Goal: Task Accomplishment & Management: Manage account settings

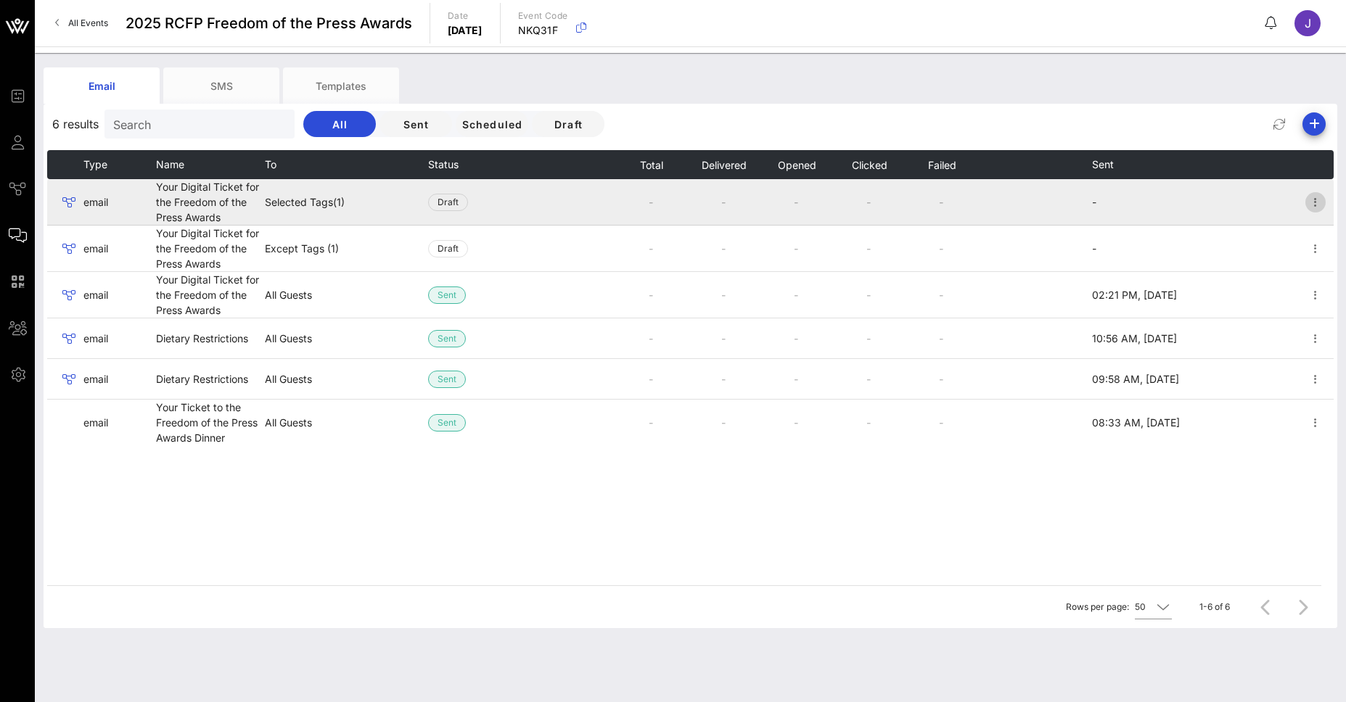
click at [1319, 202] on icon "button" at bounding box center [1315, 202] width 17 height 17
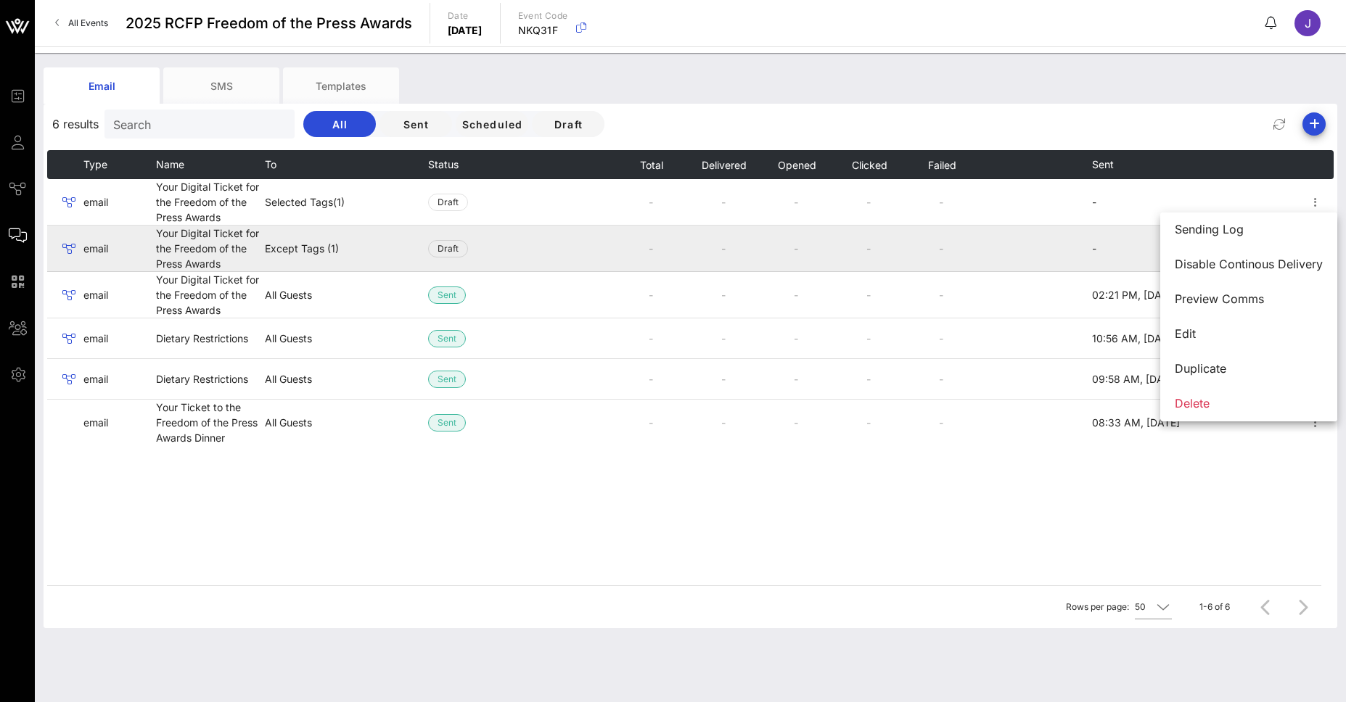
click at [1093, 260] on td "-" at bounding box center [1137, 249] width 91 height 46
click at [1316, 255] on icon "button" at bounding box center [1315, 248] width 17 height 17
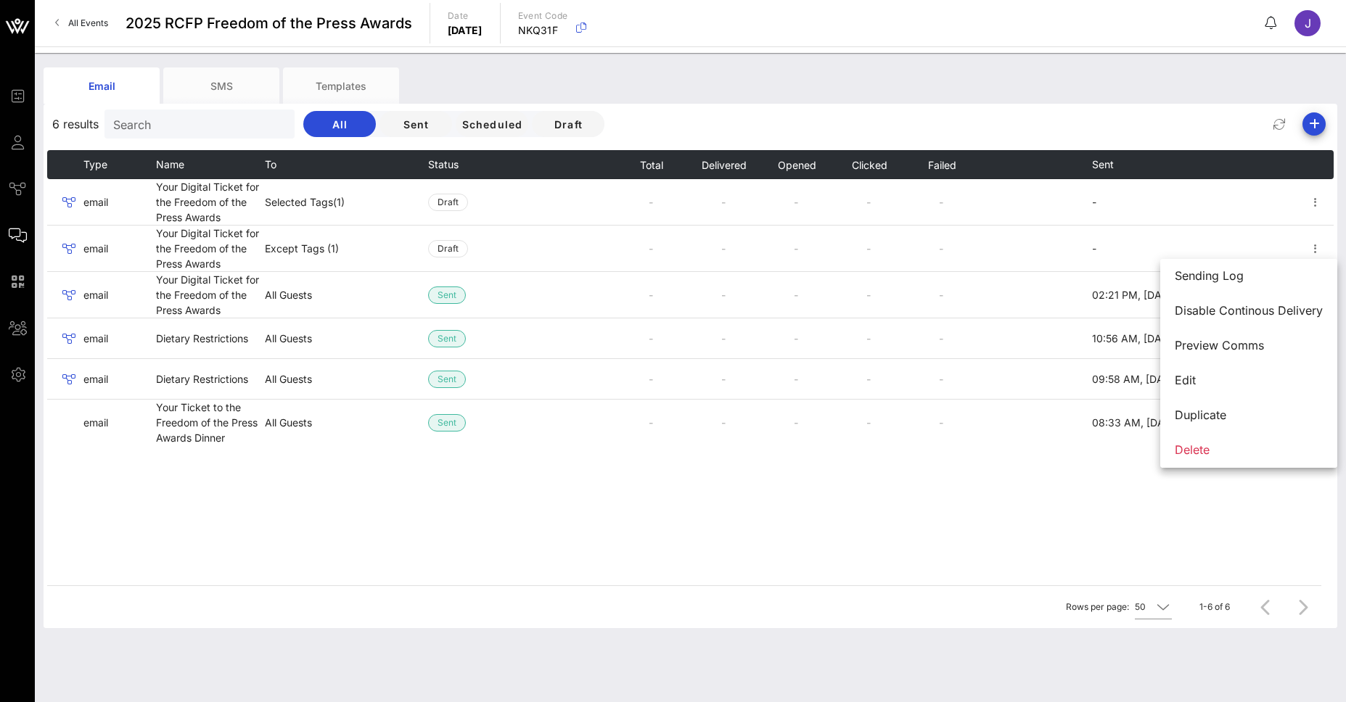
click at [825, 491] on div "Type Name To Status Total Delivered Opened Clicked Failed Sent email Your Digit…" at bounding box center [690, 367] width 1286 height 435
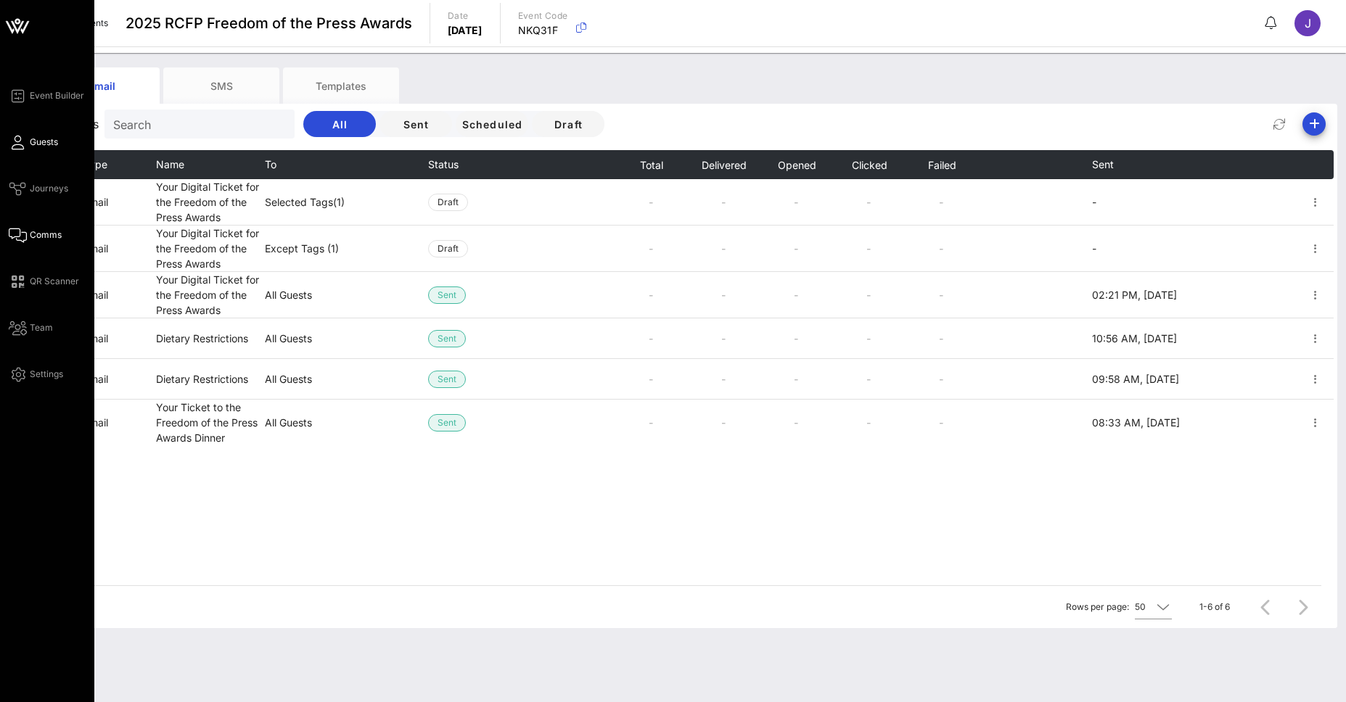
click at [15, 141] on icon at bounding box center [18, 142] width 18 height 2
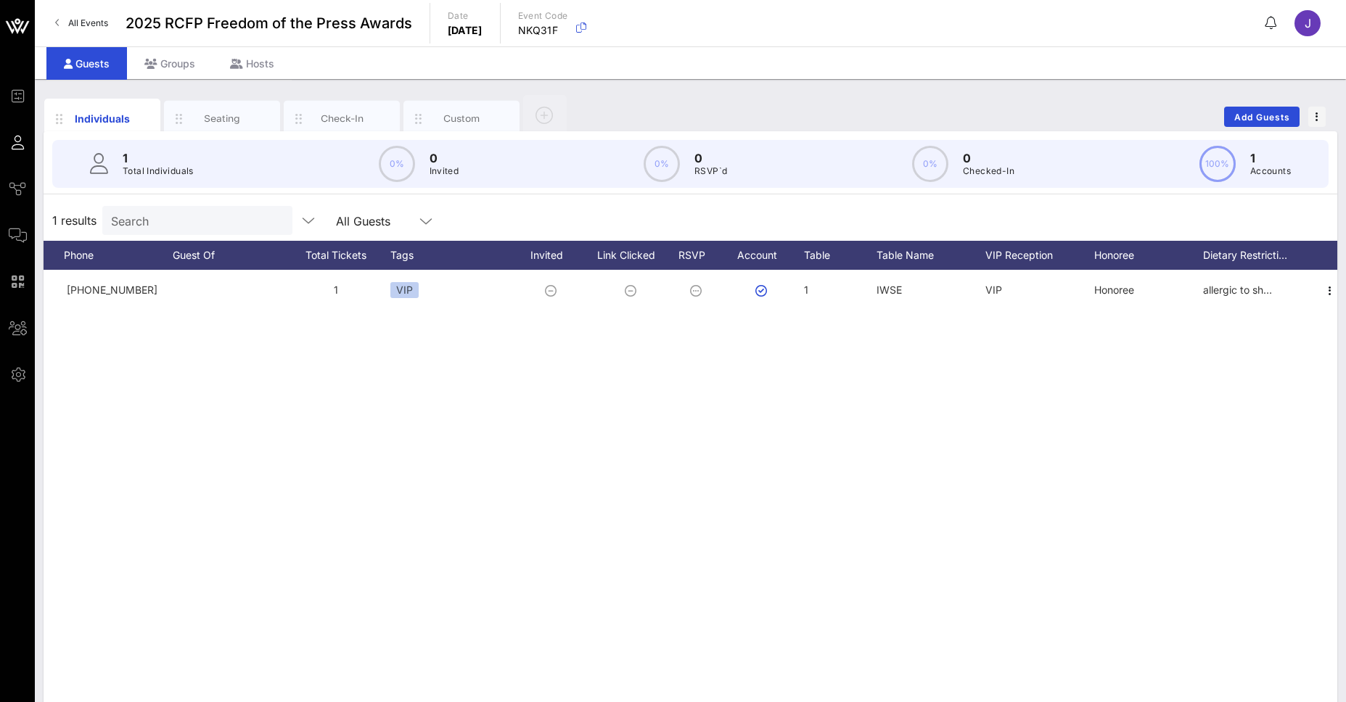
scroll to position [0, 424]
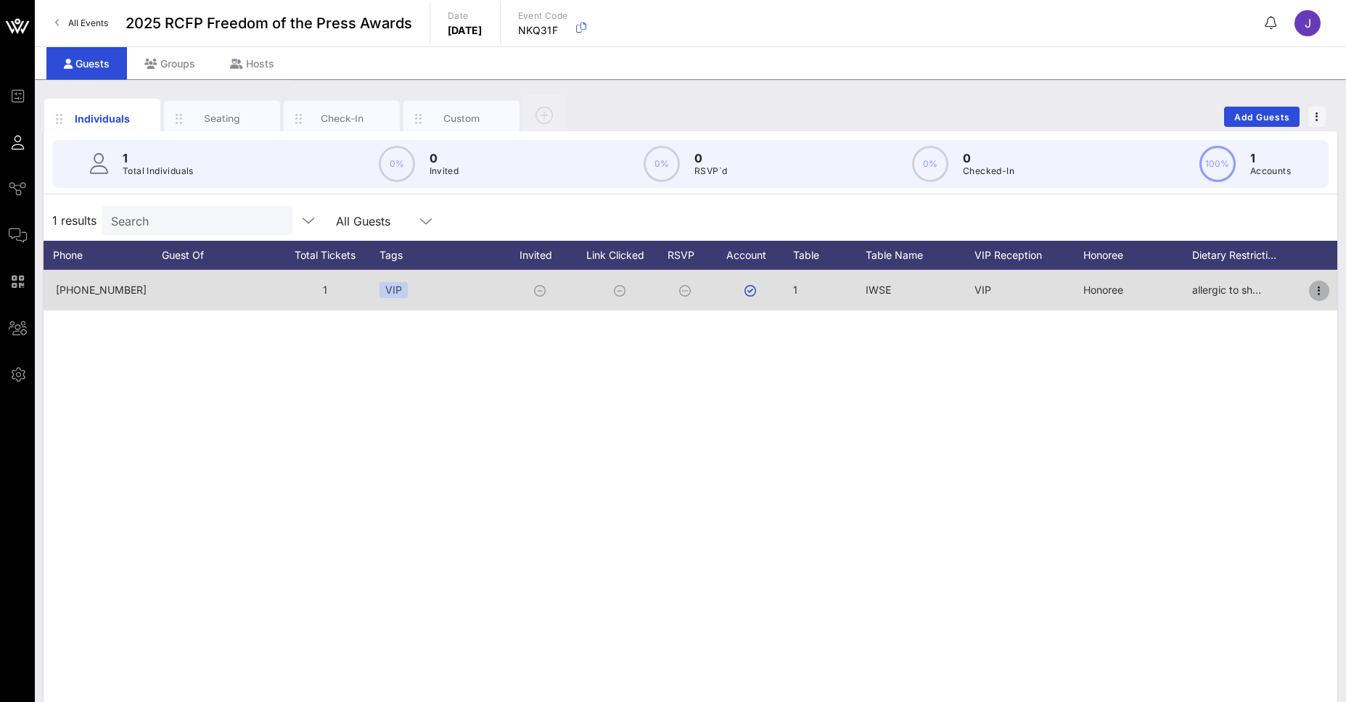
click at [1321, 284] on icon "button" at bounding box center [1318, 290] width 17 height 17
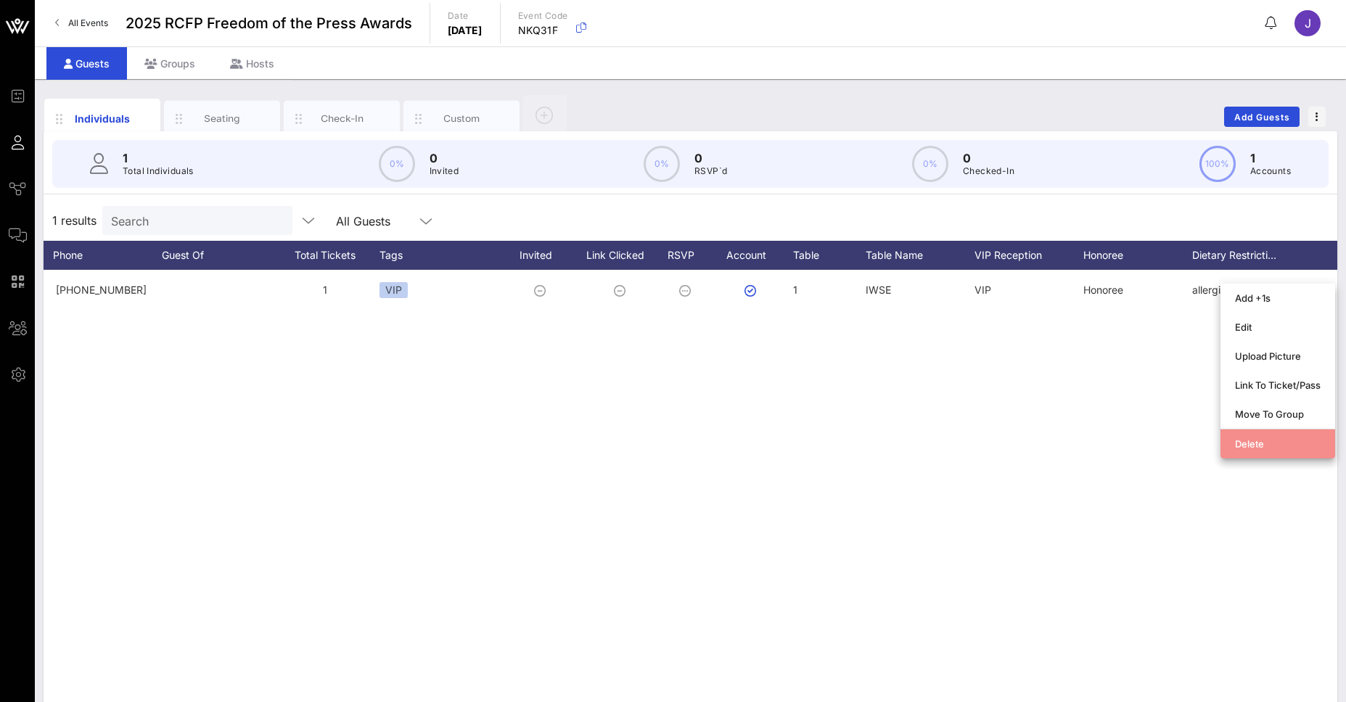
click at [1260, 453] on div "Delete" at bounding box center [1278, 443] width 86 height 23
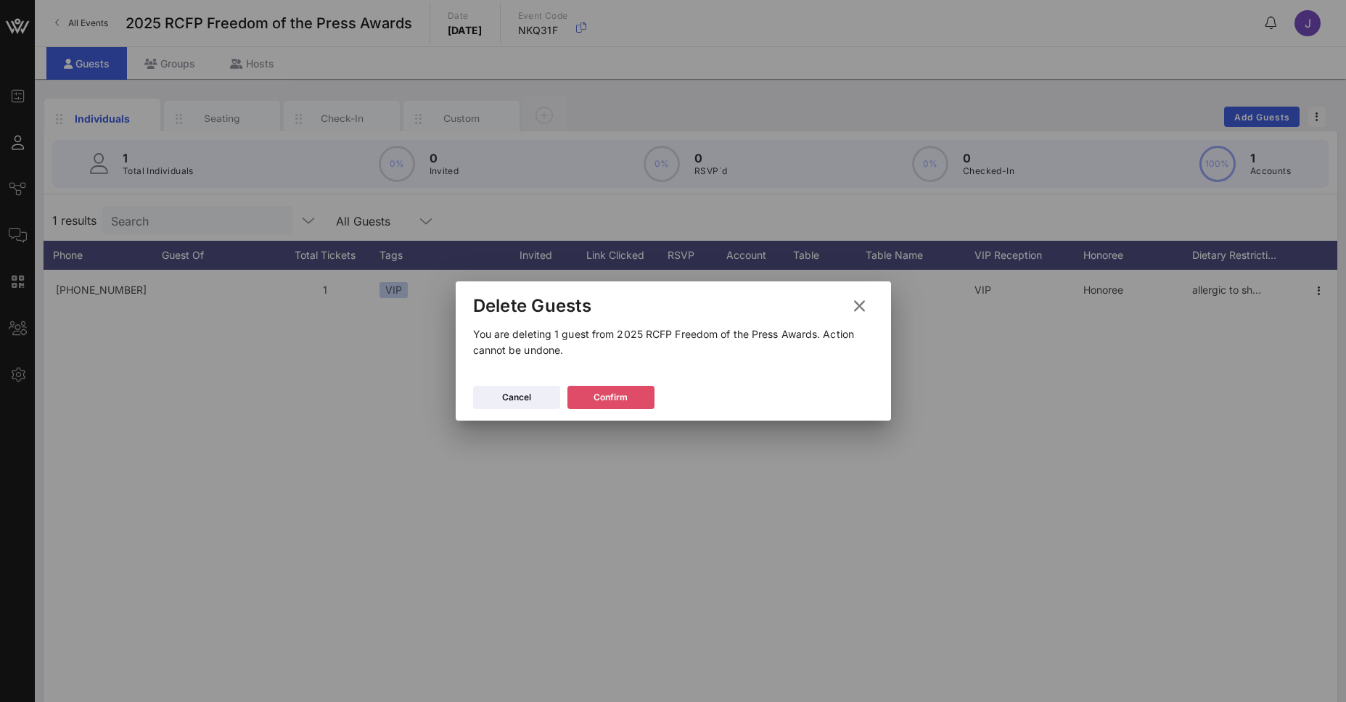
click at [607, 401] on icon at bounding box center [610, 398] width 12 height 11
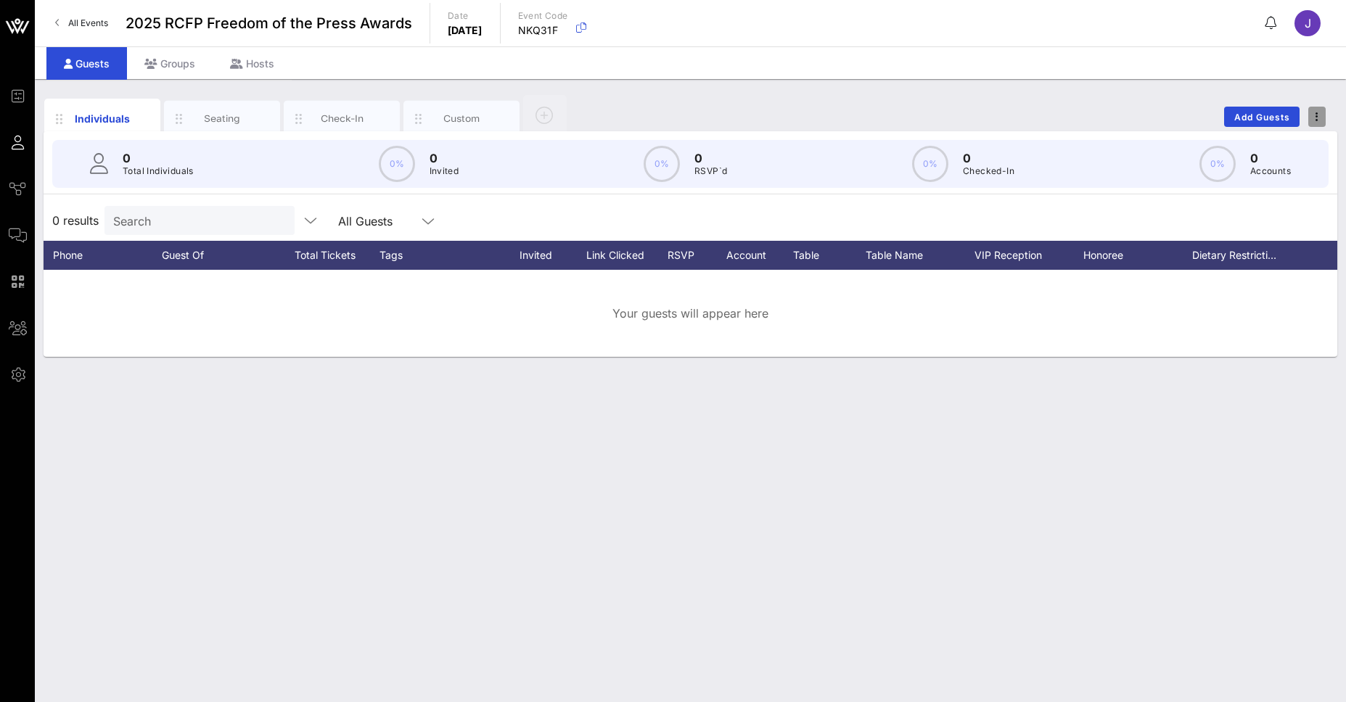
click at [1323, 114] on span "button" at bounding box center [1316, 117] width 17 height 10
click at [1308, 141] on div "Export To CSV" at bounding box center [1290, 142] width 70 height 12
click at [1284, 125] on button "Add Guests" at bounding box center [1261, 117] width 75 height 20
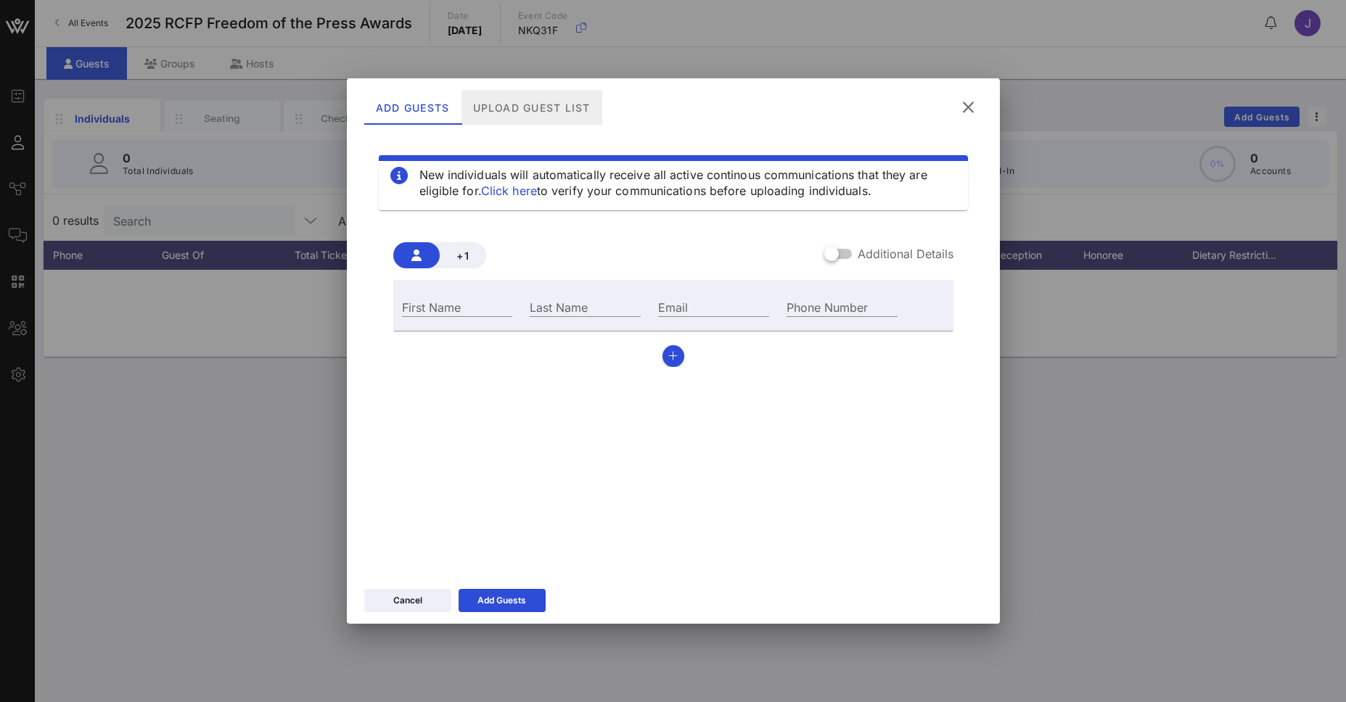
click at [569, 112] on div "Upload Guest List" at bounding box center [531, 107] width 141 height 35
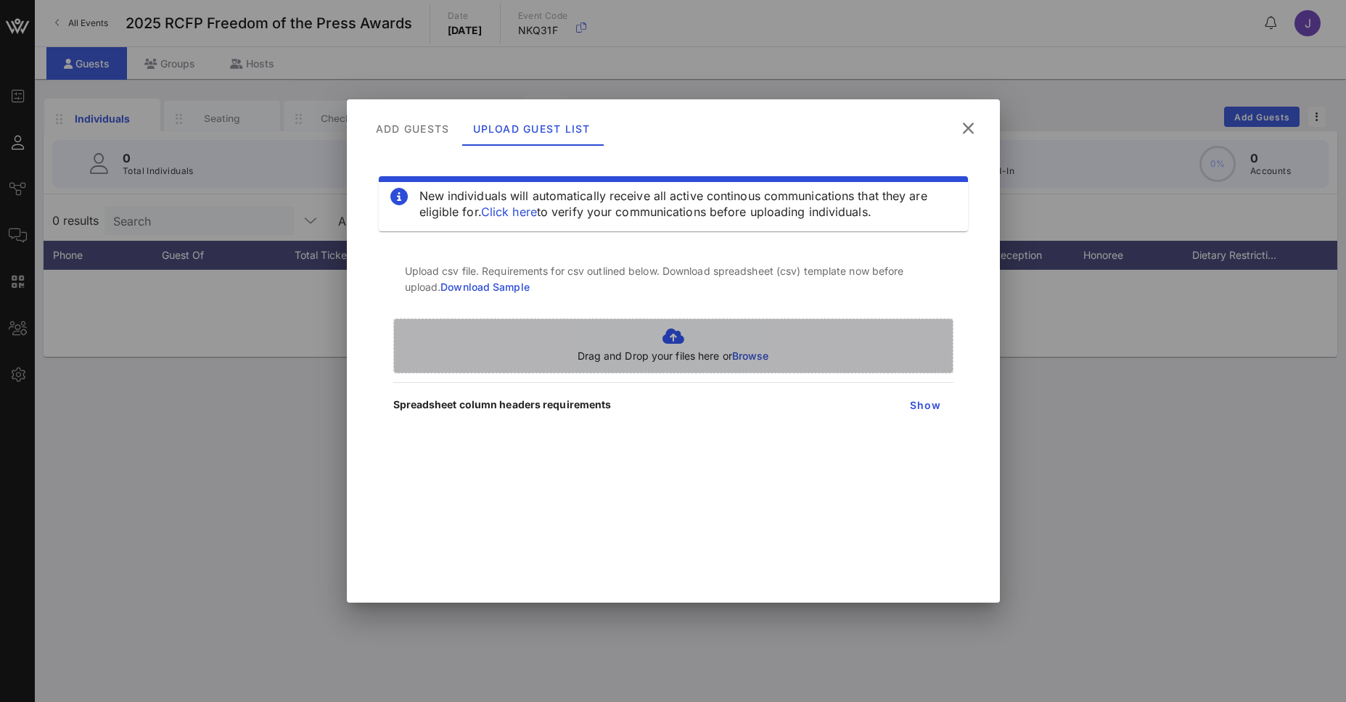
click at [682, 339] on icon at bounding box center [674, 336] width 192 height 17
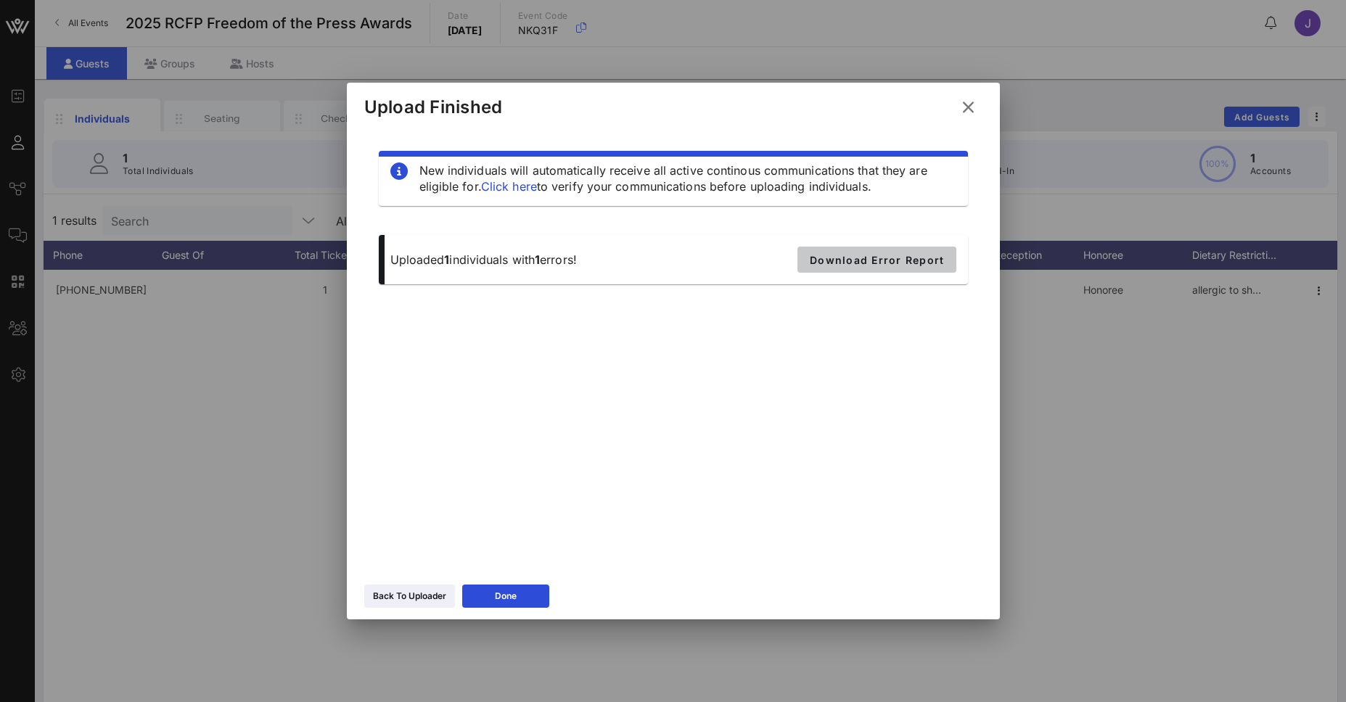
click at [863, 257] on span "Download Error Report" at bounding box center [876, 260] width 135 height 12
click at [974, 113] on icon at bounding box center [967, 108] width 21 height 20
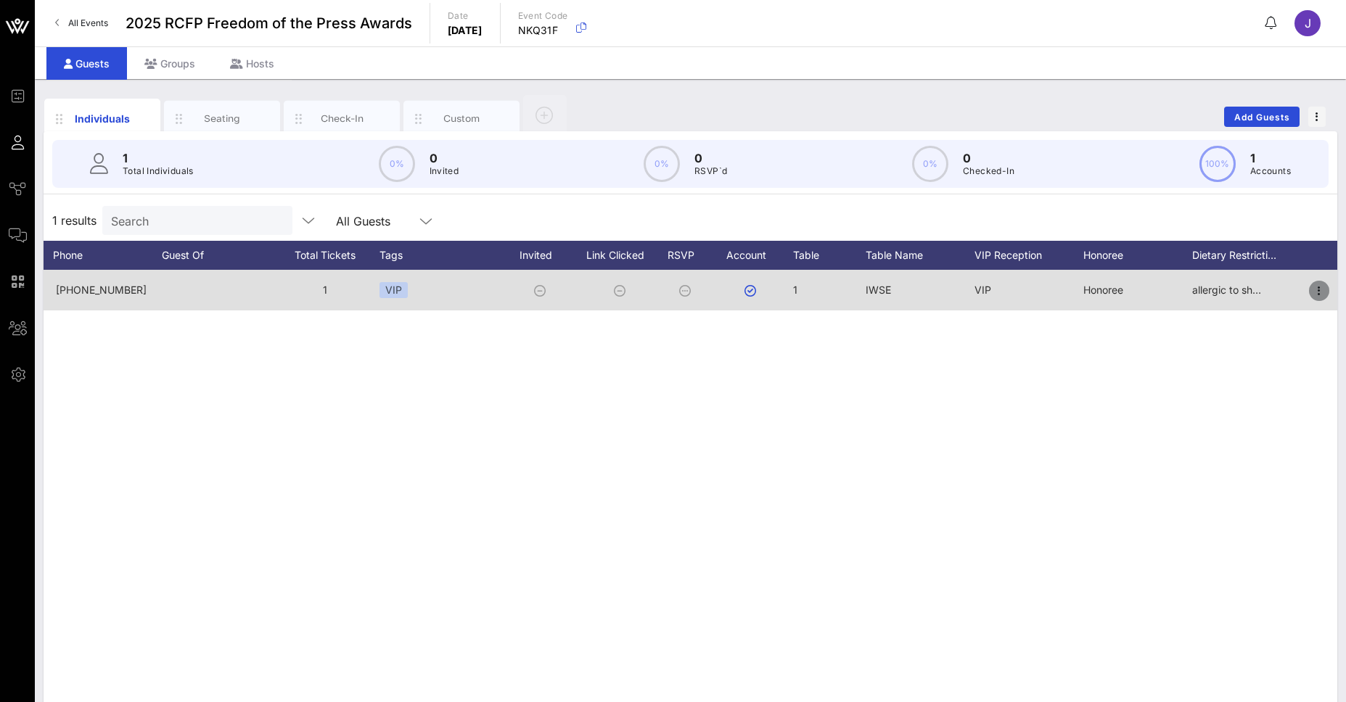
click at [1320, 282] on button "button" at bounding box center [1319, 291] width 20 height 20
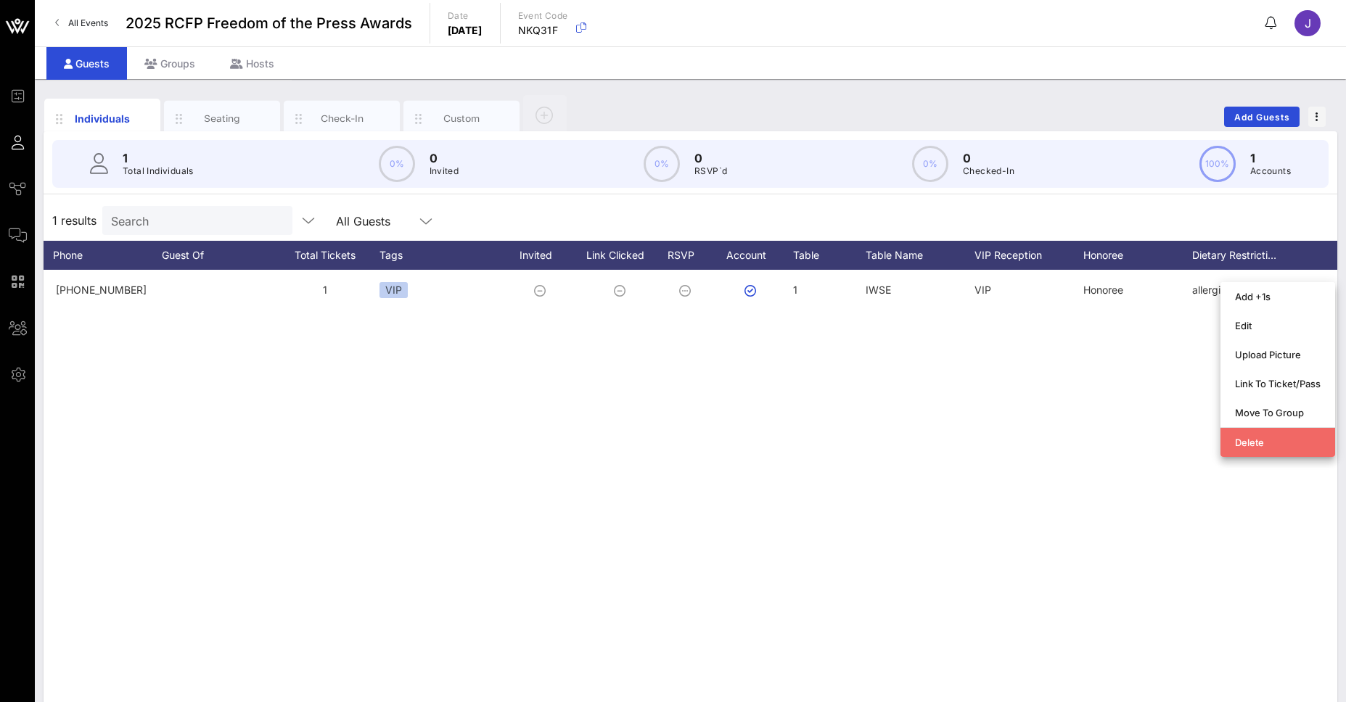
click at [1247, 448] on div "Delete" at bounding box center [1278, 442] width 86 height 23
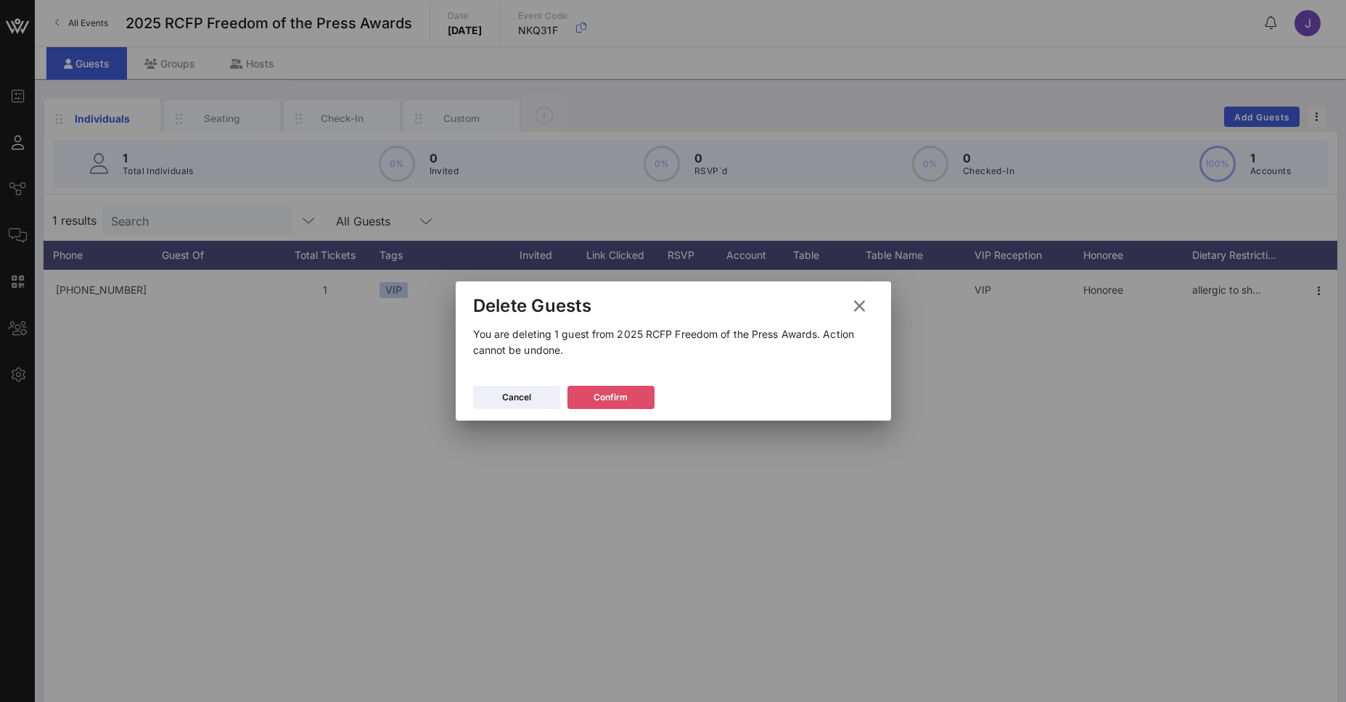
click at [624, 401] on div "Confirm" at bounding box center [611, 397] width 34 height 15
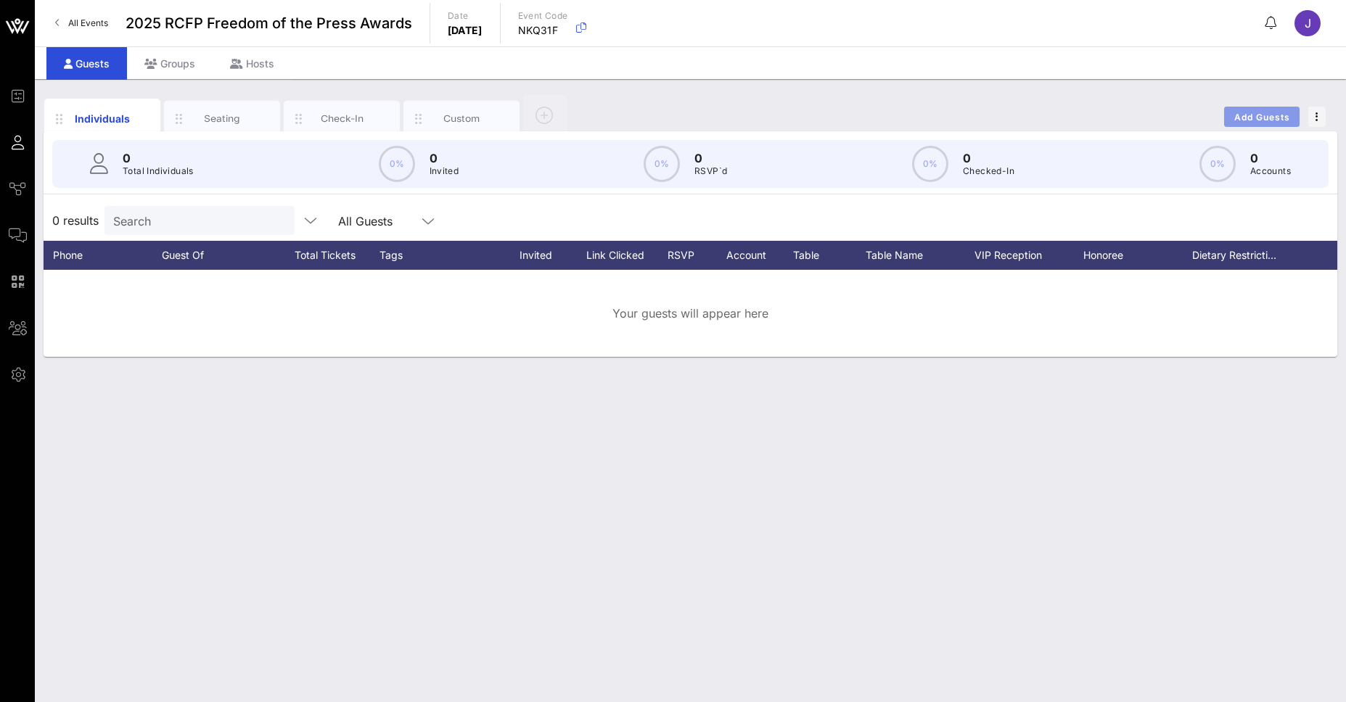
click at [1283, 117] on span "Add Guests" at bounding box center [1261, 117] width 57 height 11
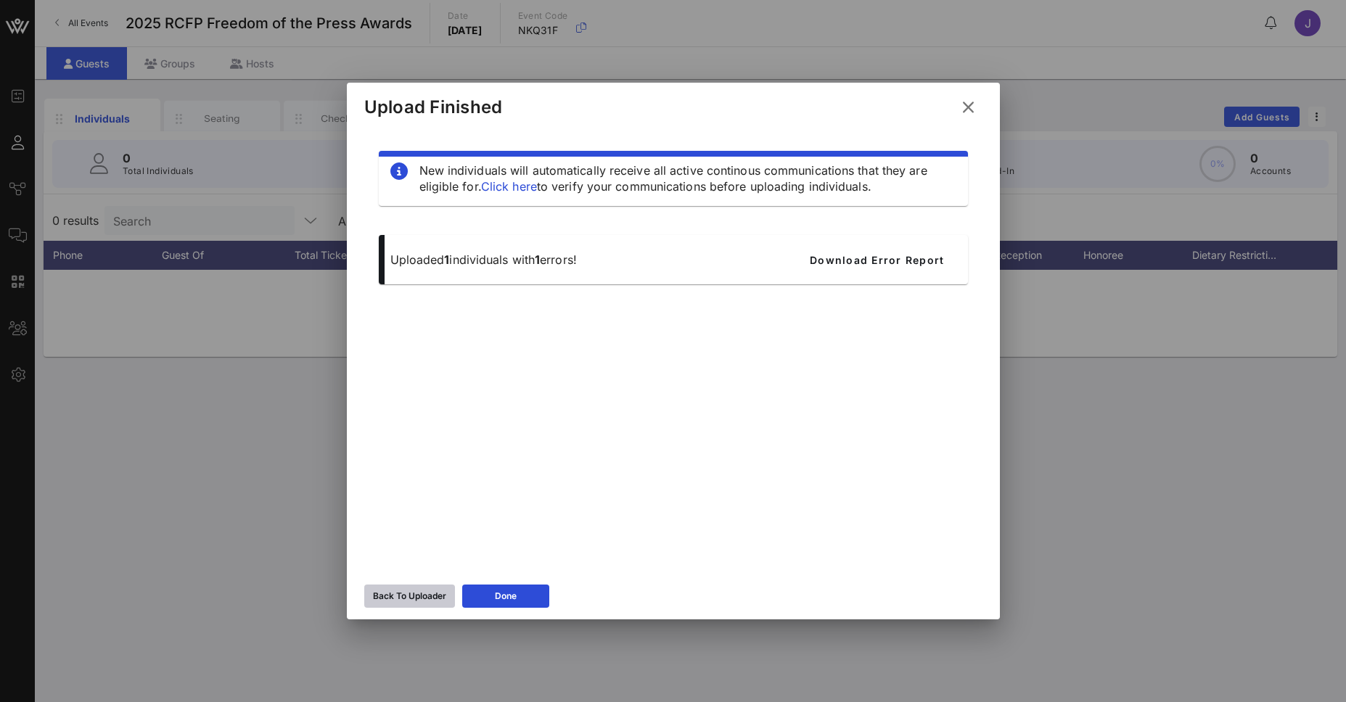
click at [423, 591] on div "Back To Uploader" at bounding box center [409, 596] width 73 height 15
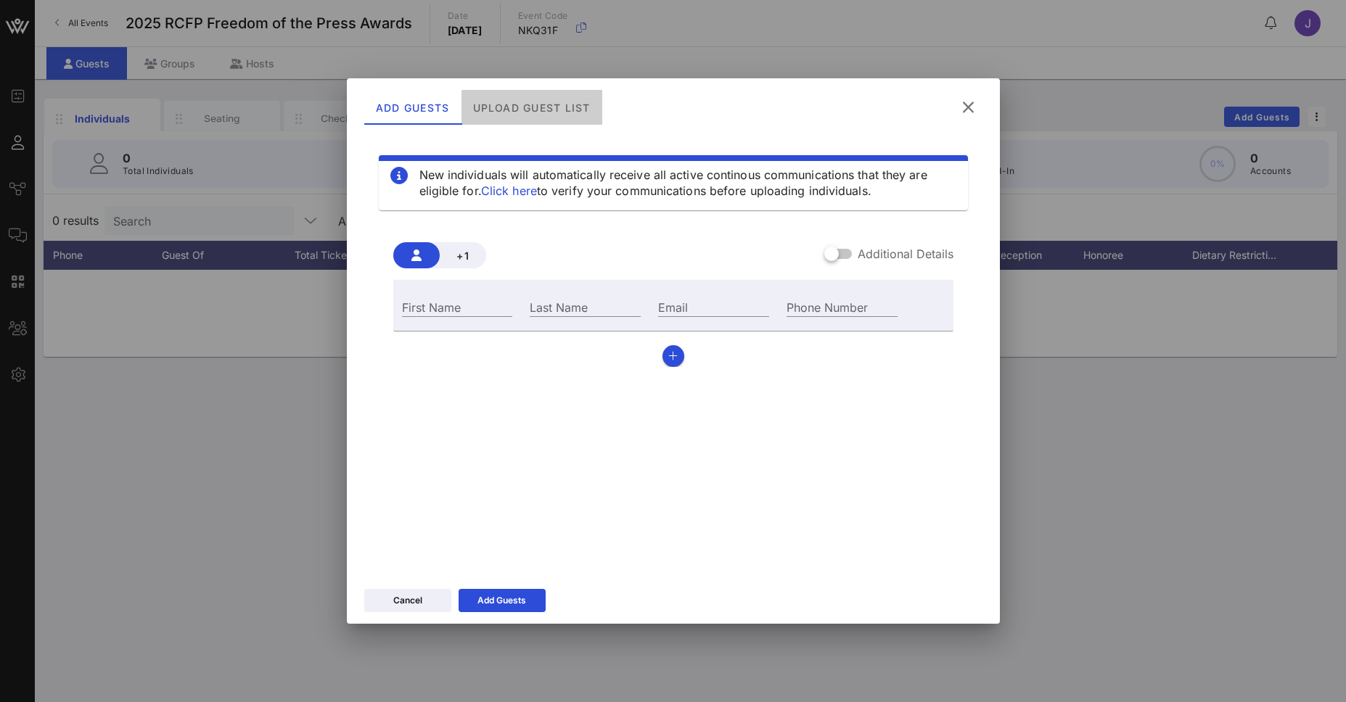
click at [511, 96] on div "Upload Guest List" at bounding box center [531, 107] width 141 height 35
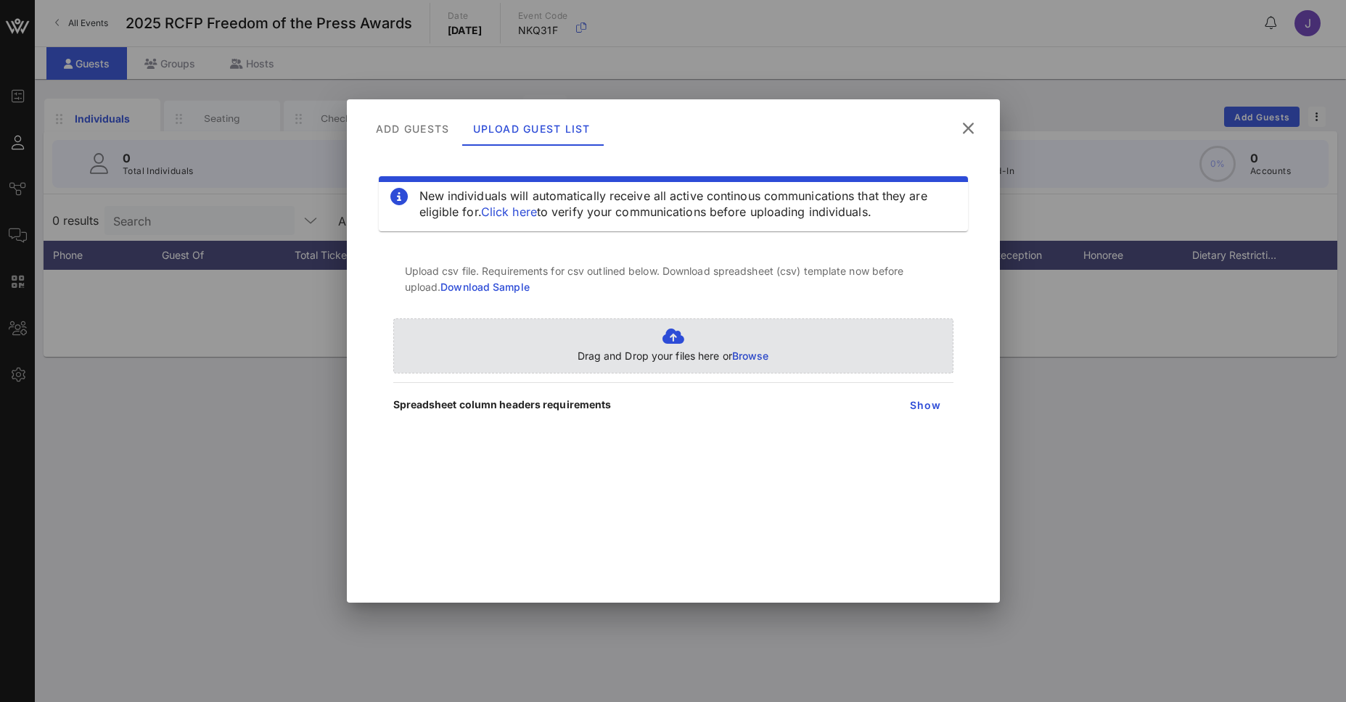
click at [737, 357] on span "Browse" at bounding box center [750, 356] width 37 height 12
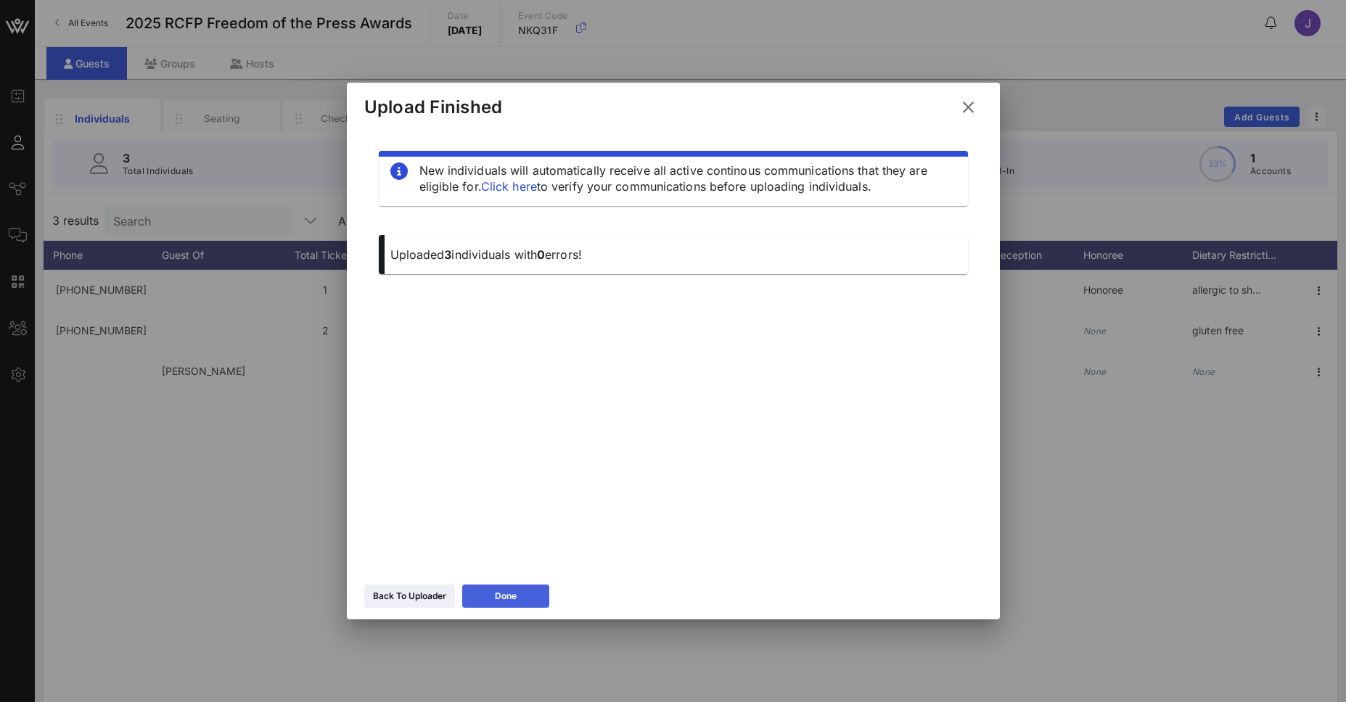
click at [523, 594] on button "Done" at bounding box center [505, 596] width 87 height 23
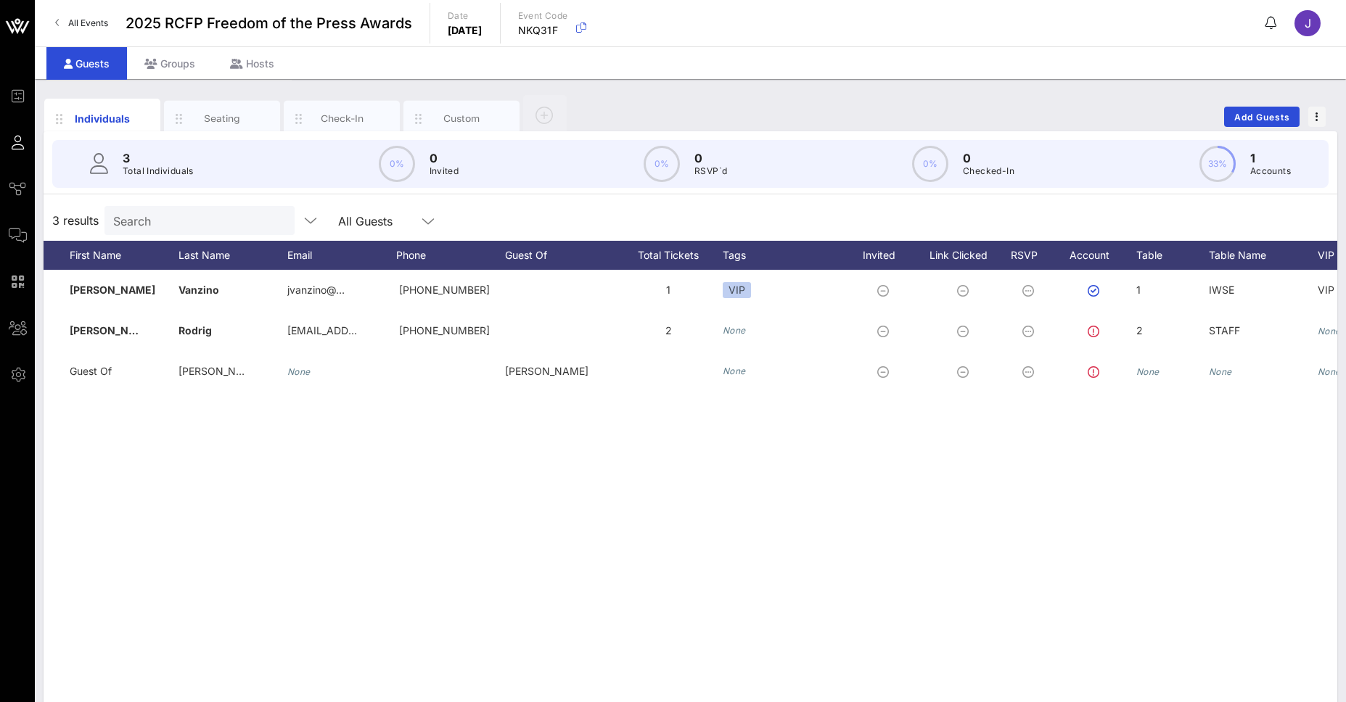
scroll to position [0, 0]
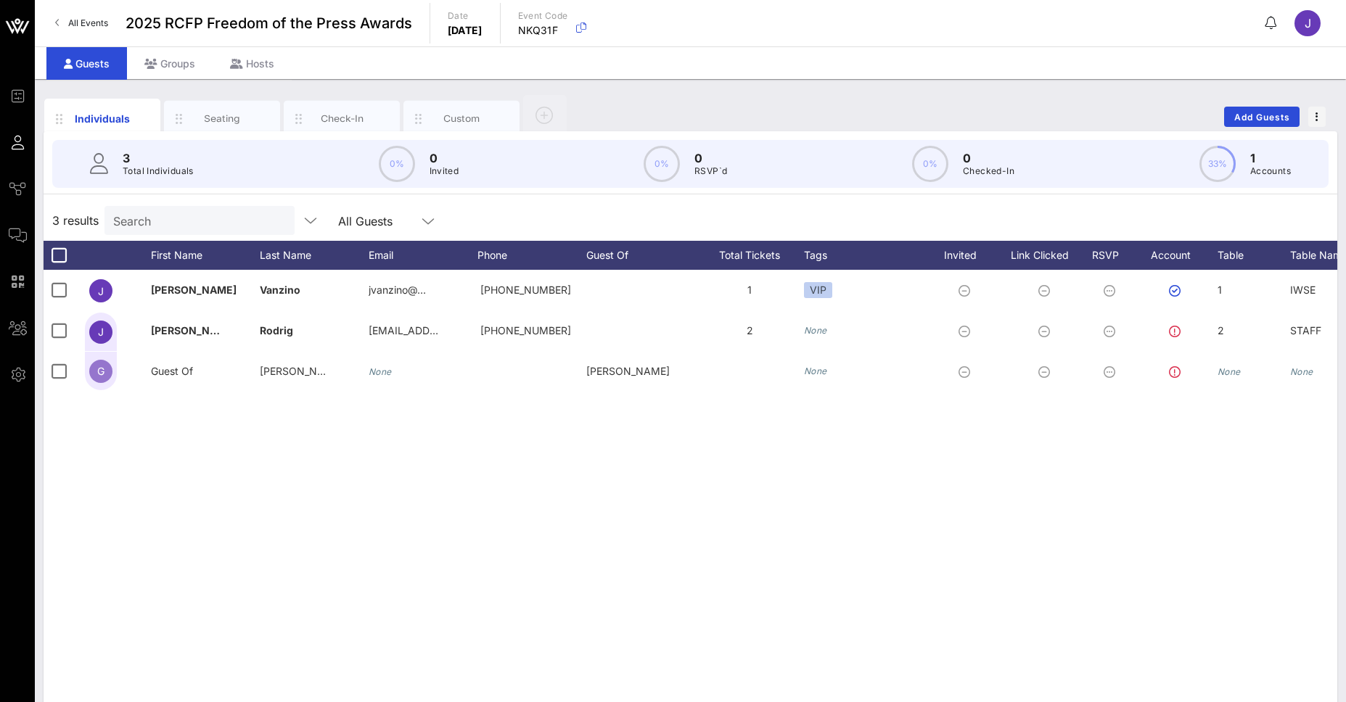
click at [623, 586] on div "[PERSON_NAME][GEOGRAPHIC_DATA] jvanzino@… [PHONE_NUMBER] 1 VIP 1 IWSE VIP Honor…" at bounding box center [691, 487] width 1294 height 435
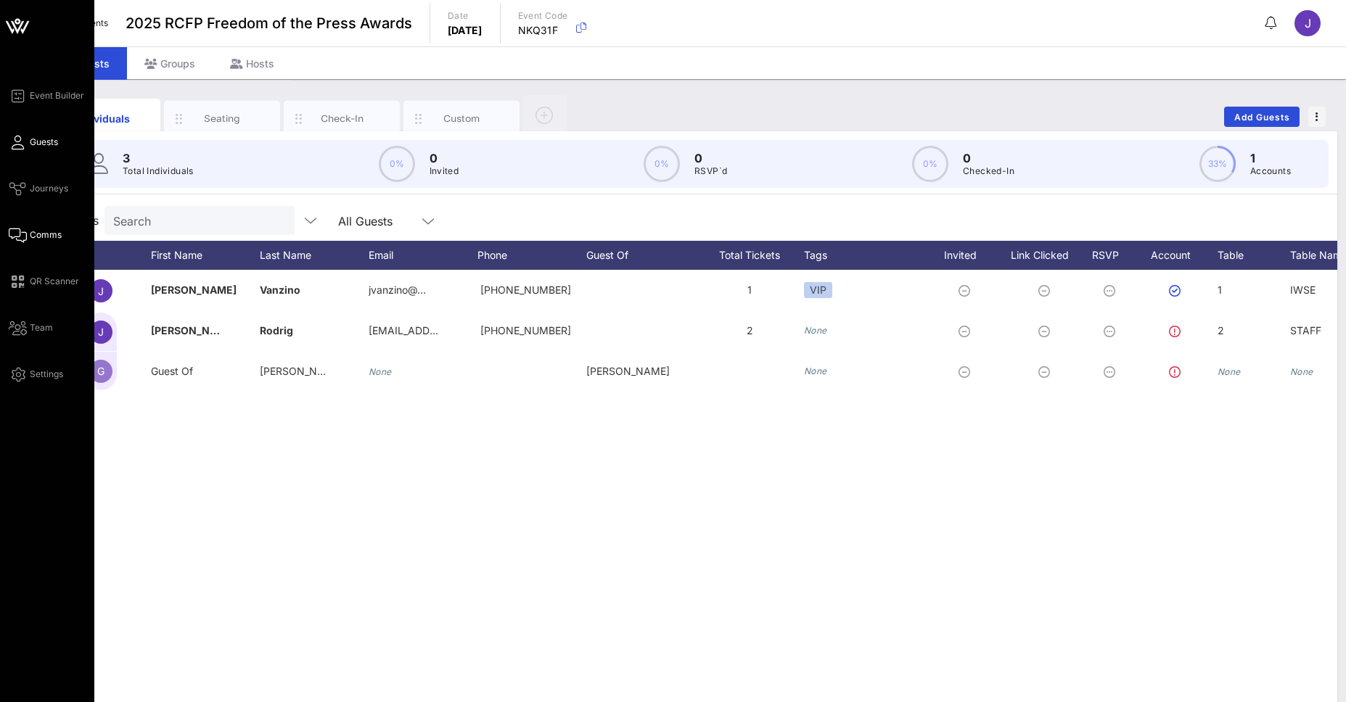
click at [45, 227] on link "Comms" at bounding box center [35, 234] width 53 height 17
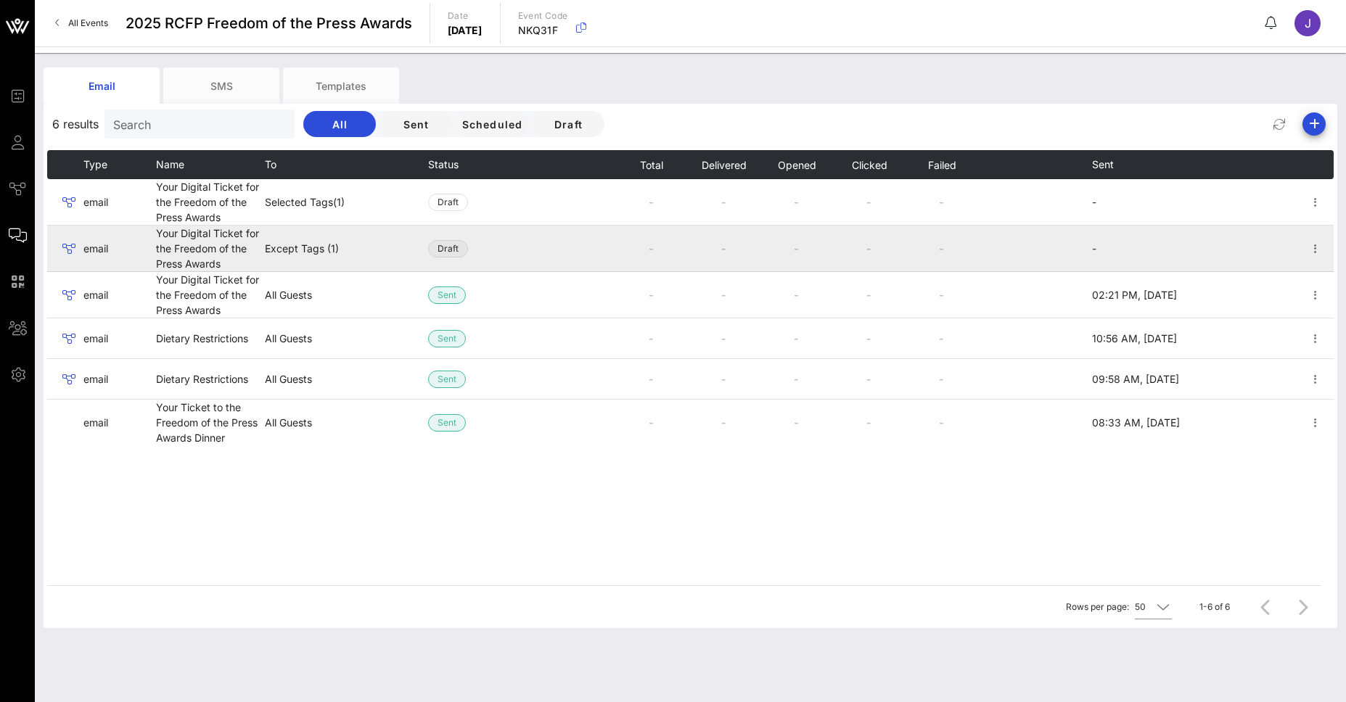
click at [448, 252] on span "Draft" at bounding box center [448, 249] width 21 height 16
click at [1321, 243] on icon "button" at bounding box center [1315, 248] width 17 height 17
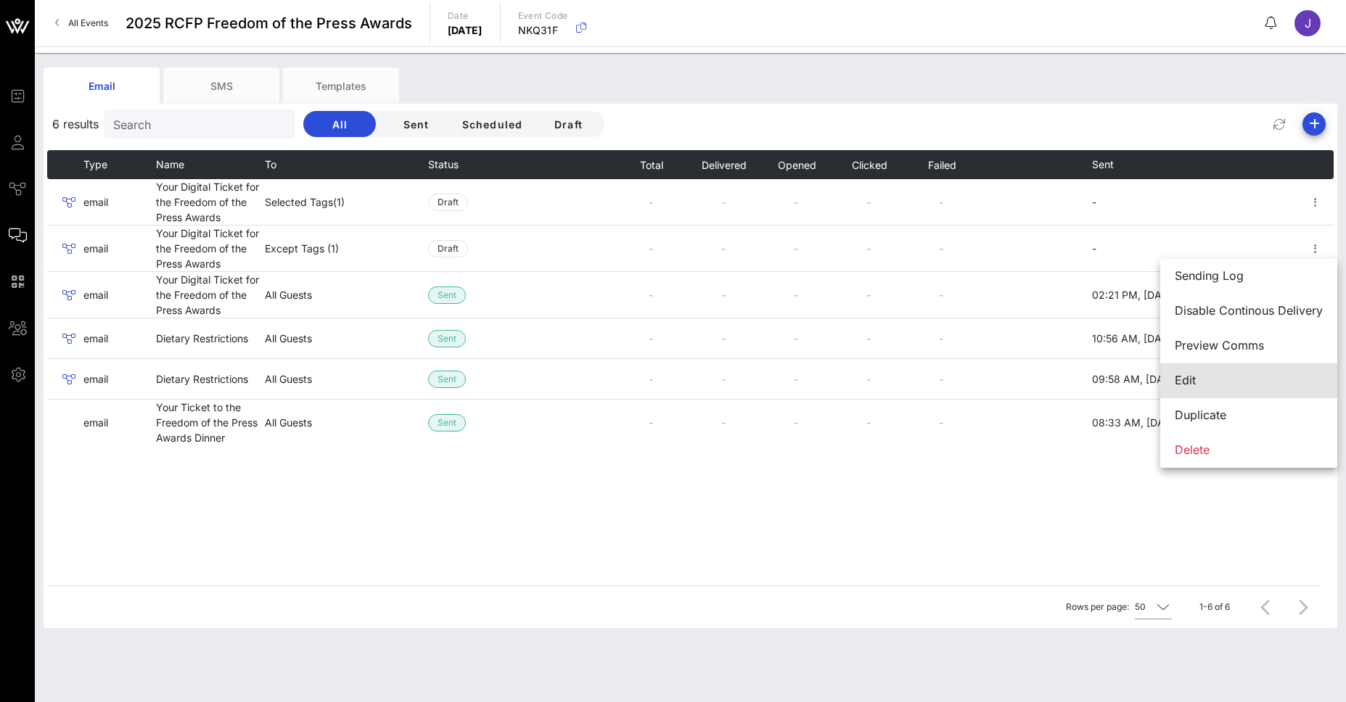
click at [1220, 385] on div "Edit" at bounding box center [1249, 381] width 148 height 14
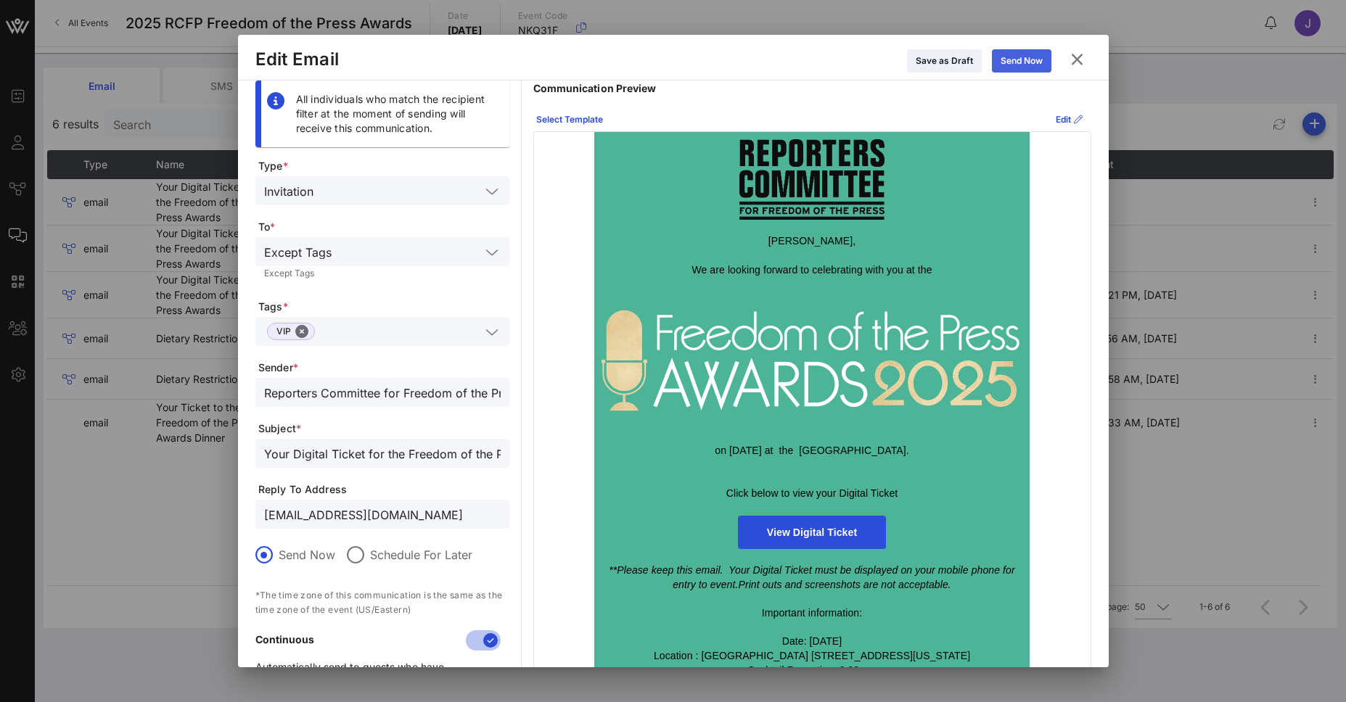
click at [1009, 54] on div "Send Now" at bounding box center [1022, 61] width 42 height 15
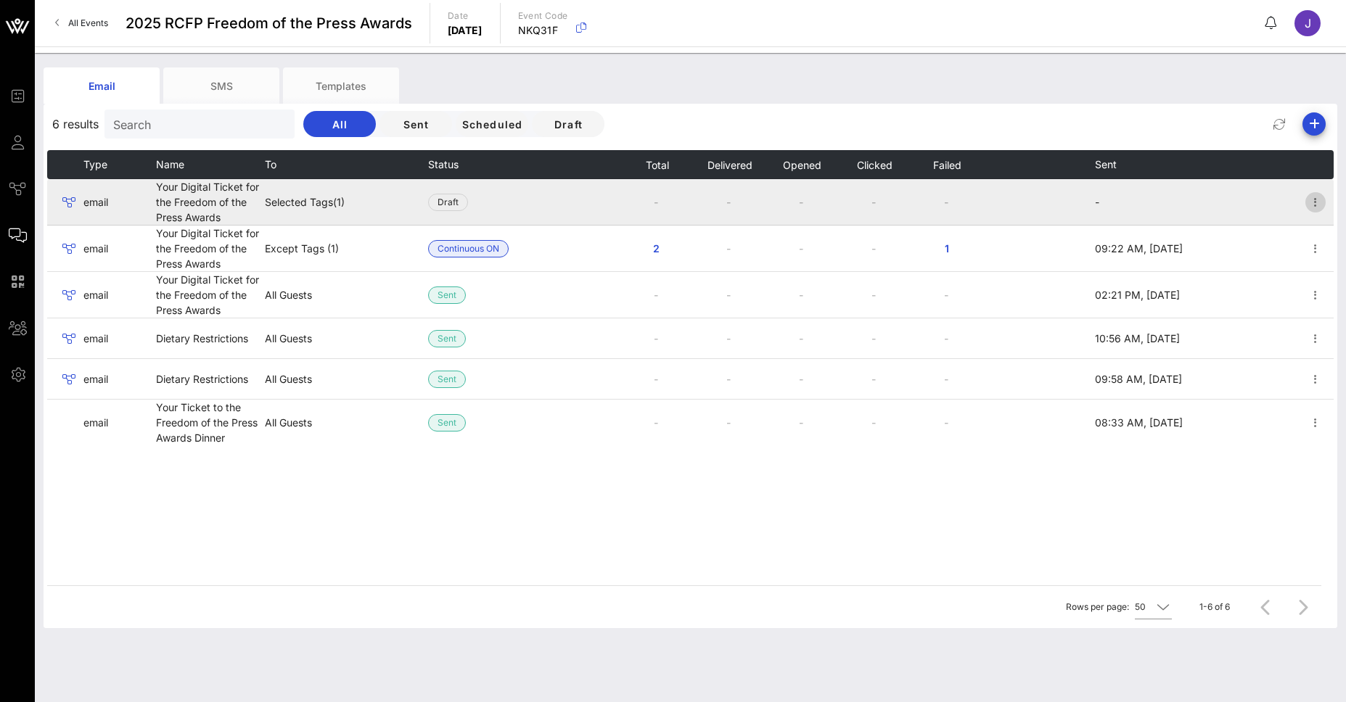
click at [1321, 201] on icon "button" at bounding box center [1315, 202] width 17 height 17
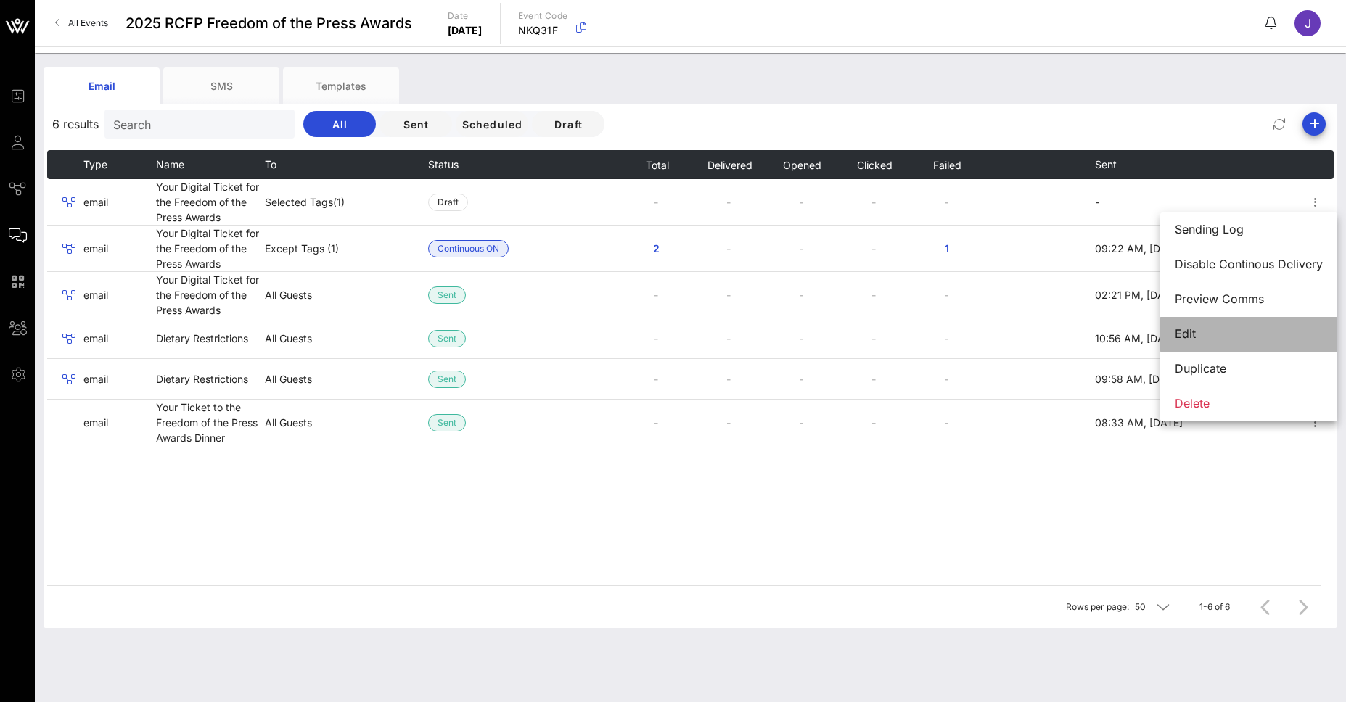
drag, startPoint x: 1210, startPoint y: 337, endPoint x: 1194, endPoint y: 331, distance: 17.7
click at [1210, 337] on div "Edit" at bounding box center [1249, 334] width 148 height 14
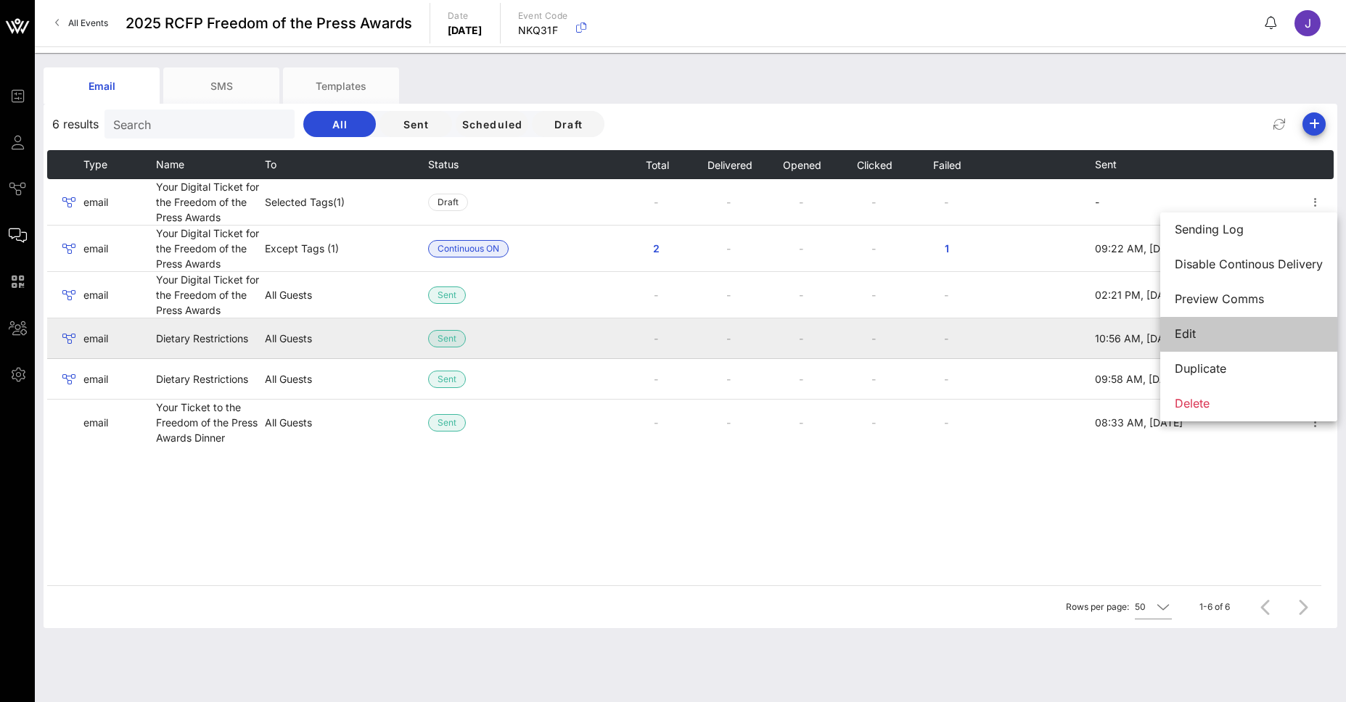
type input "Reporters Committee for Freedom of the Press"
type input "Your Digital Ticket for the Freedom of the Press Awards"
type input "[EMAIL_ADDRESS][DOMAIN_NAME]"
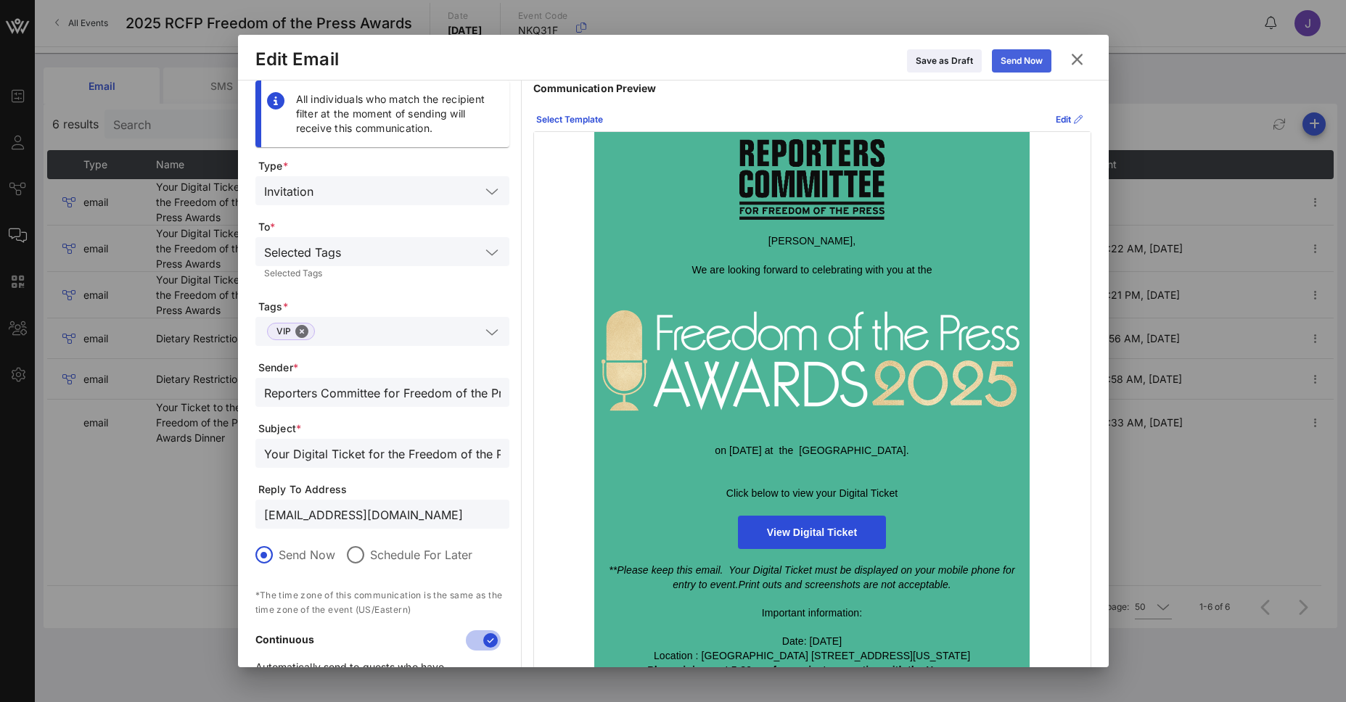
click at [1014, 62] on button "Send Now" at bounding box center [1021, 60] width 59 height 23
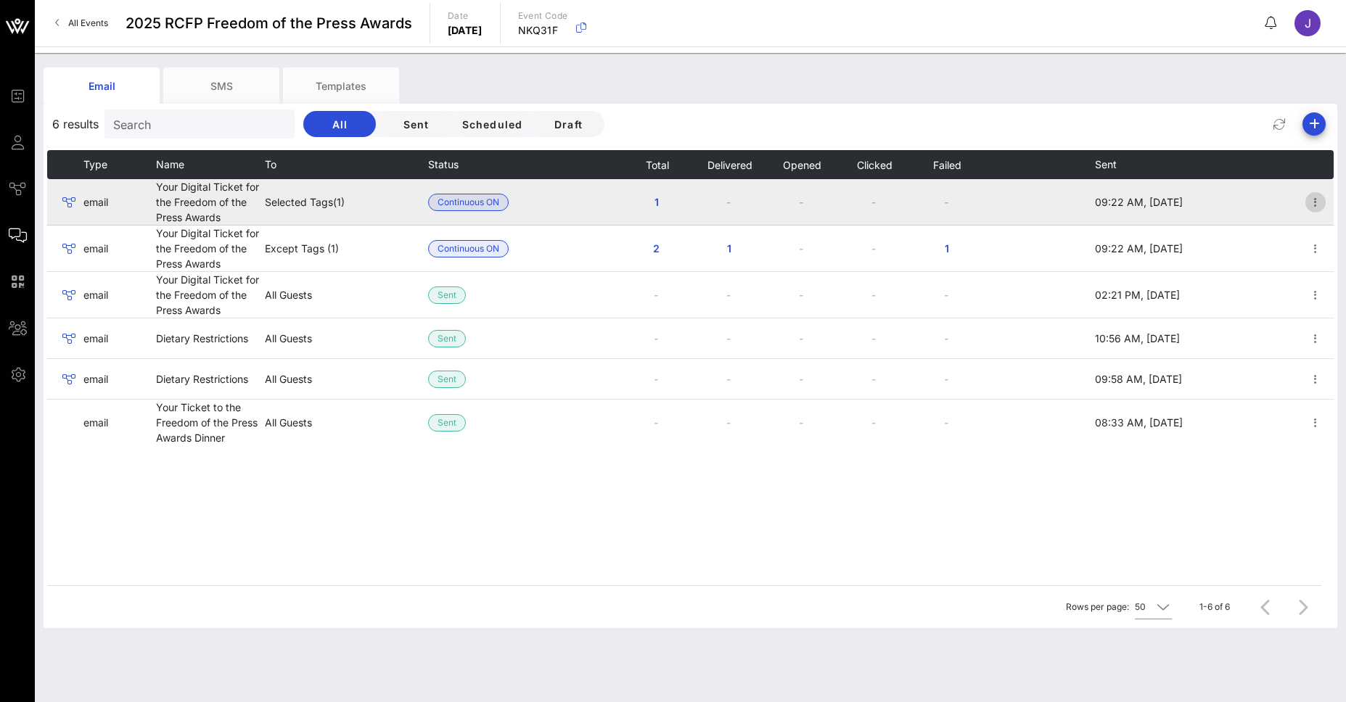
click at [1311, 200] on icon "button" at bounding box center [1315, 202] width 17 height 17
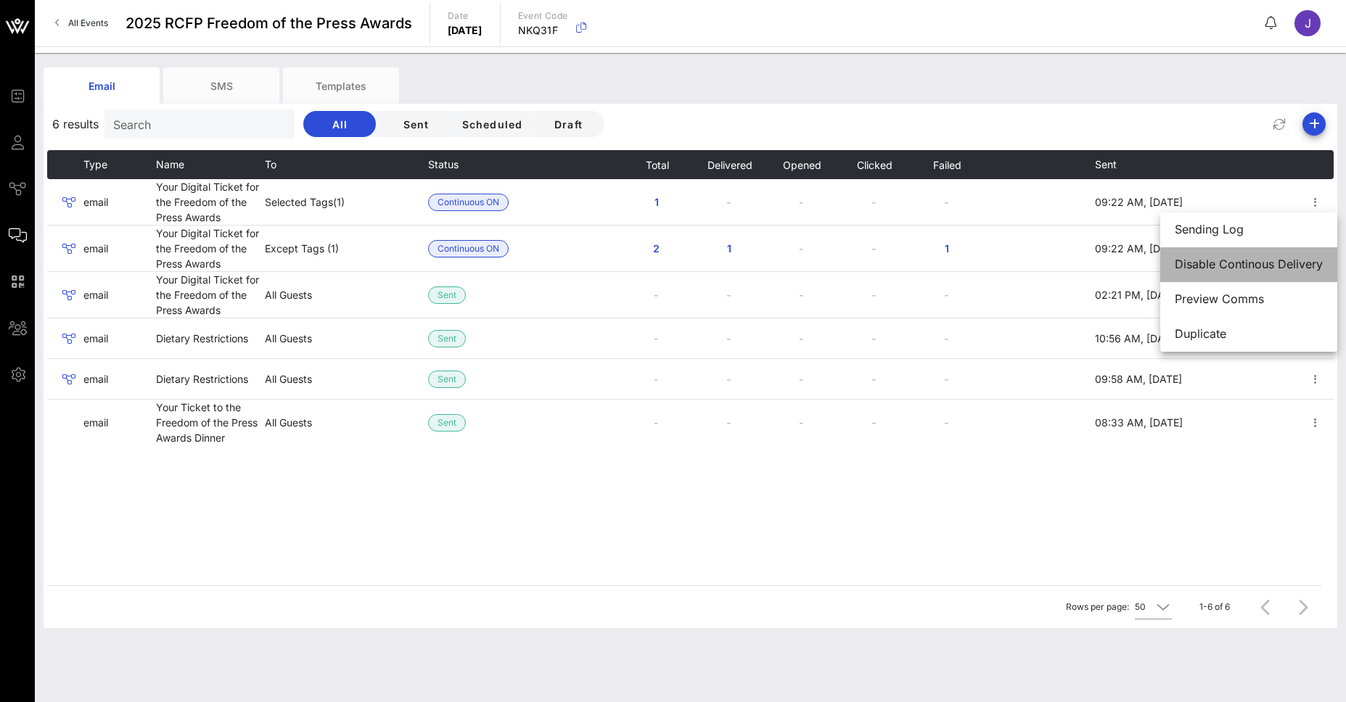
click at [1245, 263] on div "Disable Continous Delivery" at bounding box center [1249, 265] width 148 height 14
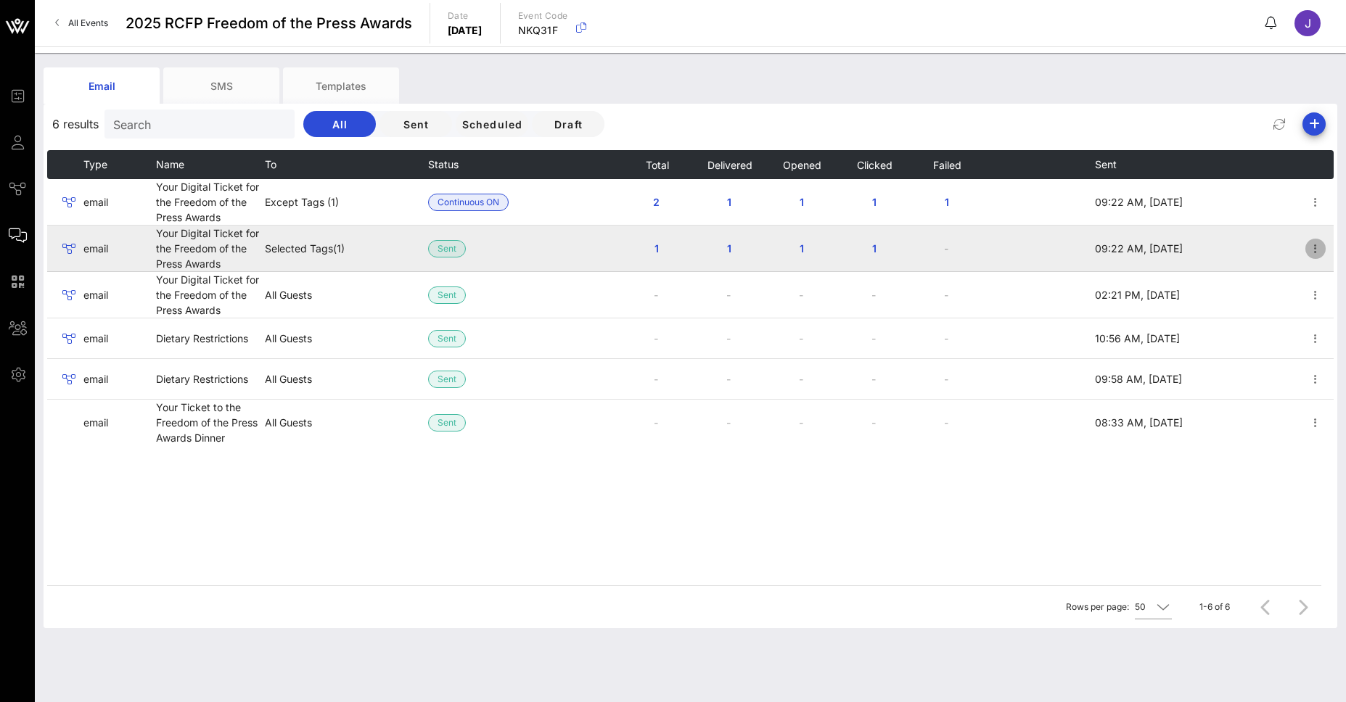
click at [1318, 246] on icon "button" at bounding box center [1315, 248] width 17 height 17
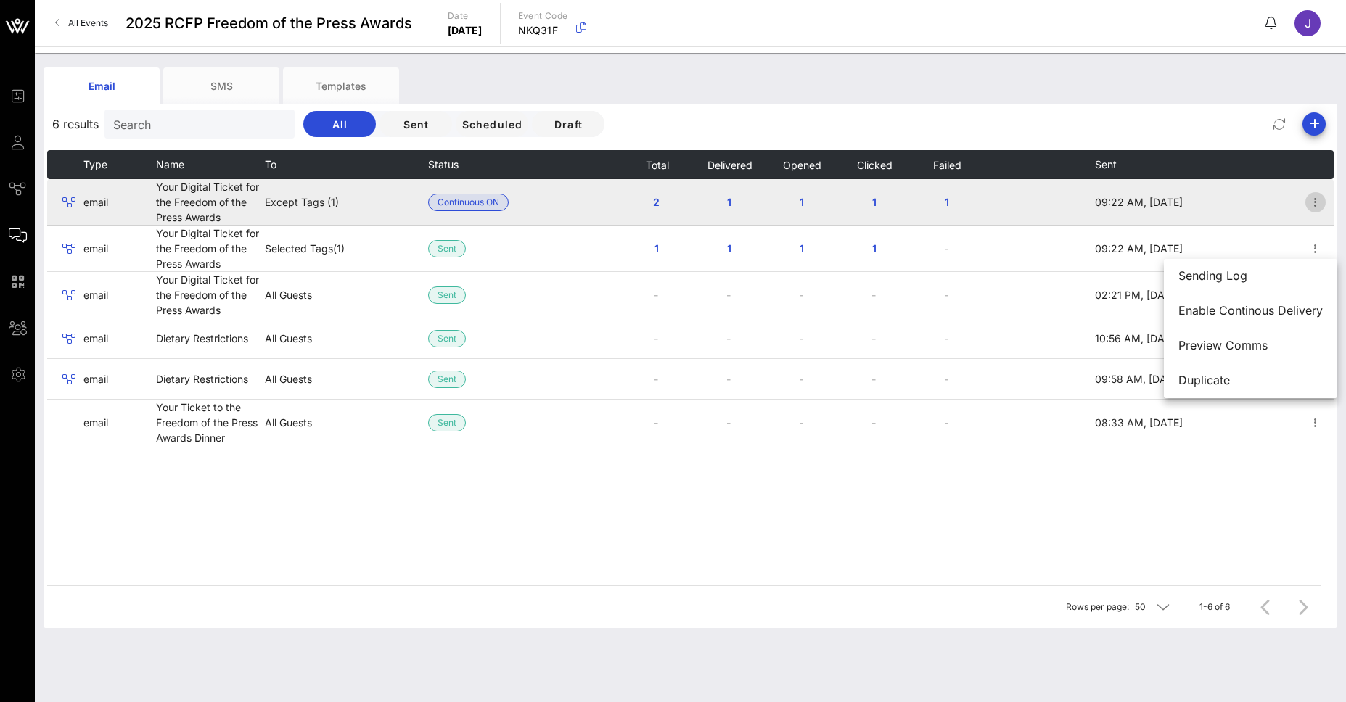
click at [1321, 205] on icon "button" at bounding box center [1315, 202] width 17 height 17
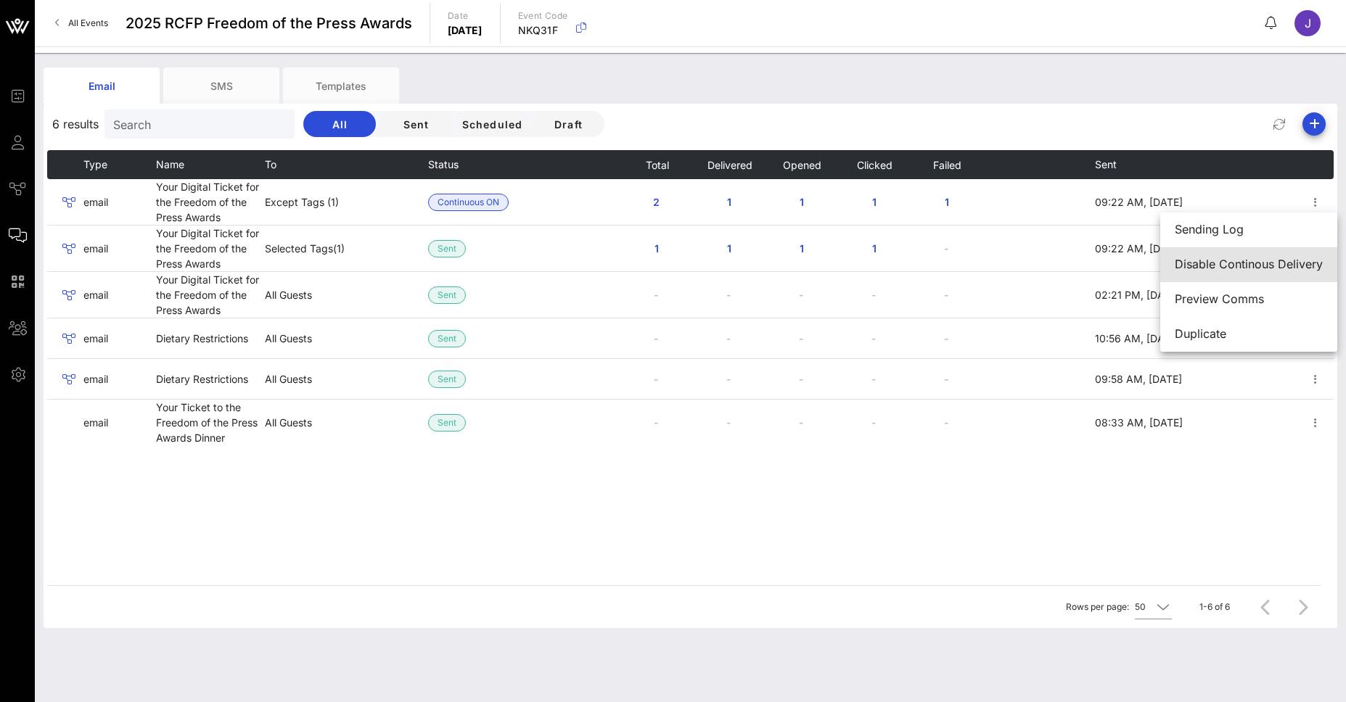
click at [1270, 266] on div "Disable Continous Delivery" at bounding box center [1249, 265] width 148 height 14
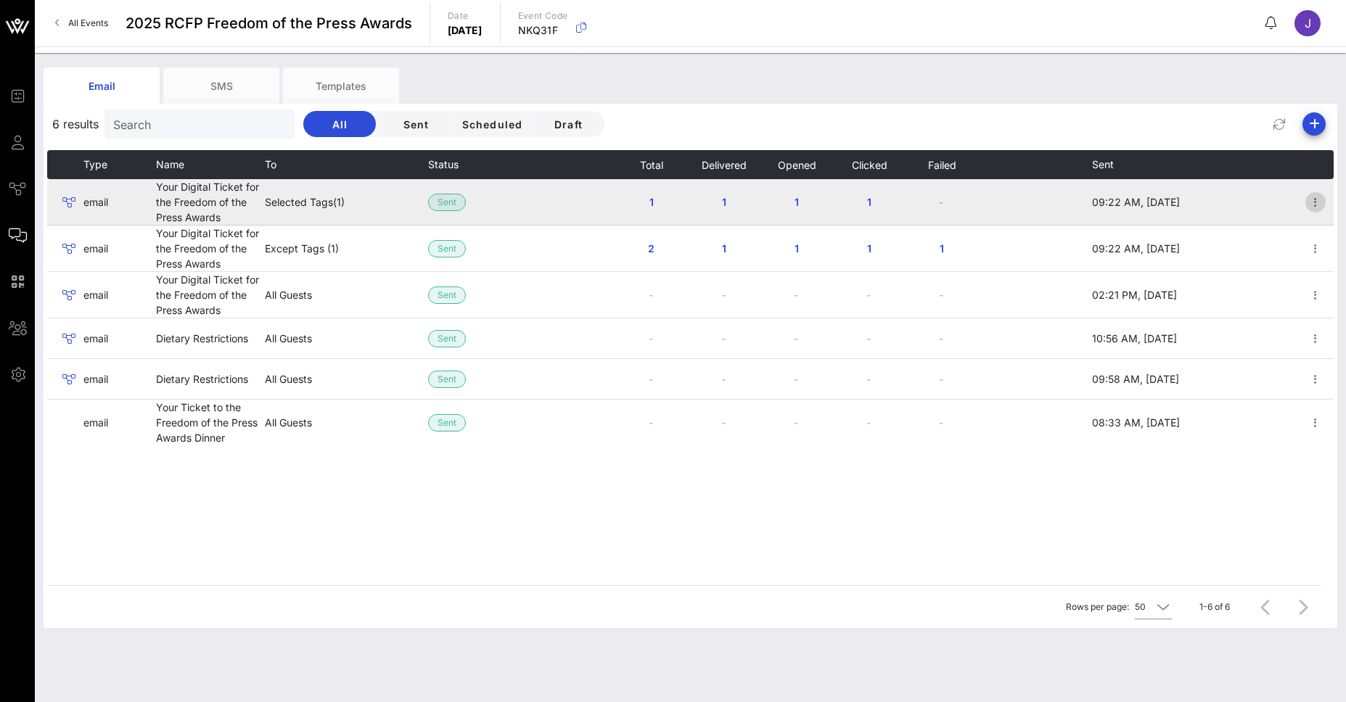
click at [1315, 206] on icon "button" at bounding box center [1315, 202] width 17 height 17
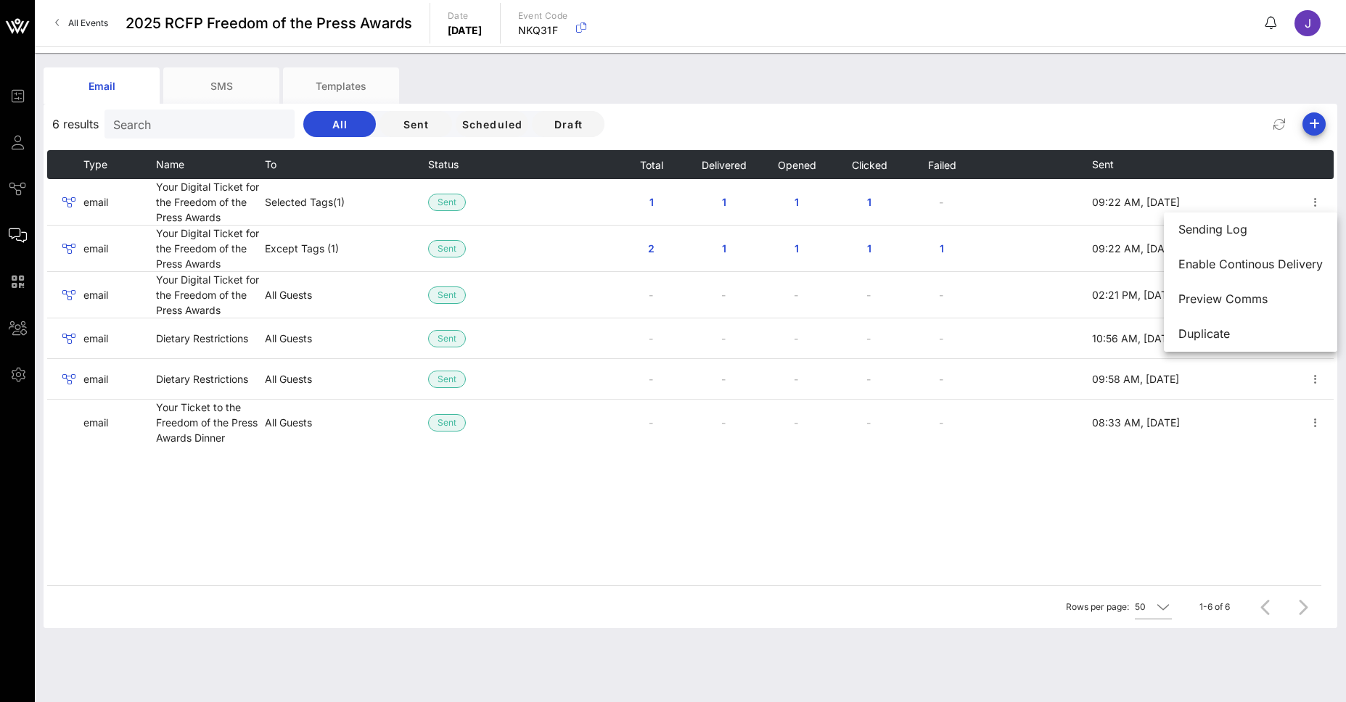
click at [866, 540] on div "Type Name To Status Total Delivered Opened Clicked Failed Sent email Your Digit…" at bounding box center [690, 367] width 1286 height 435
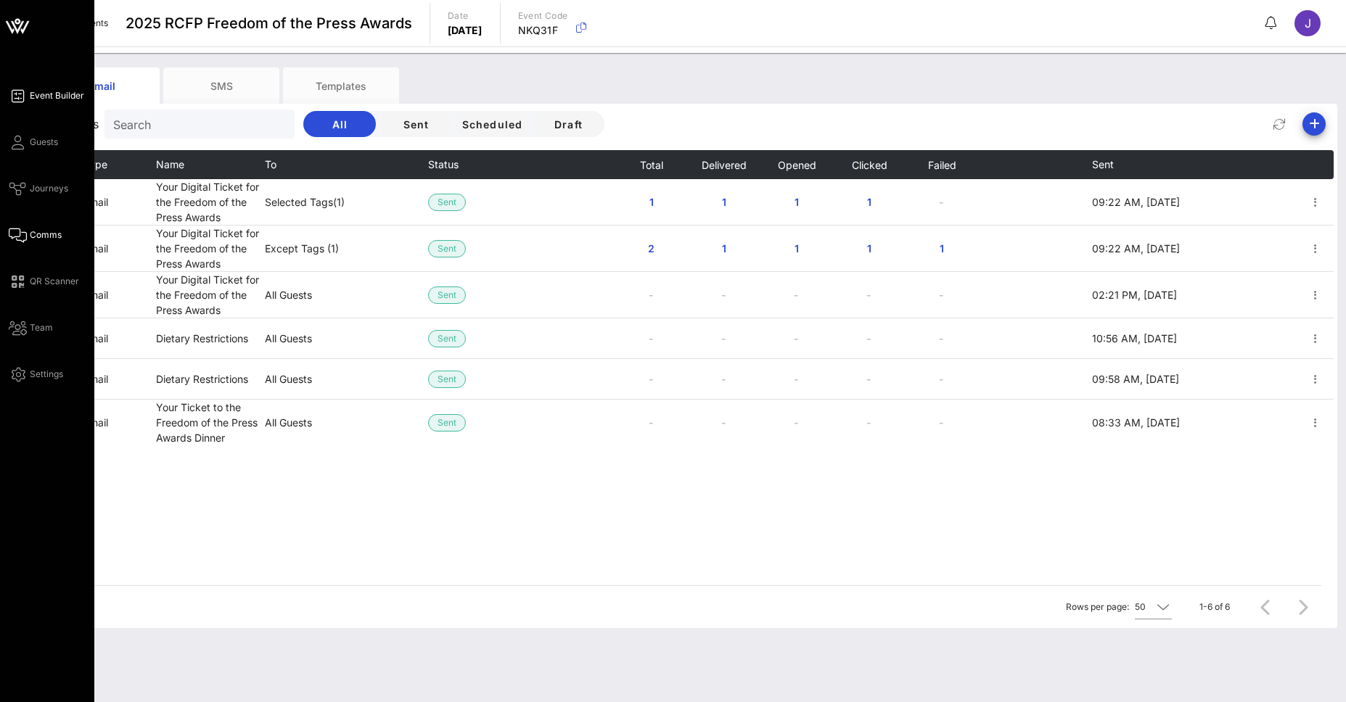
click at [50, 99] on span "Event Builder" at bounding box center [57, 95] width 54 height 13
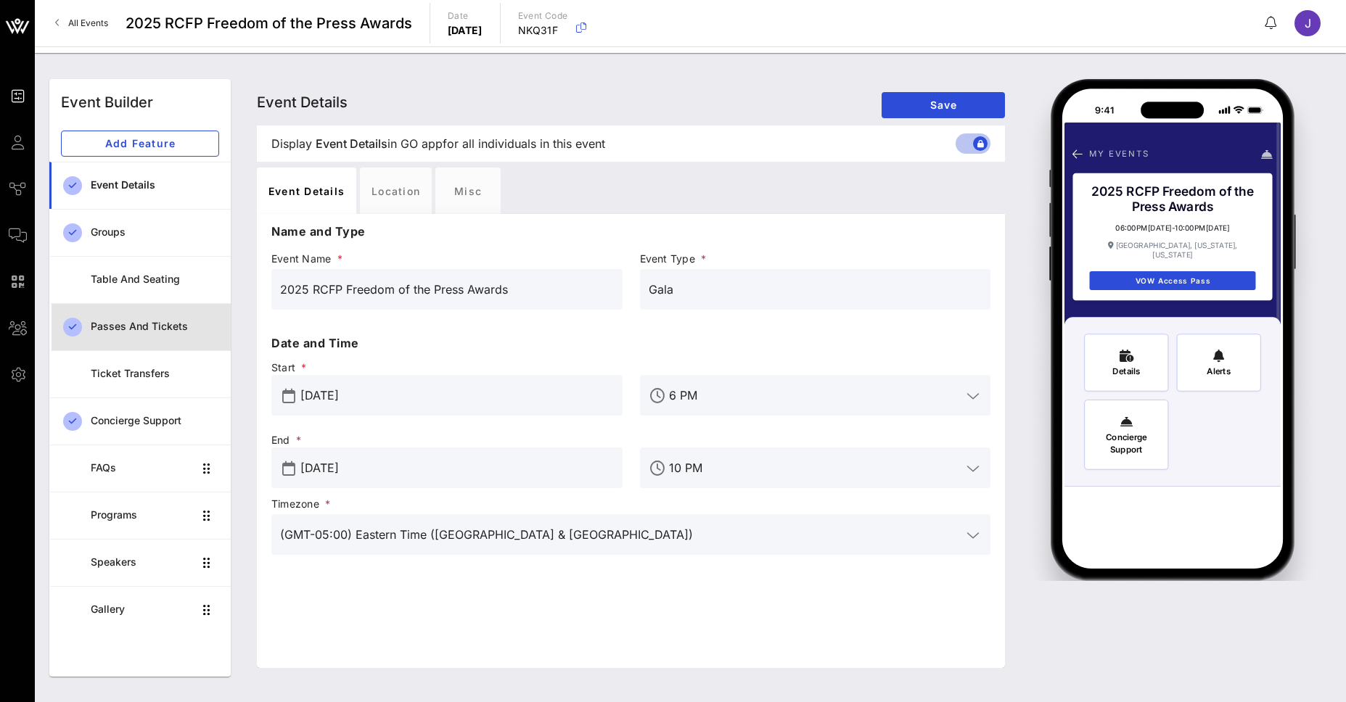
click at [149, 333] on div "Passes and Tickets" at bounding box center [155, 327] width 128 height 30
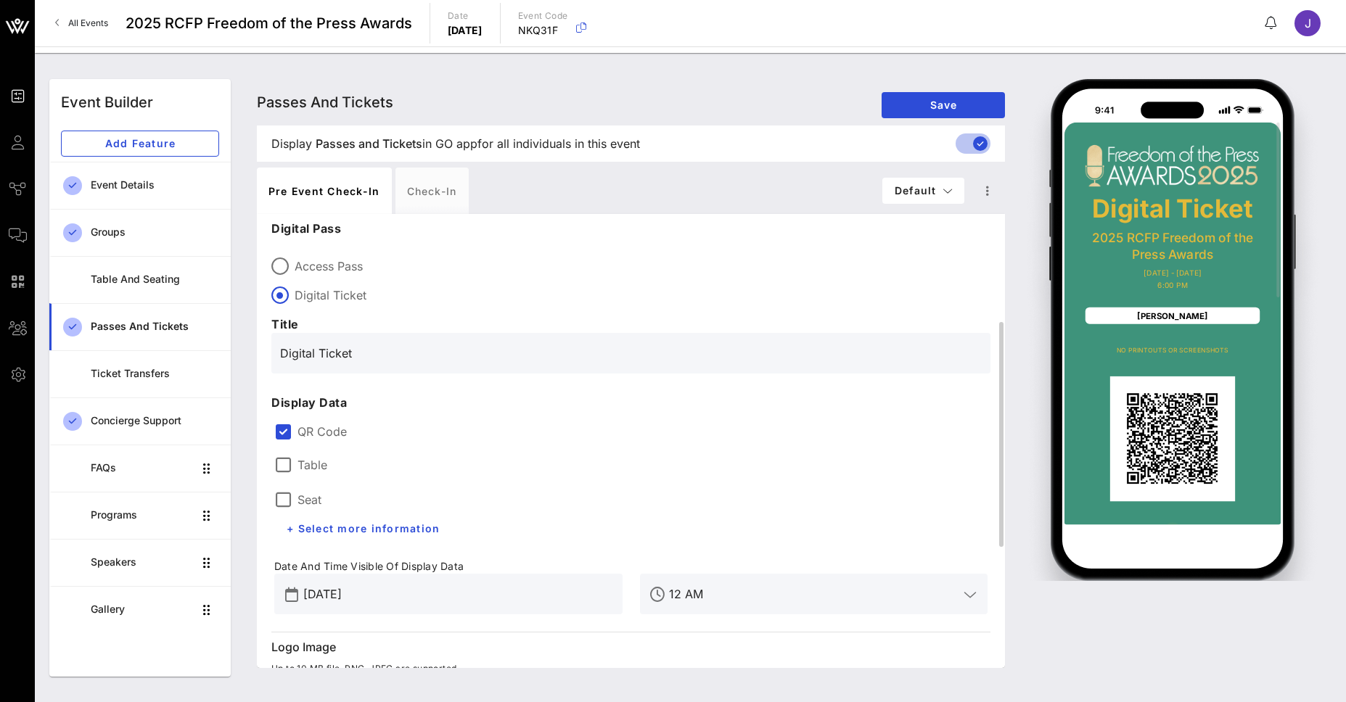
scroll to position [73, 0]
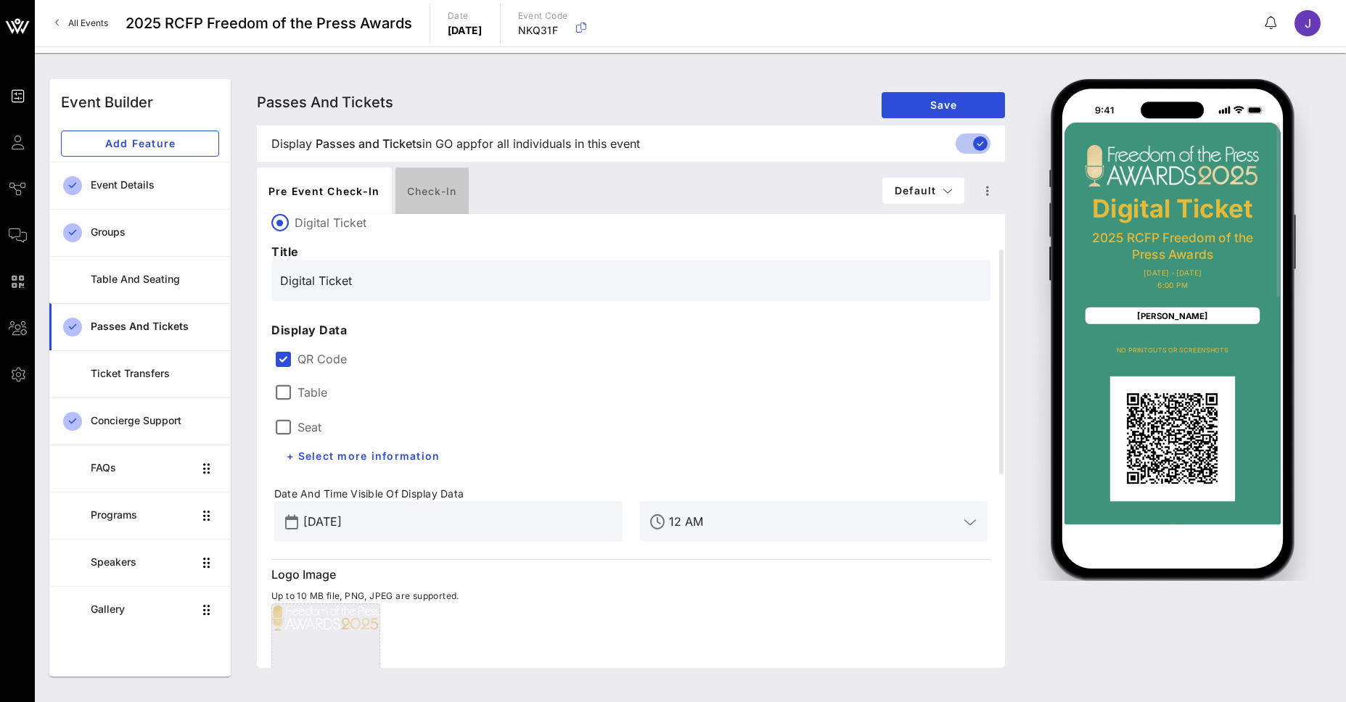
click at [444, 188] on div "Check-in" at bounding box center [431, 191] width 73 height 46
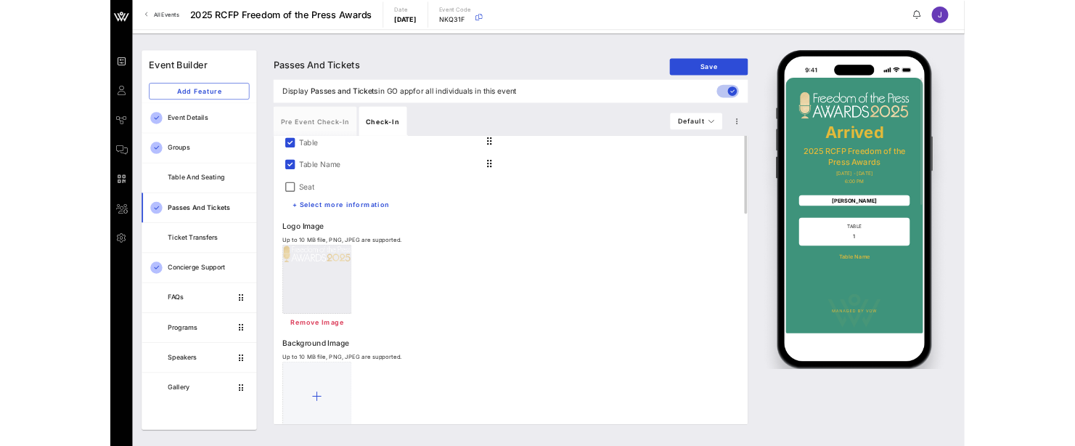
scroll to position [0, 0]
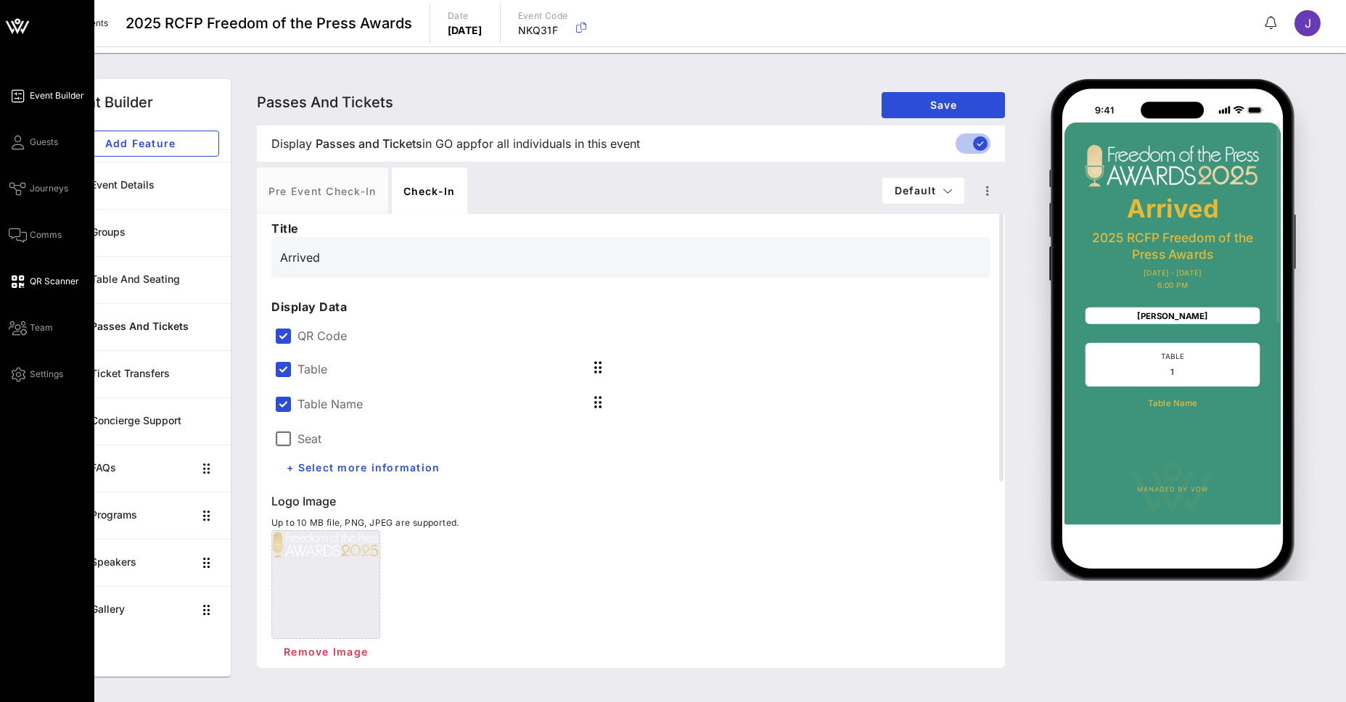
click at [30, 287] on span "QR Scanner" at bounding box center [54, 281] width 49 height 13
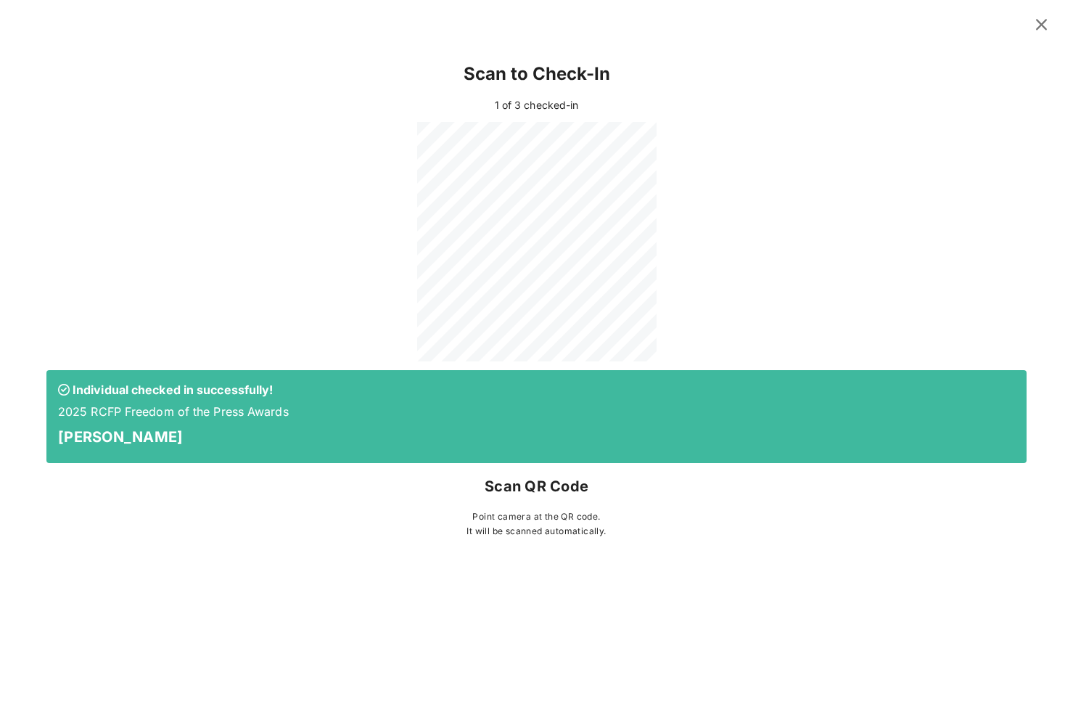
click at [1038, 25] on icon at bounding box center [1041, 25] width 21 height 20
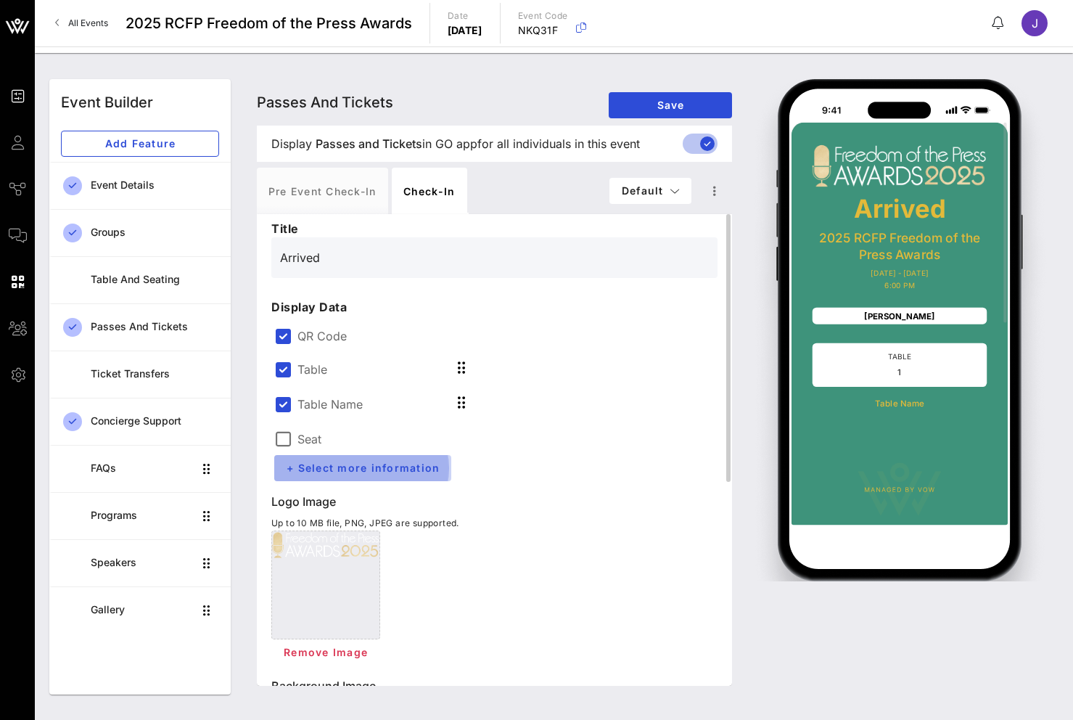
click at [368, 466] on span "+ Select more information" at bounding box center [363, 467] width 154 height 12
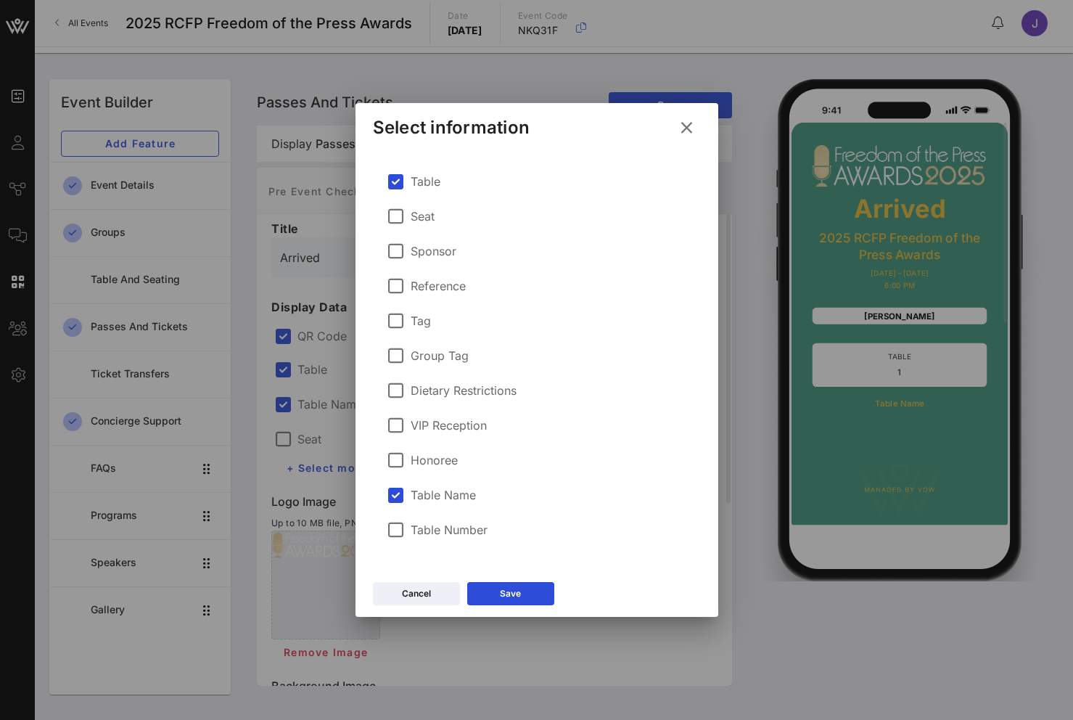
click at [412, 321] on label "Tag" at bounding box center [421, 320] width 20 height 15
click at [392, 312] on div at bounding box center [396, 320] width 25 height 25
click at [393, 424] on div at bounding box center [396, 425] width 25 height 25
click at [400, 319] on div at bounding box center [396, 320] width 25 height 25
click at [443, 522] on div "Table Number" at bounding box center [437, 529] width 100 height 17
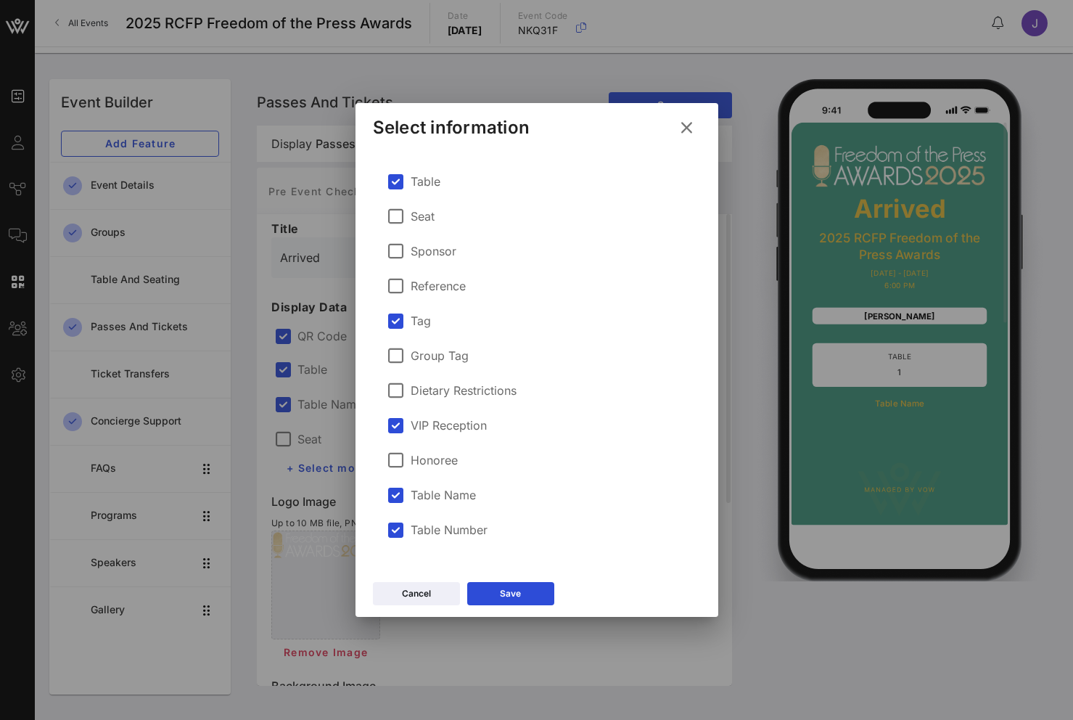
click at [431, 186] on label "Table" at bounding box center [426, 181] width 30 height 15
click at [518, 594] on div "Save" at bounding box center [510, 593] width 21 height 15
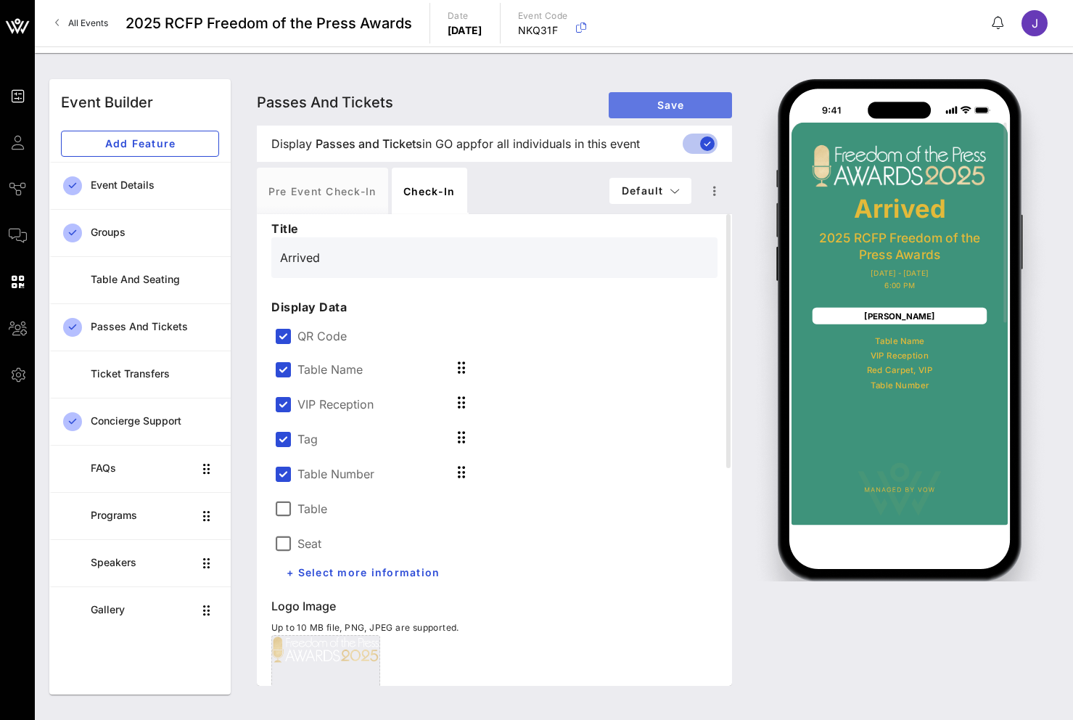
click at [641, 102] on span "Save" at bounding box center [670, 105] width 100 height 12
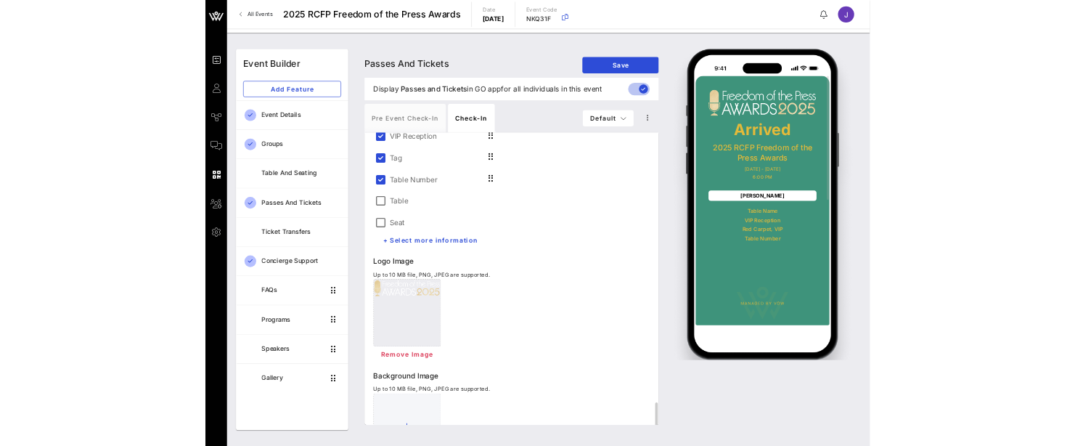
scroll to position [39, 0]
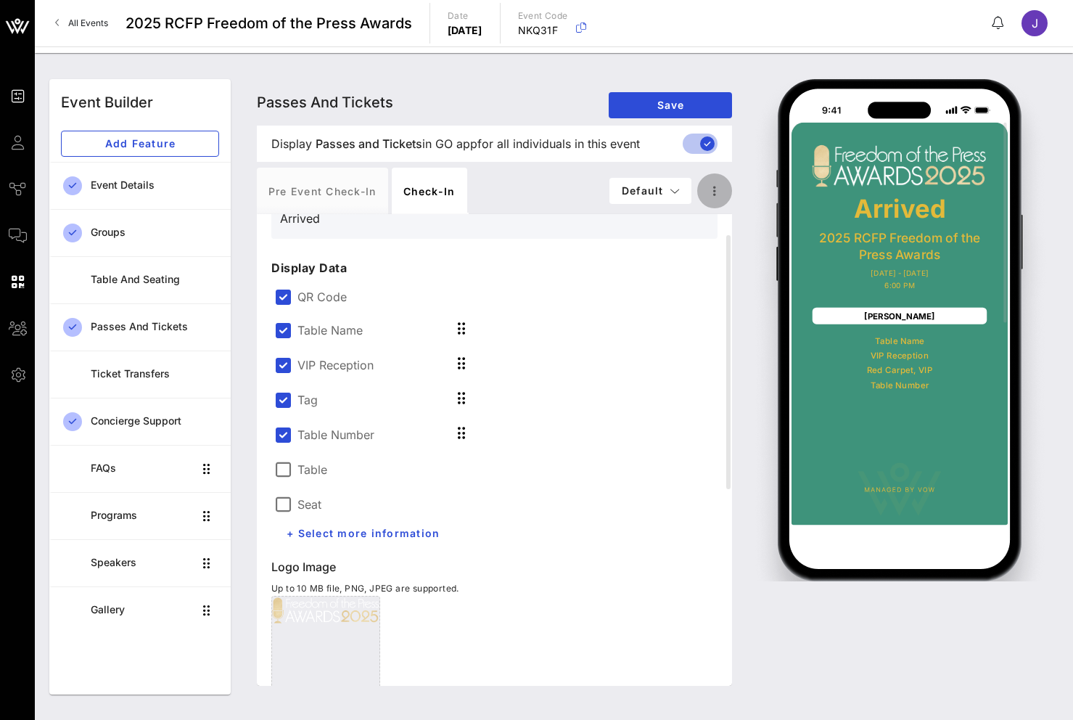
click at [715, 200] on button "button" at bounding box center [714, 190] width 35 height 35
click at [690, 405] on div "Table Name VIP Reception Tag Table Number Table Seat + Select more information" at bounding box center [495, 429] width 458 height 253
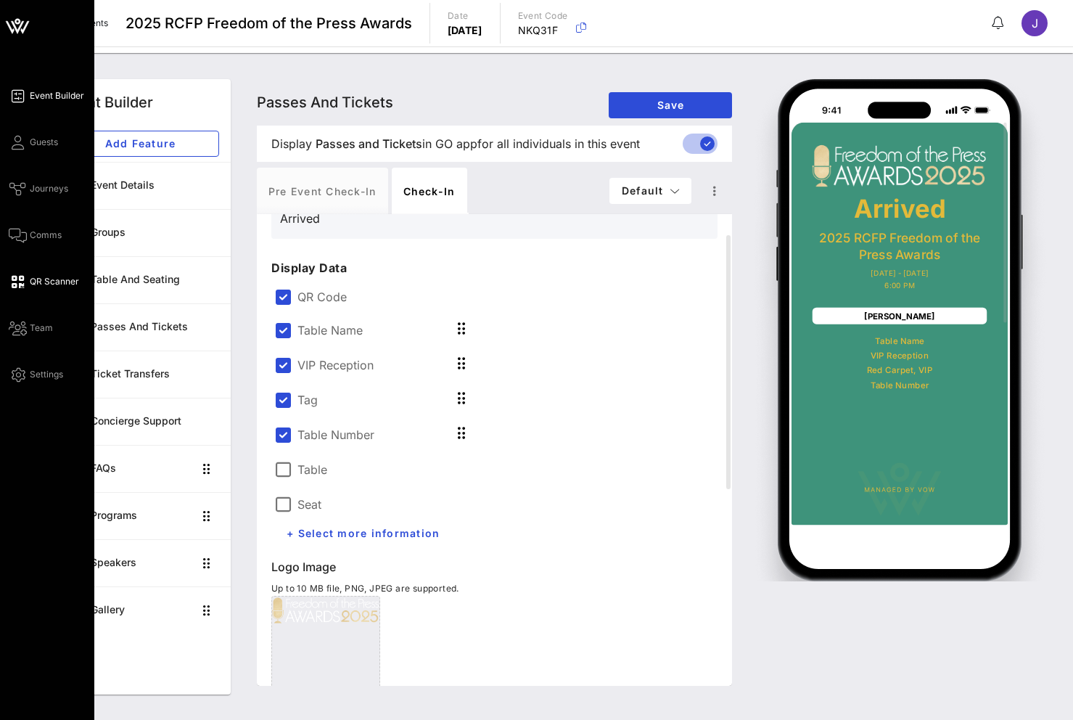
click at [50, 283] on span "QR Scanner" at bounding box center [54, 281] width 49 height 13
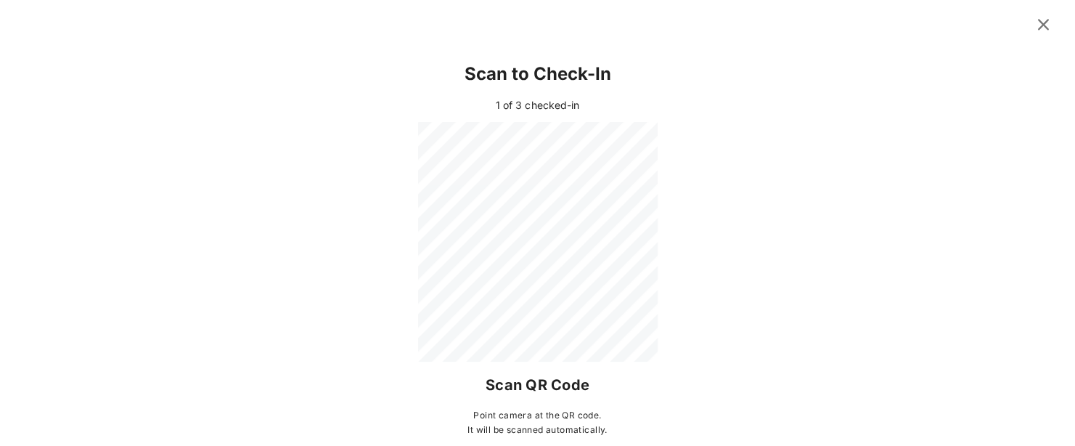
click at [1032, 28] on icon at bounding box center [1043, 24] width 22 height 21
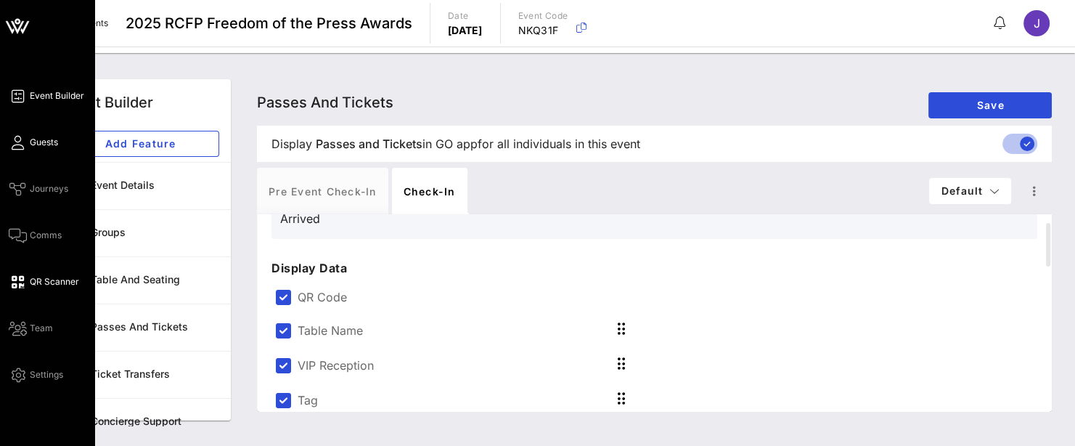
click at [25, 143] on icon at bounding box center [18, 142] width 18 height 2
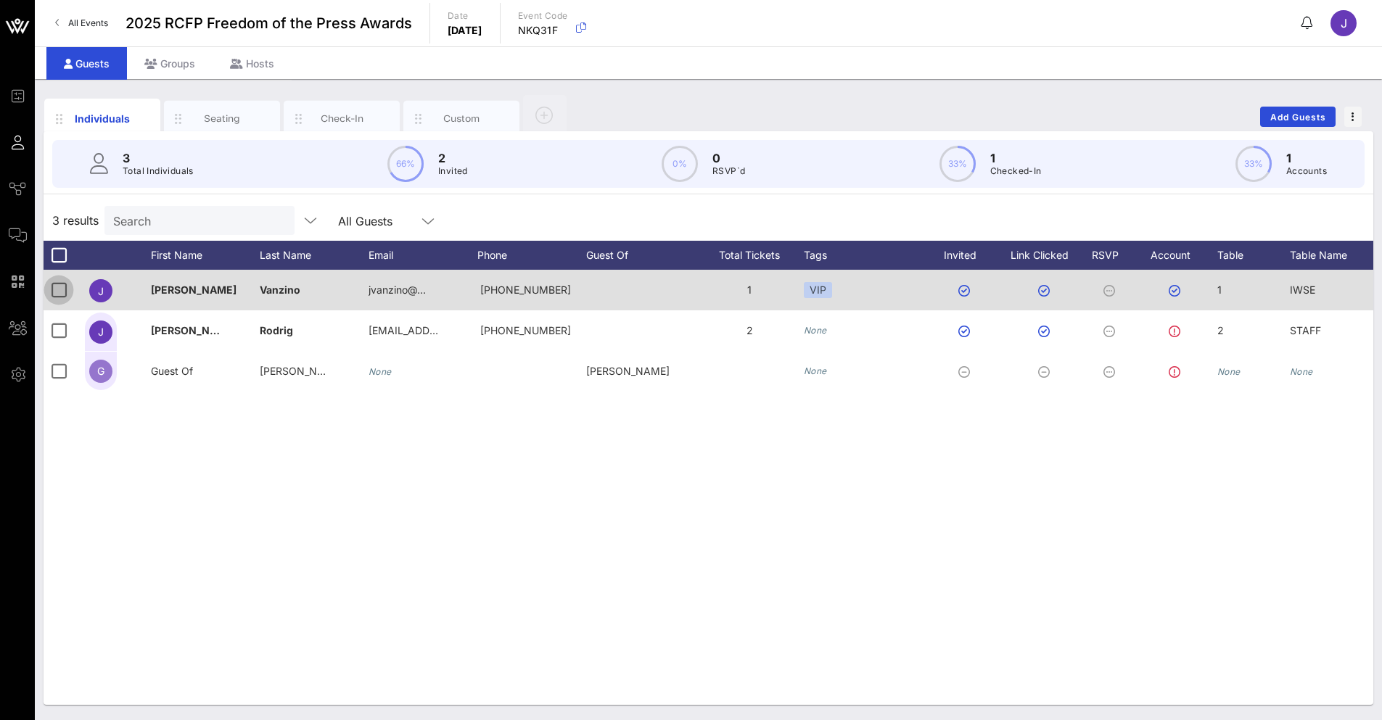
click at [58, 292] on div at bounding box center [58, 290] width 25 height 25
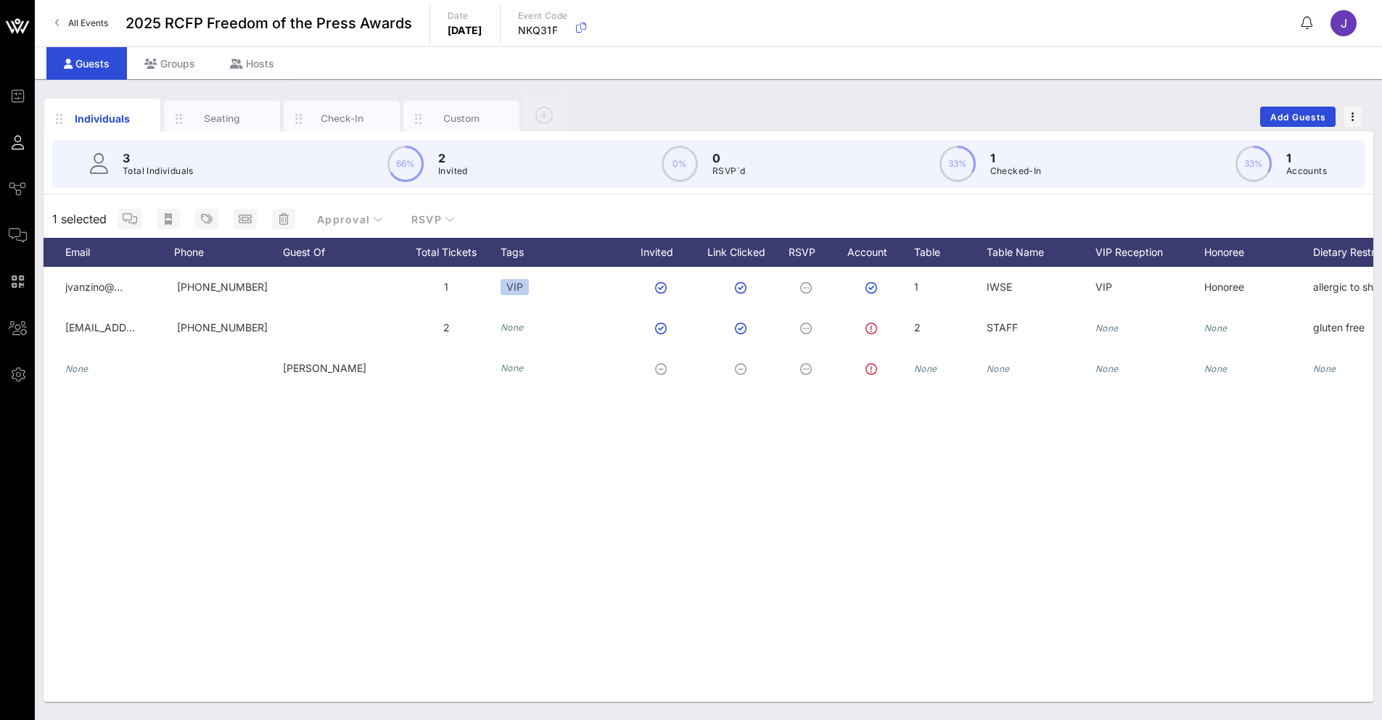
scroll to position [0, 388]
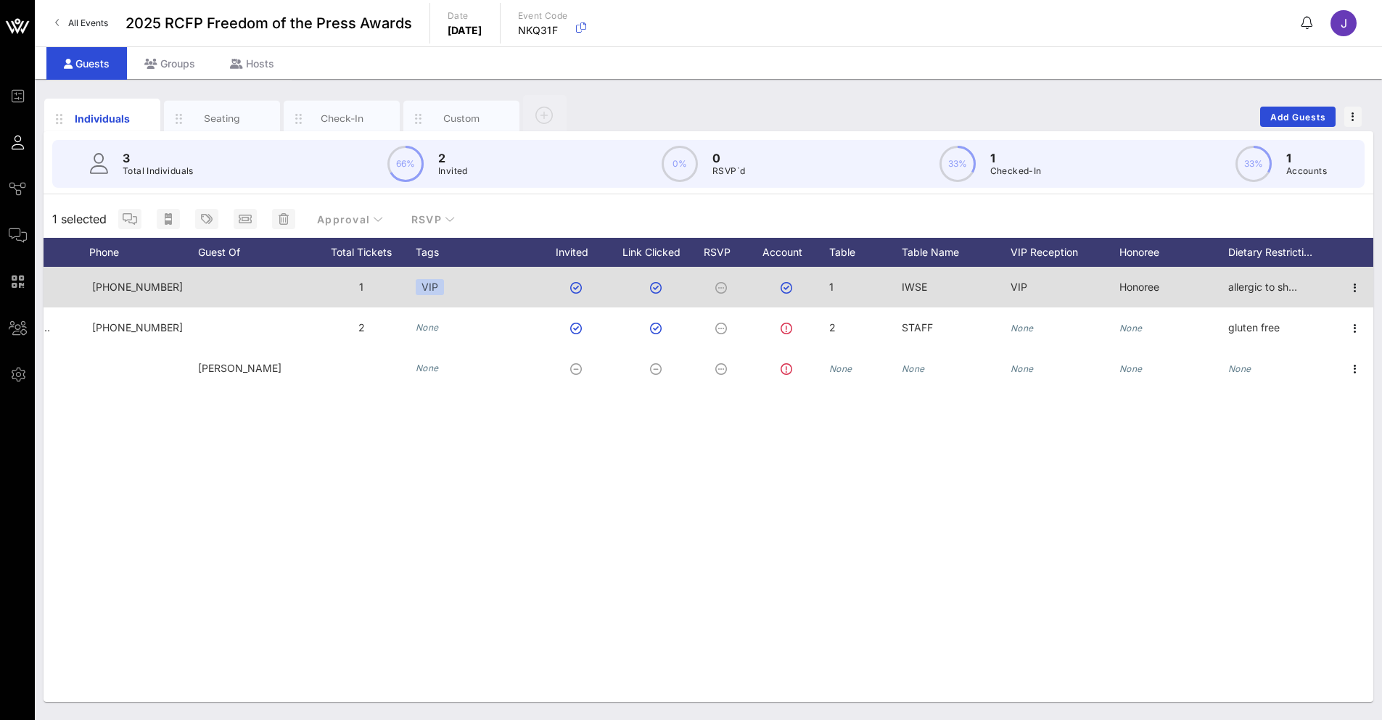
click at [1345, 292] on div at bounding box center [1355, 287] width 36 height 41
click at [1345, 287] on icon "button" at bounding box center [1355, 287] width 17 height 17
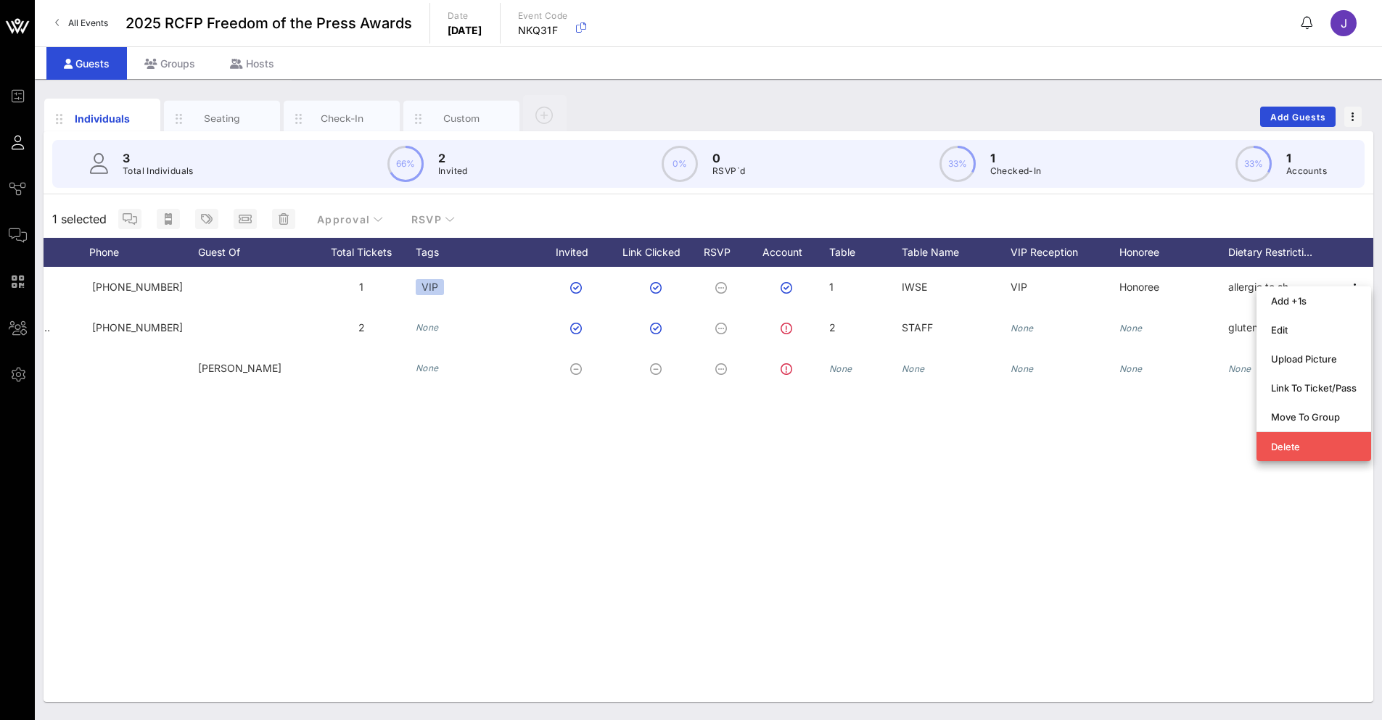
scroll to position [0, 0]
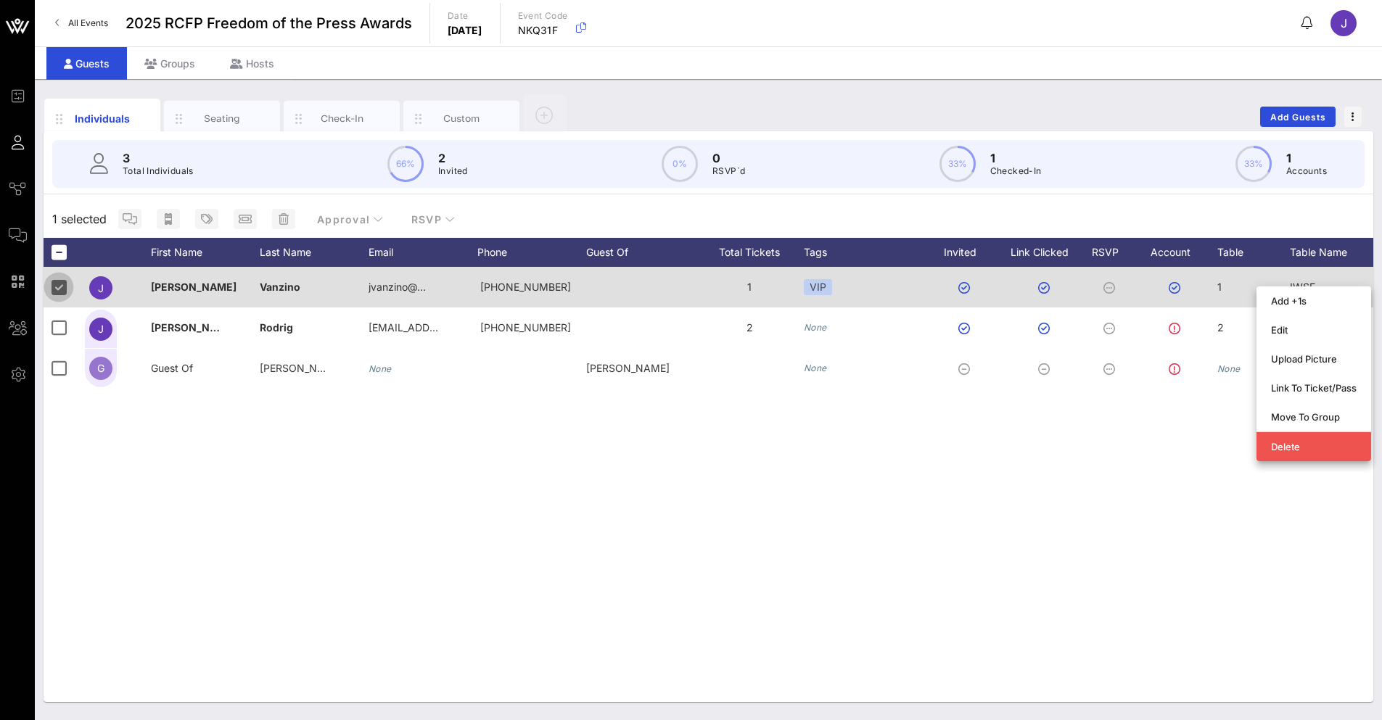
click at [57, 292] on div at bounding box center [58, 287] width 25 height 25
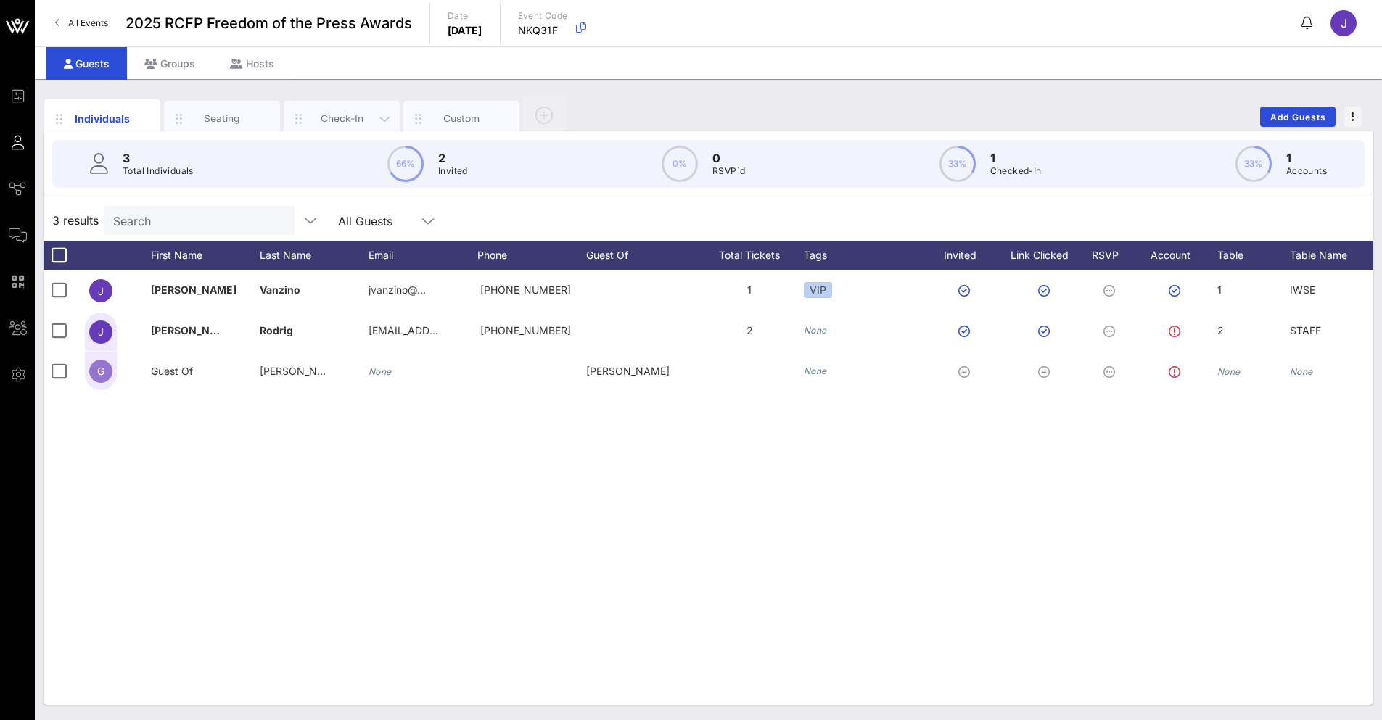
click at [353, 121] on div "Check-In" at bounding box center [342, 119] width 65 height 14
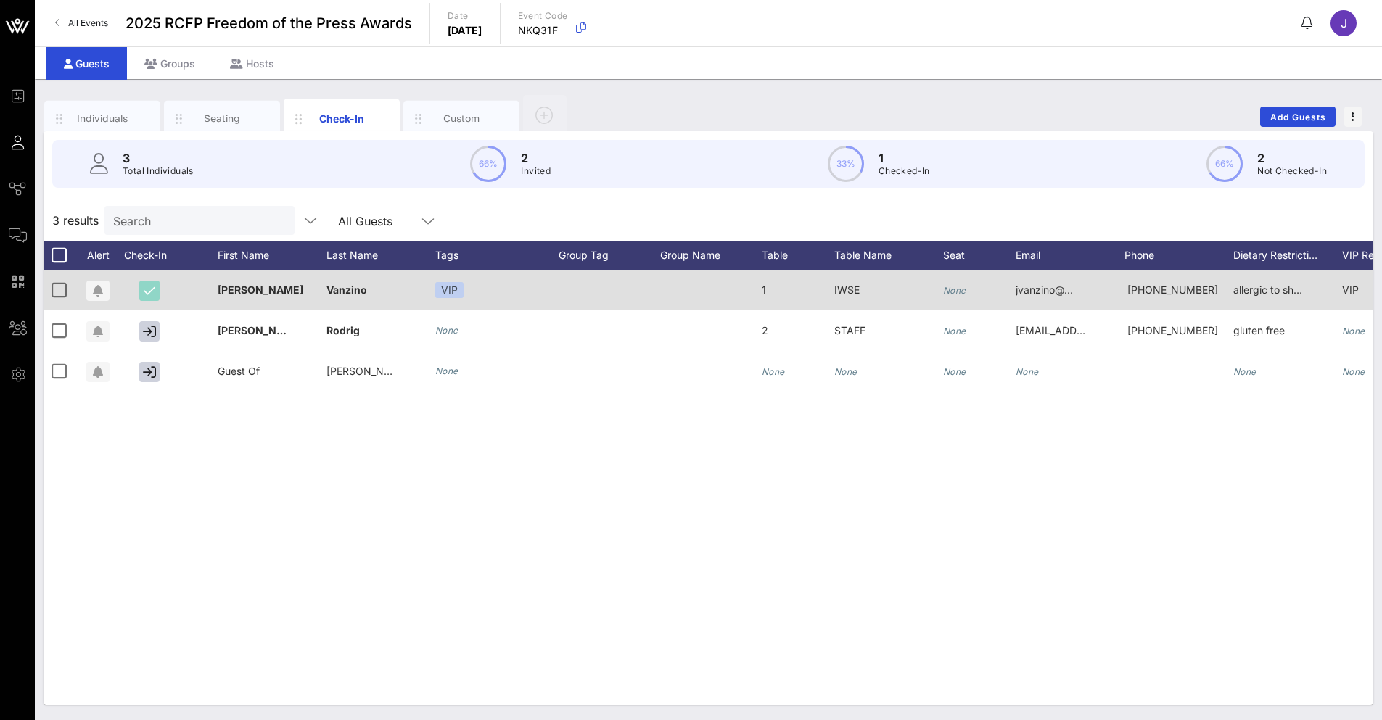
click at [141, 292] on button "button" at bounding box center [149, 291] width 20 height 20
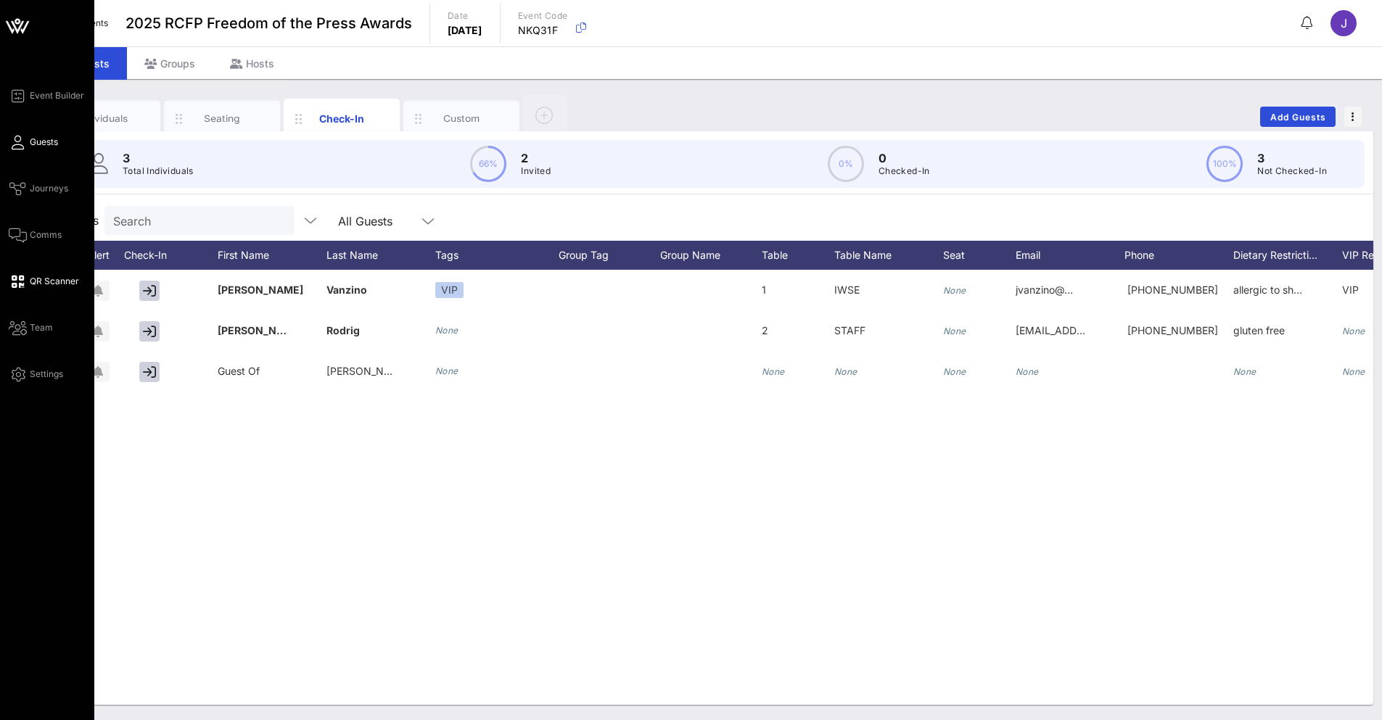
click at [50, 279] on span "QR Scanner" at bounding box center [54, 281] width 49 height 13
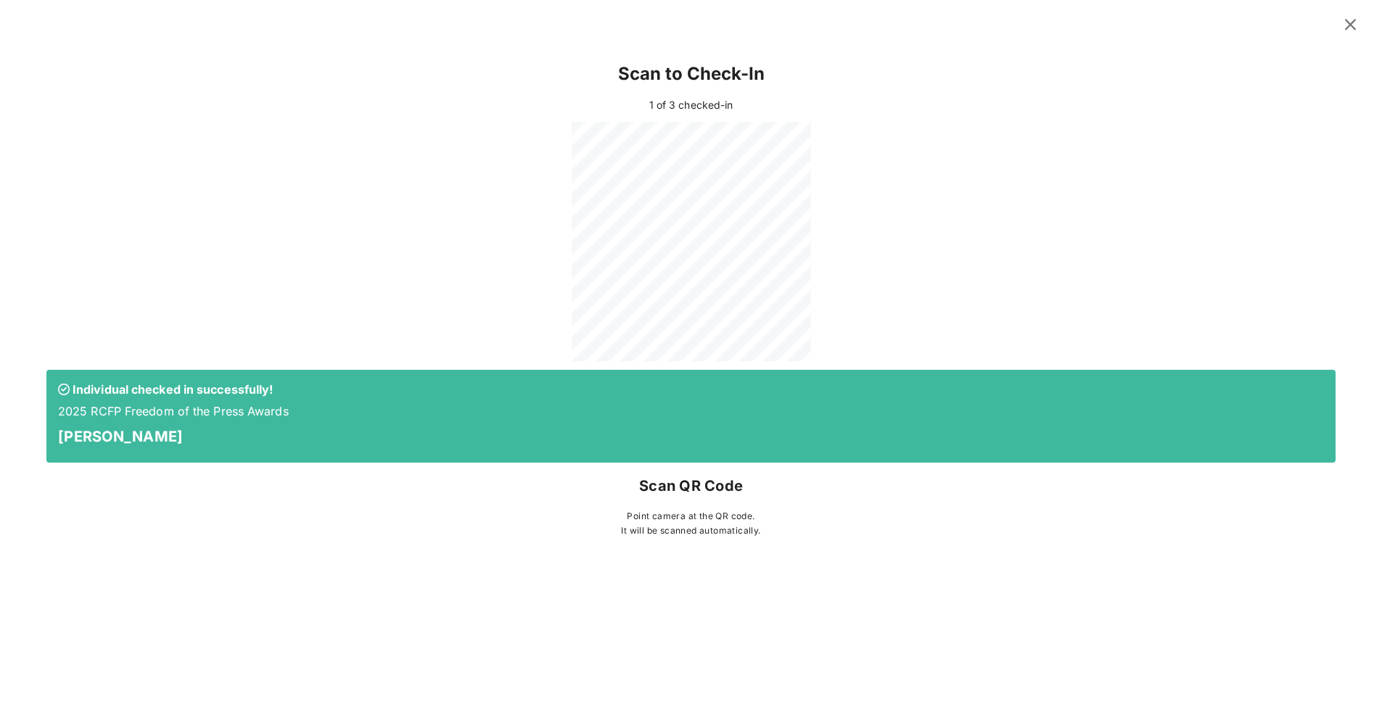
click at [1345, 25] on icon at bounding box center [1350, 25] width 21 height 20
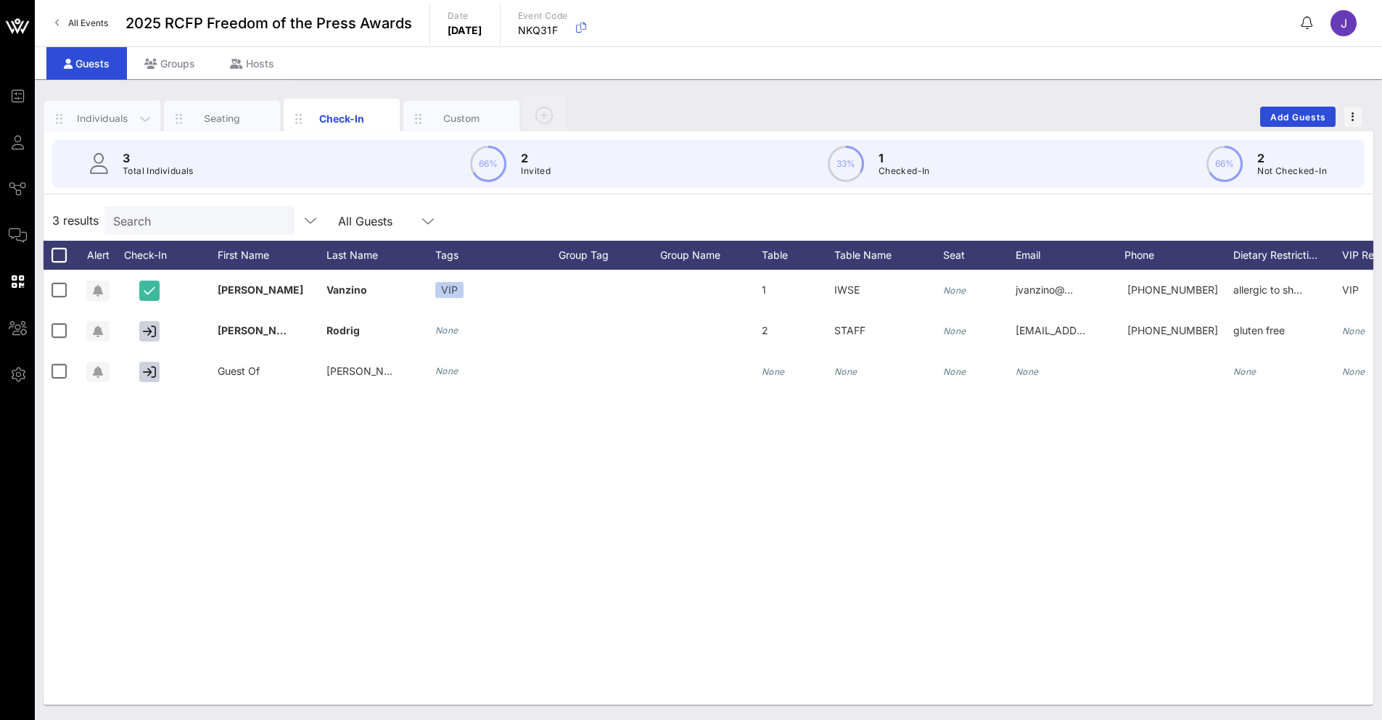
click at [104, 112] on div "Individuals" at bounding box center [102, 119] width 65 height 14
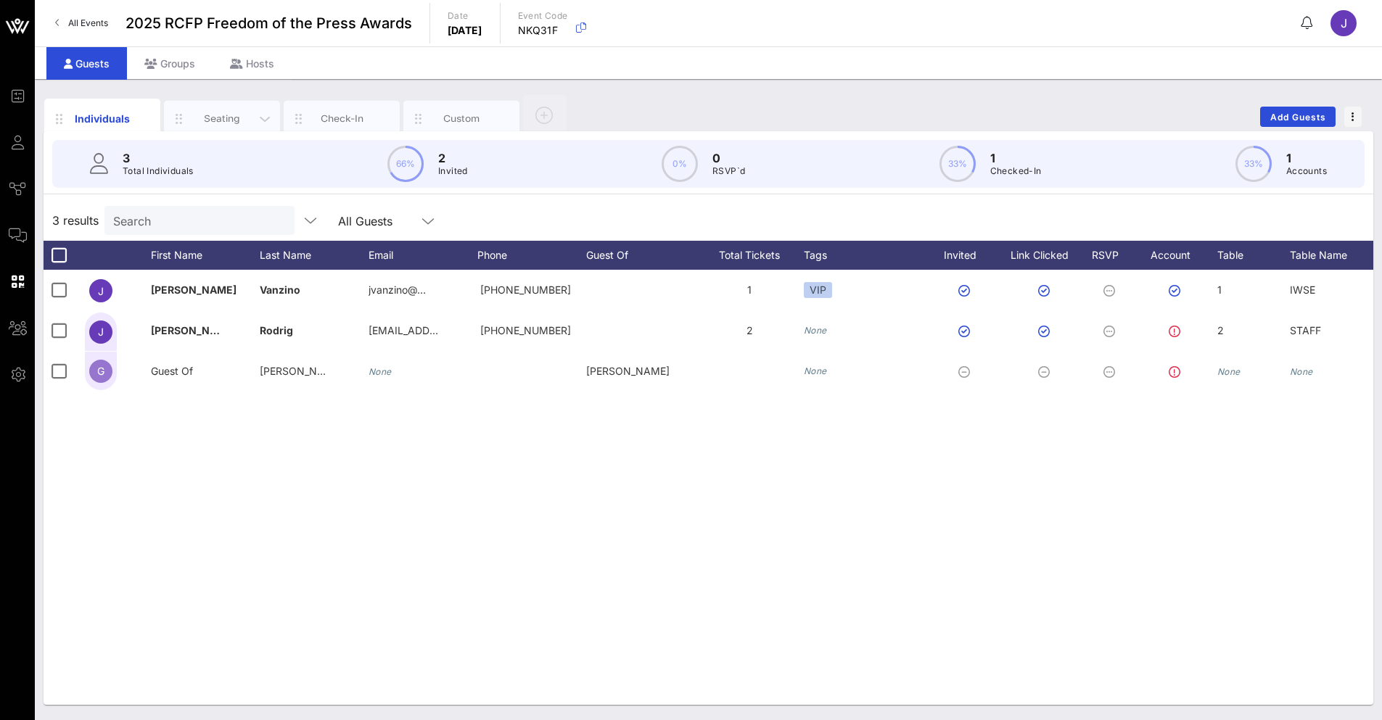
click at [212, 114] on div "Seating" at bounding box center [222, 119] width 65 height 14
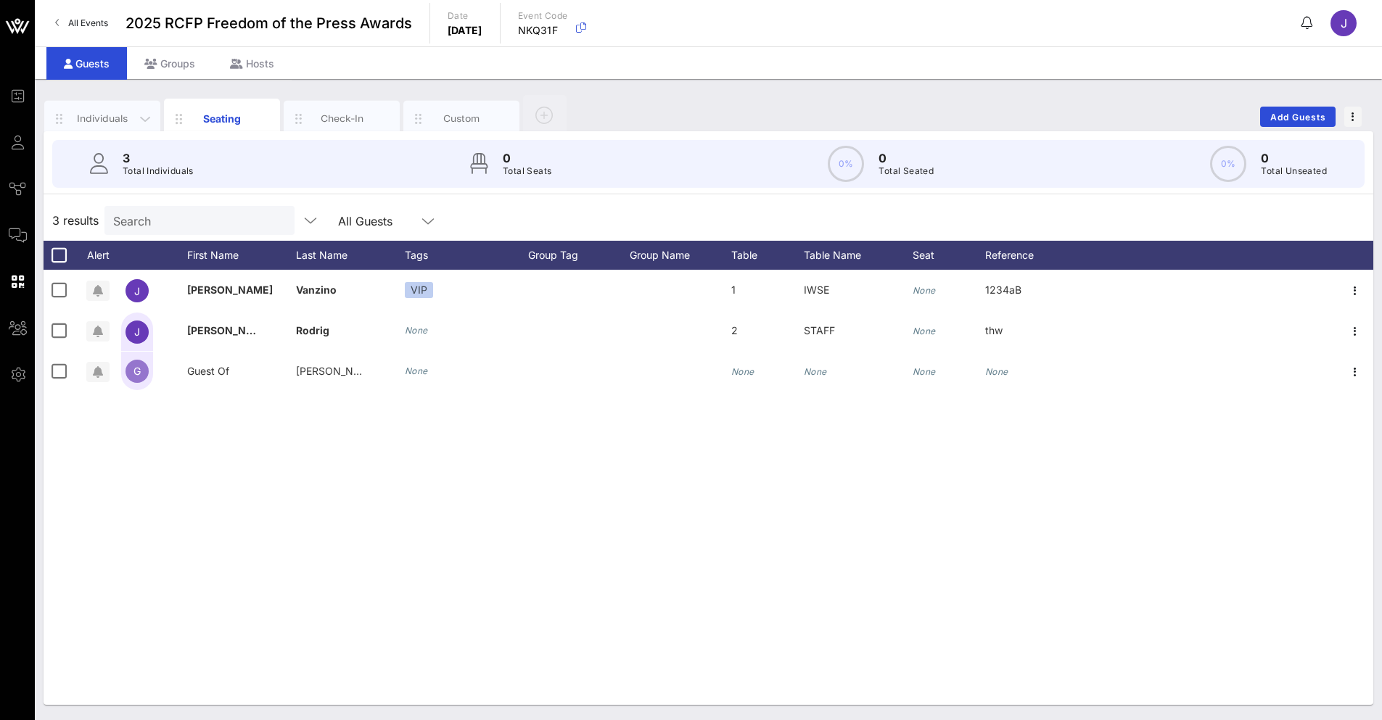
click at [120, 128] on div "Individuals" at bounding box center [102, 119] width 116 height 36
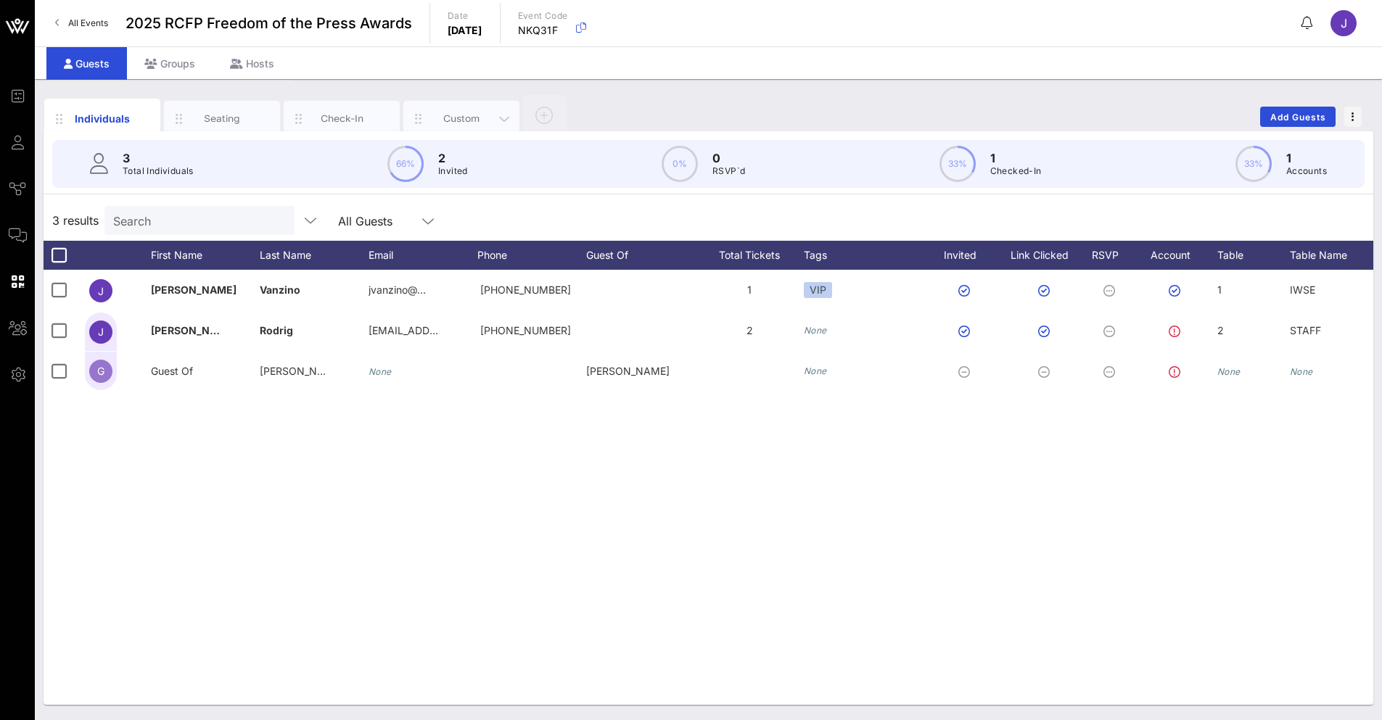
click at [442, 113] on div "Custom" at bounding box center [462, 119] width 65 height 14
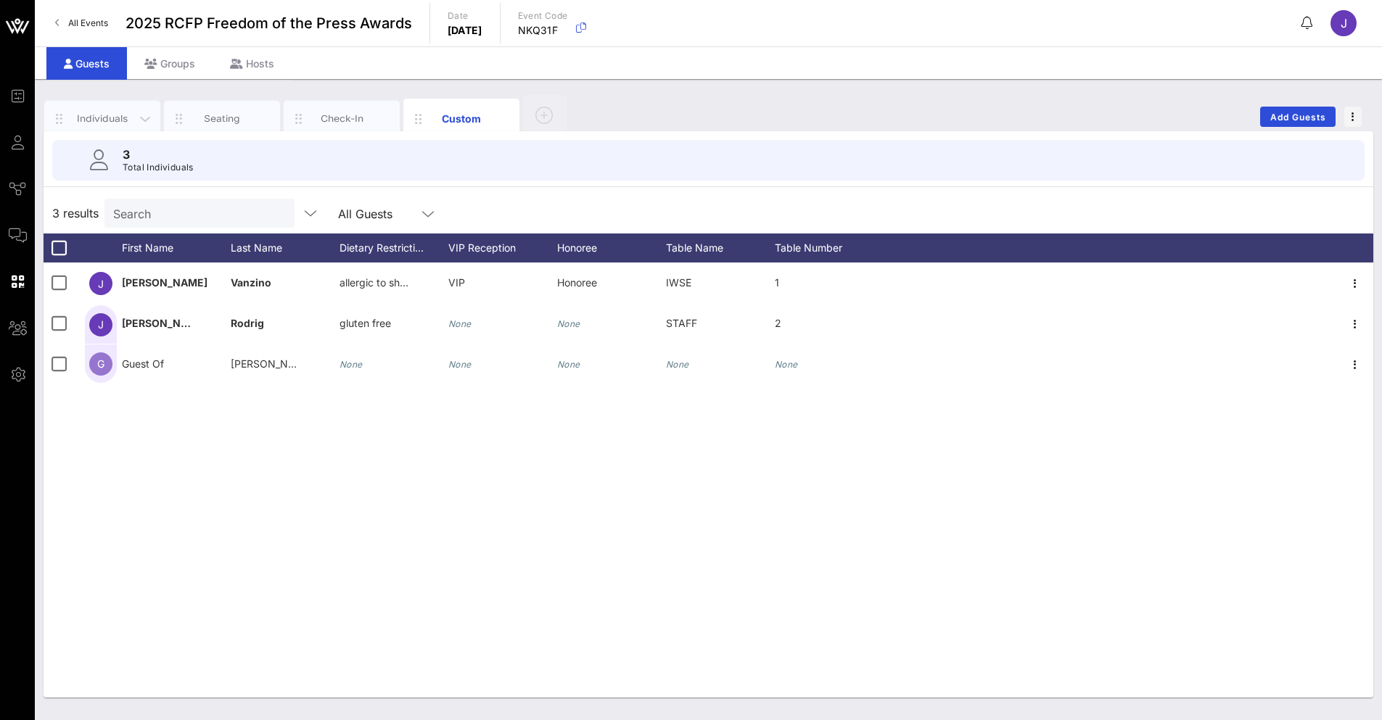
click at [110, 126] on div "Individuals" at bounding box center [102, 119] width 116 height 36
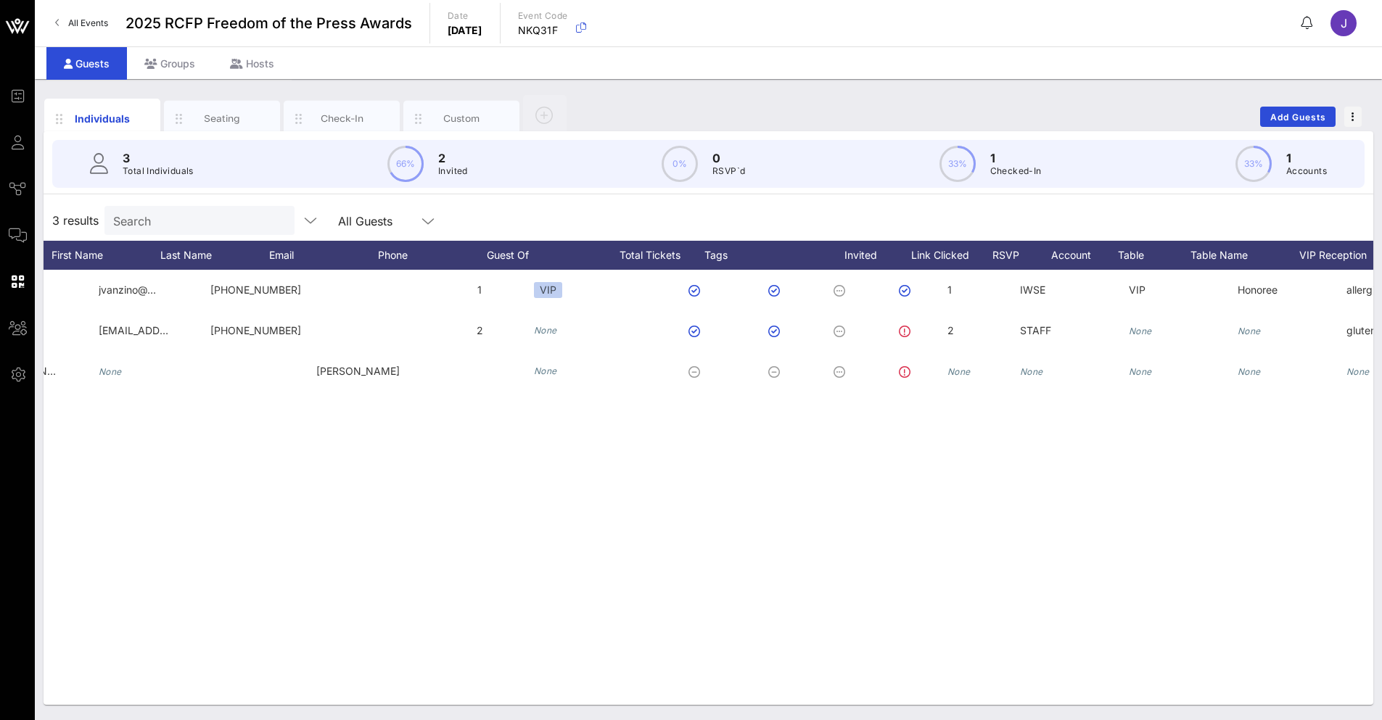
scroll to position [0, 376]
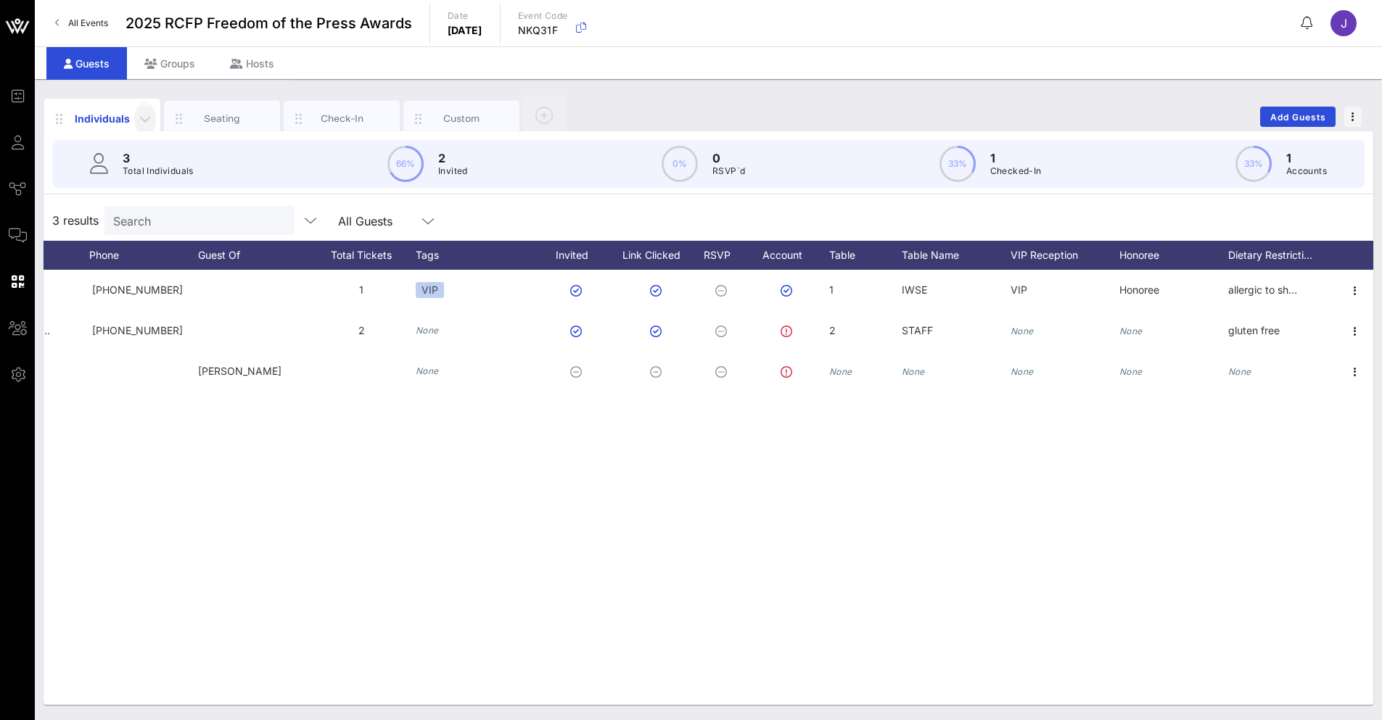
click at [146, 121] on icon "button" at bounding box center [144, 118] width 17 height 17
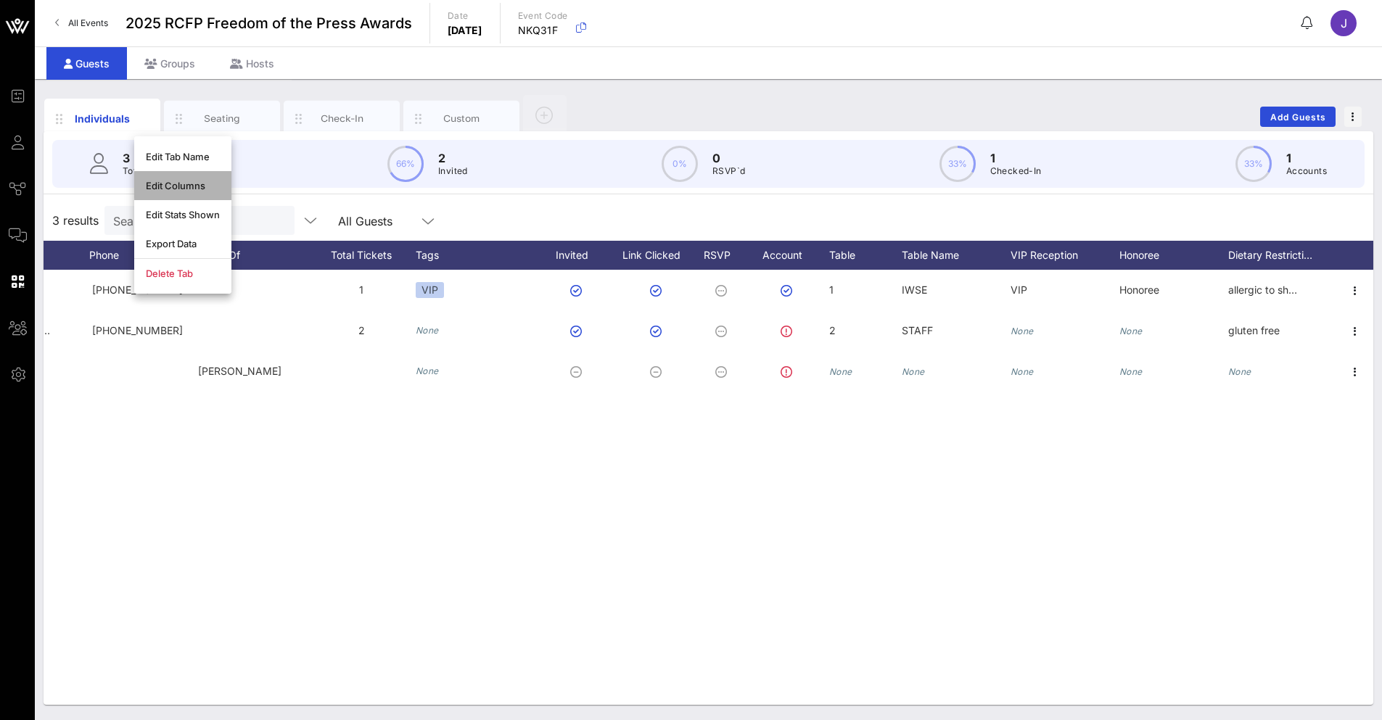
click at [165, 187] on div "Edit Columns" at bounding box center [183, 186] width 74 height 12
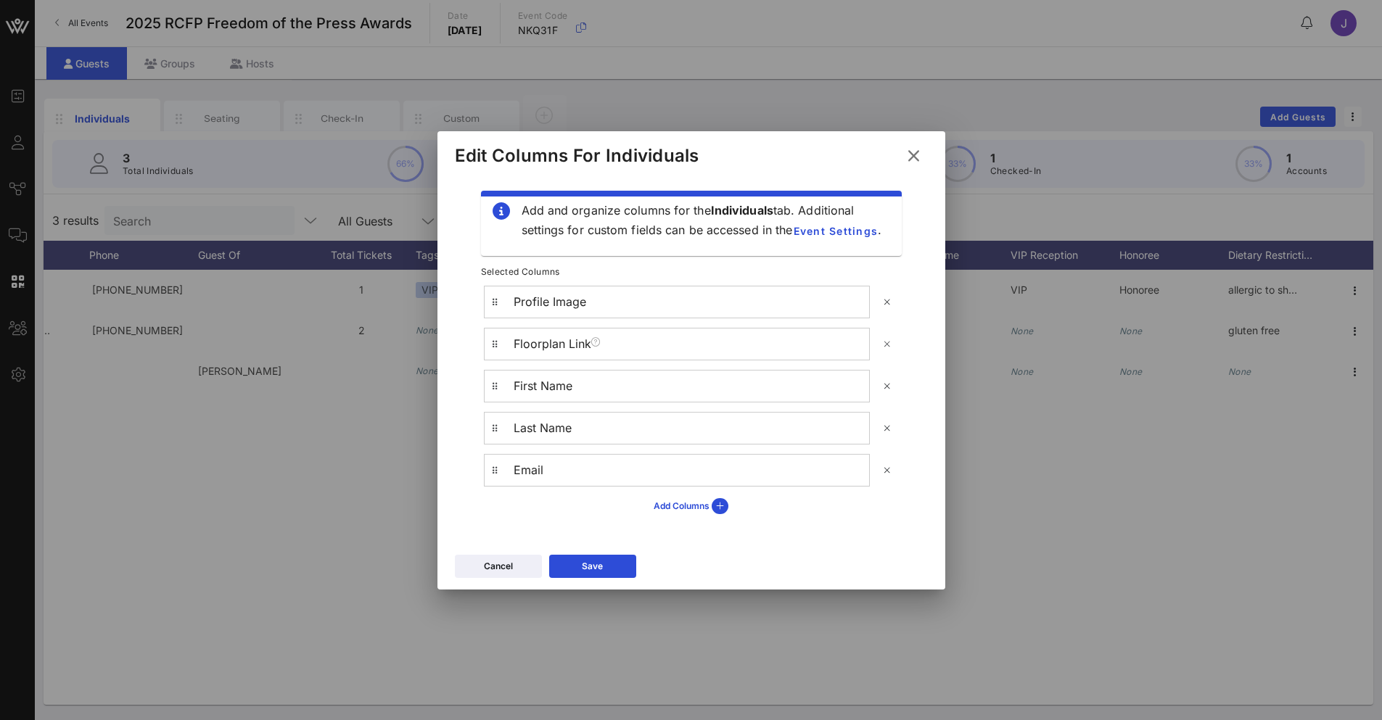
click at [888, 345] on icon at bounding box center [888, 344] width 12 height 10
click at [721, 504] on icon at bounding box center [720, 506] width 17 height 16
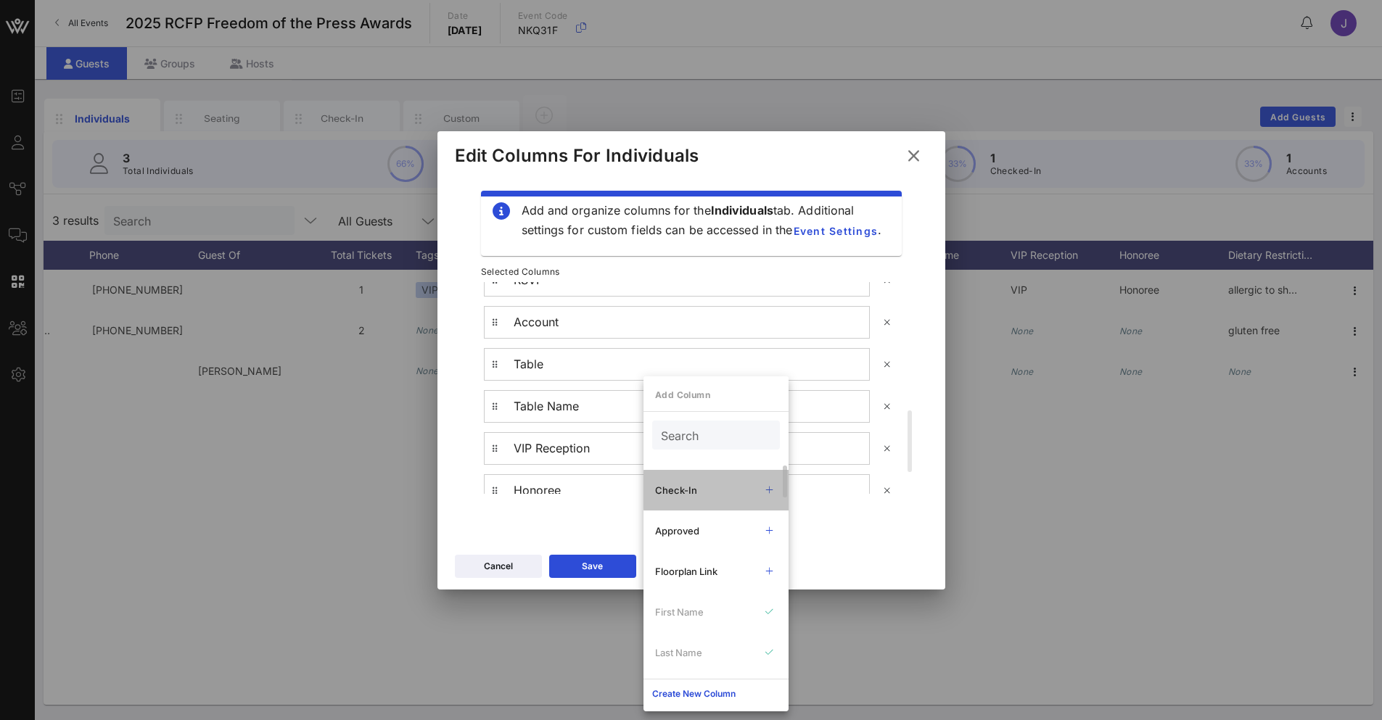
click at [777, 491] on button at bounding box center [769, 490] width 25 height 23
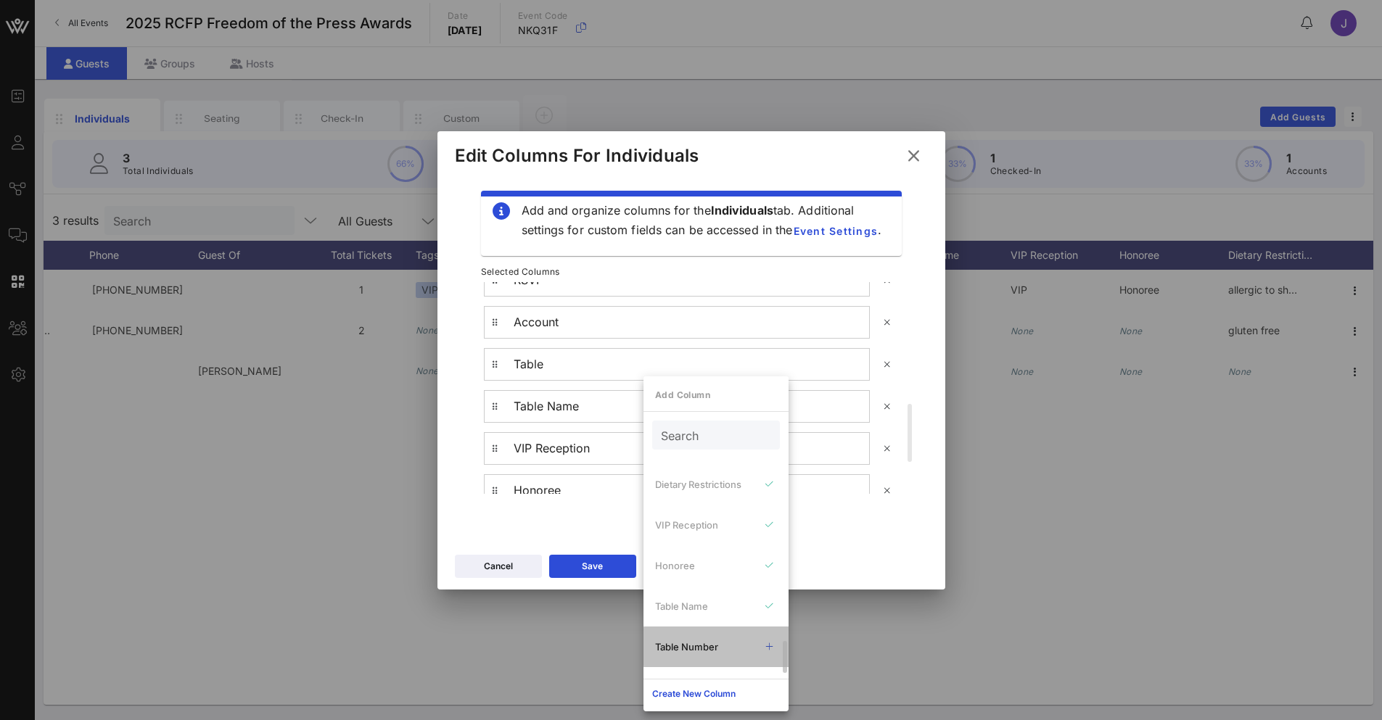
click at [773, 648] on icon at bounding box center [769, 647] width 13 height 13
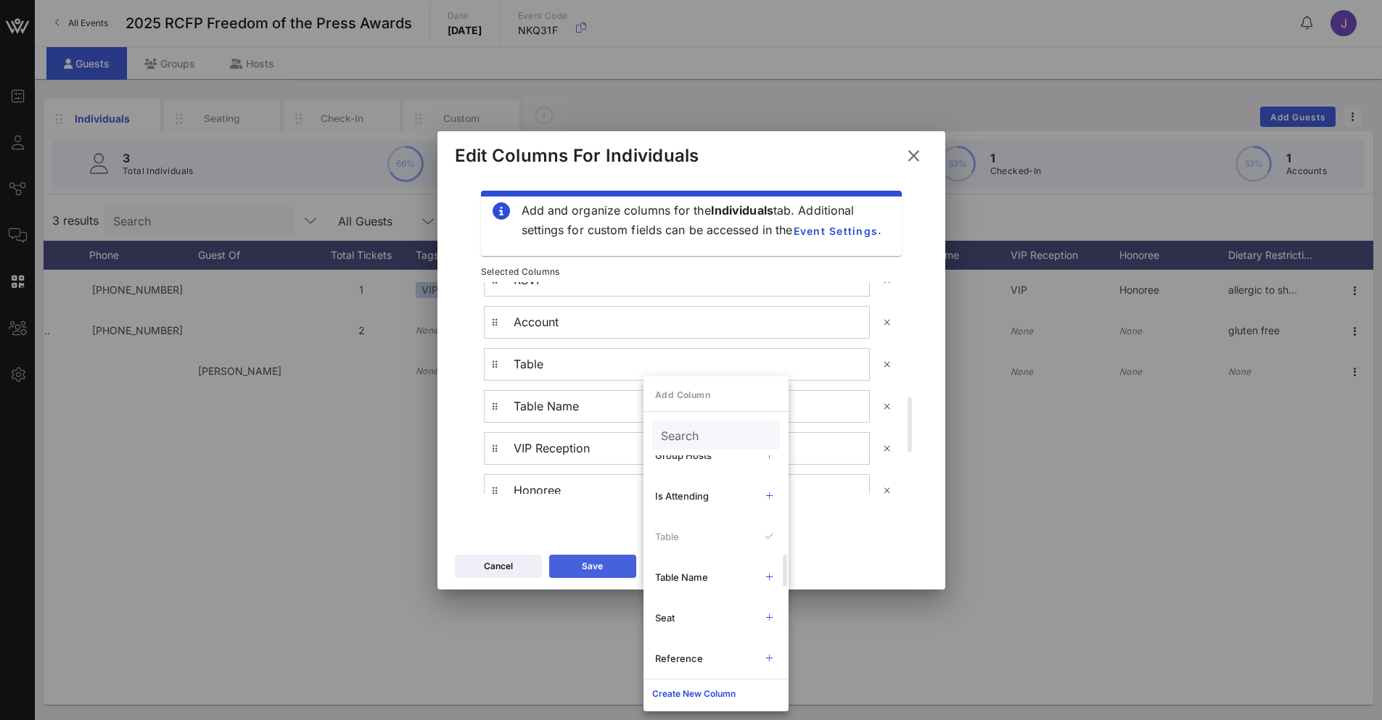
click at [578, 559] on button "Save" at bounding box center [592, 566] width 87 height 23
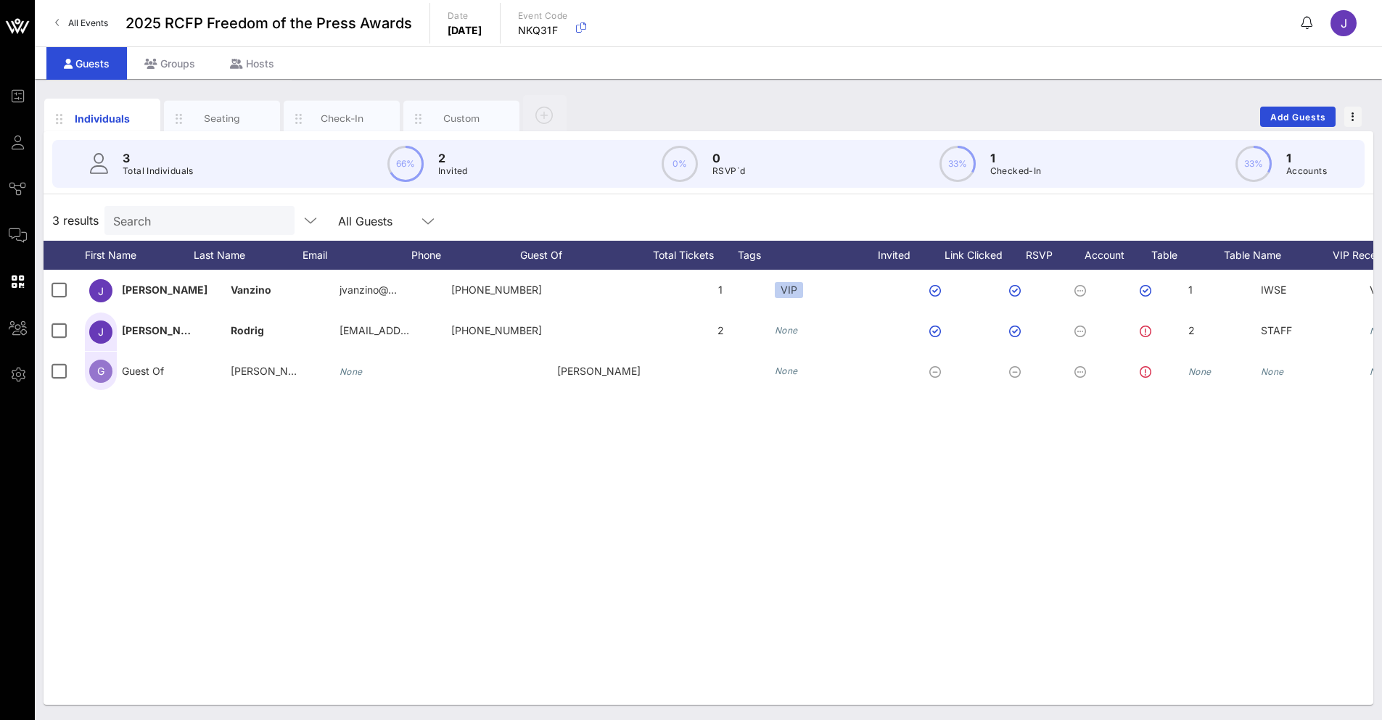
scroll to position [0, 0]
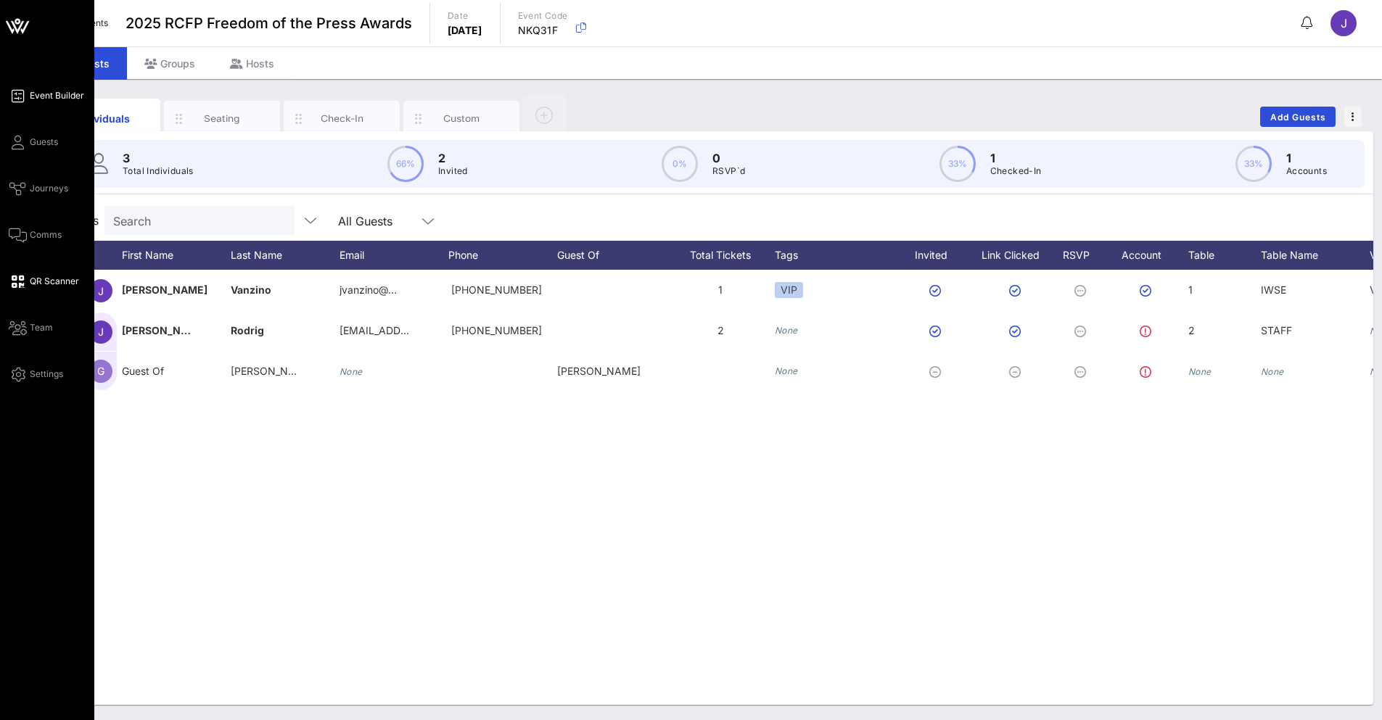
click at [38, 96] on span "Event Builder" at bounding box center [57, 95] width 54 height 13
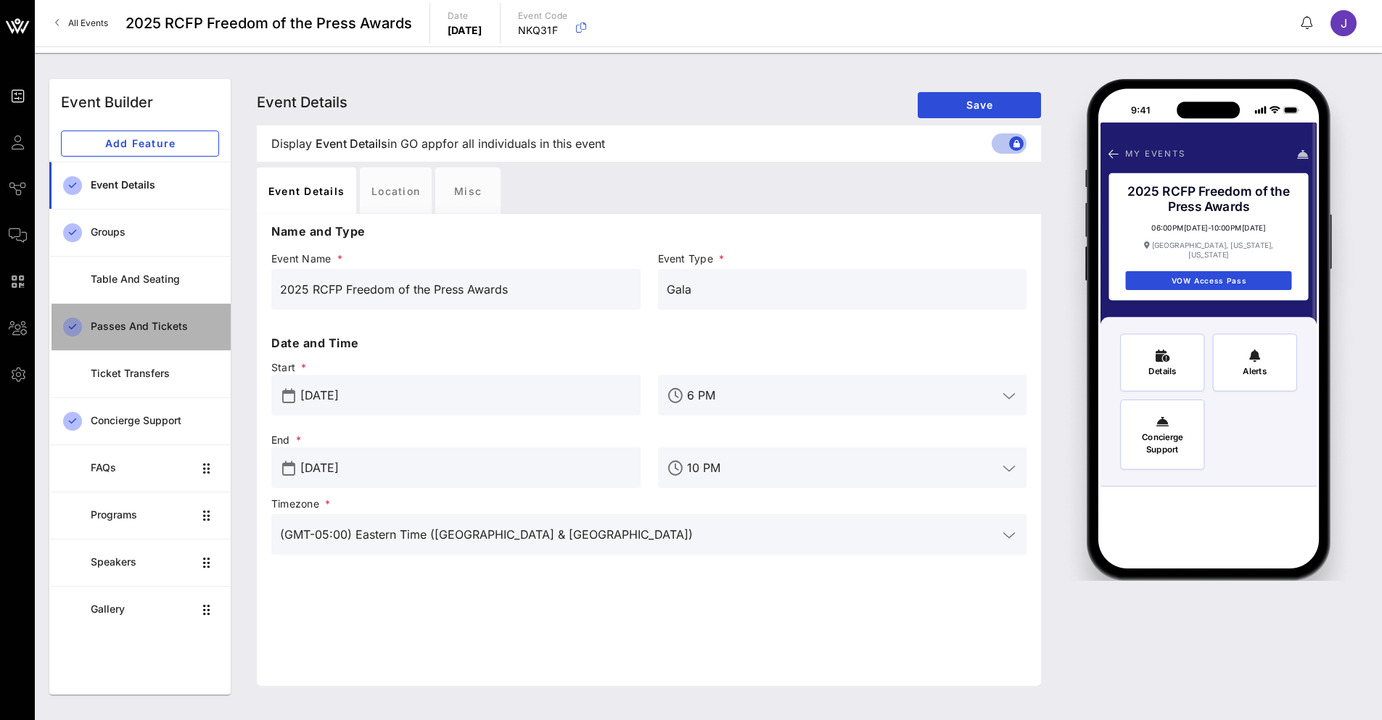
click at [141, 327] on div "Passes and Tickets" at bounding box center [155, 327] width 128 height 12
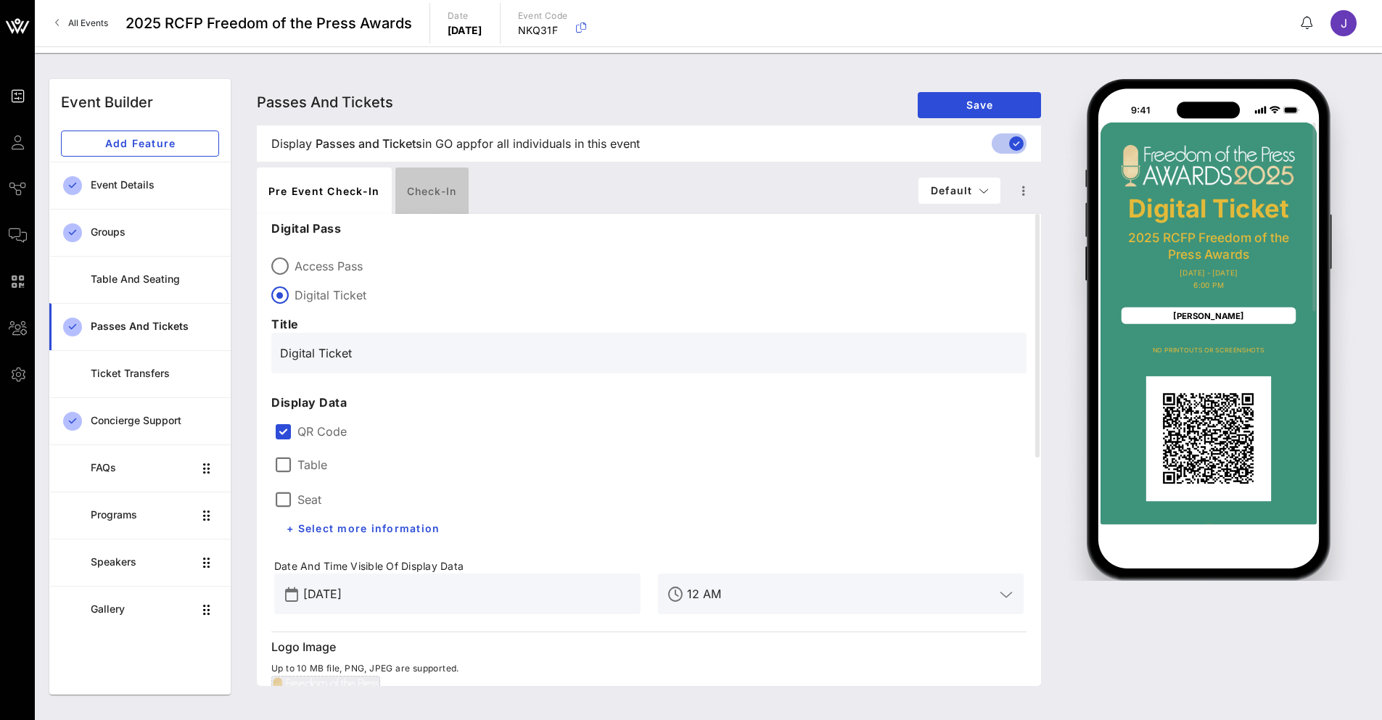
click at [434, 191] on div "Check-in" at bounding box center [431, 191] width 73 height 46
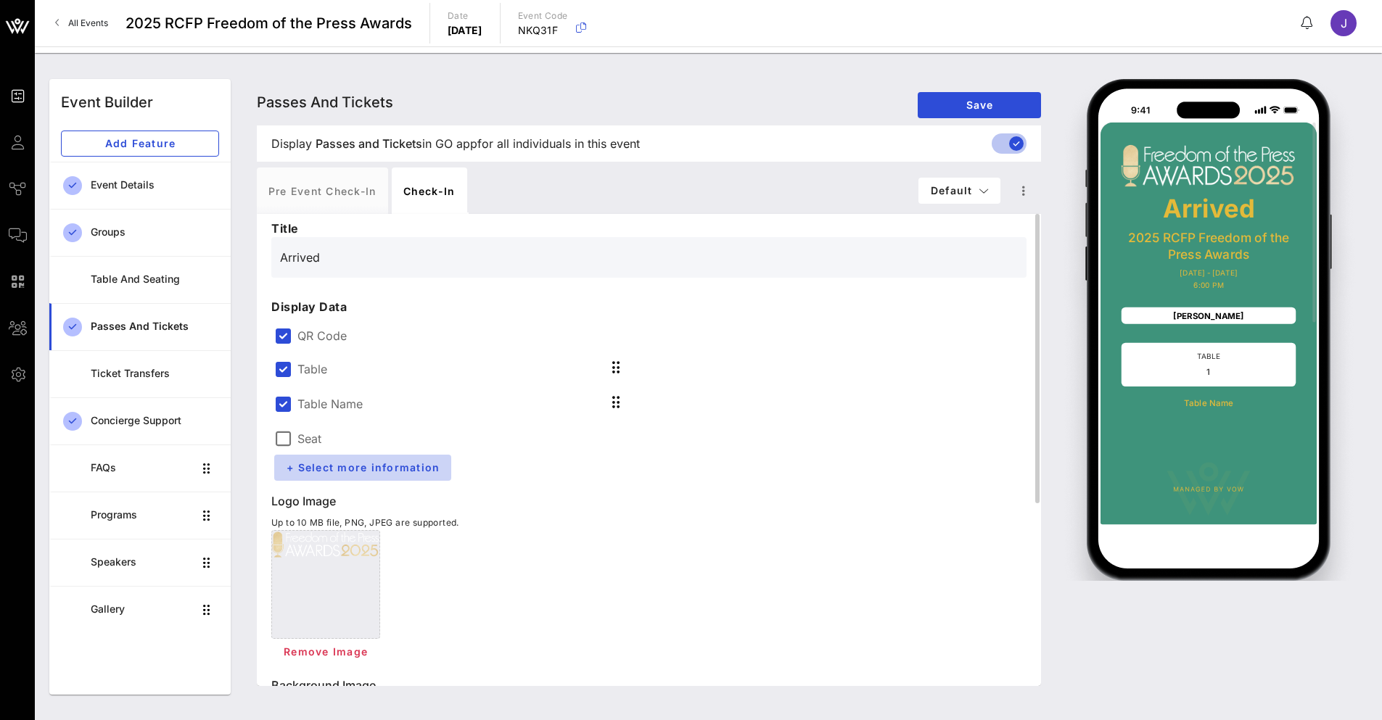
click at [338, 470] on span "+ Select more information" at bounding box center [363, 467] width 154 height 12
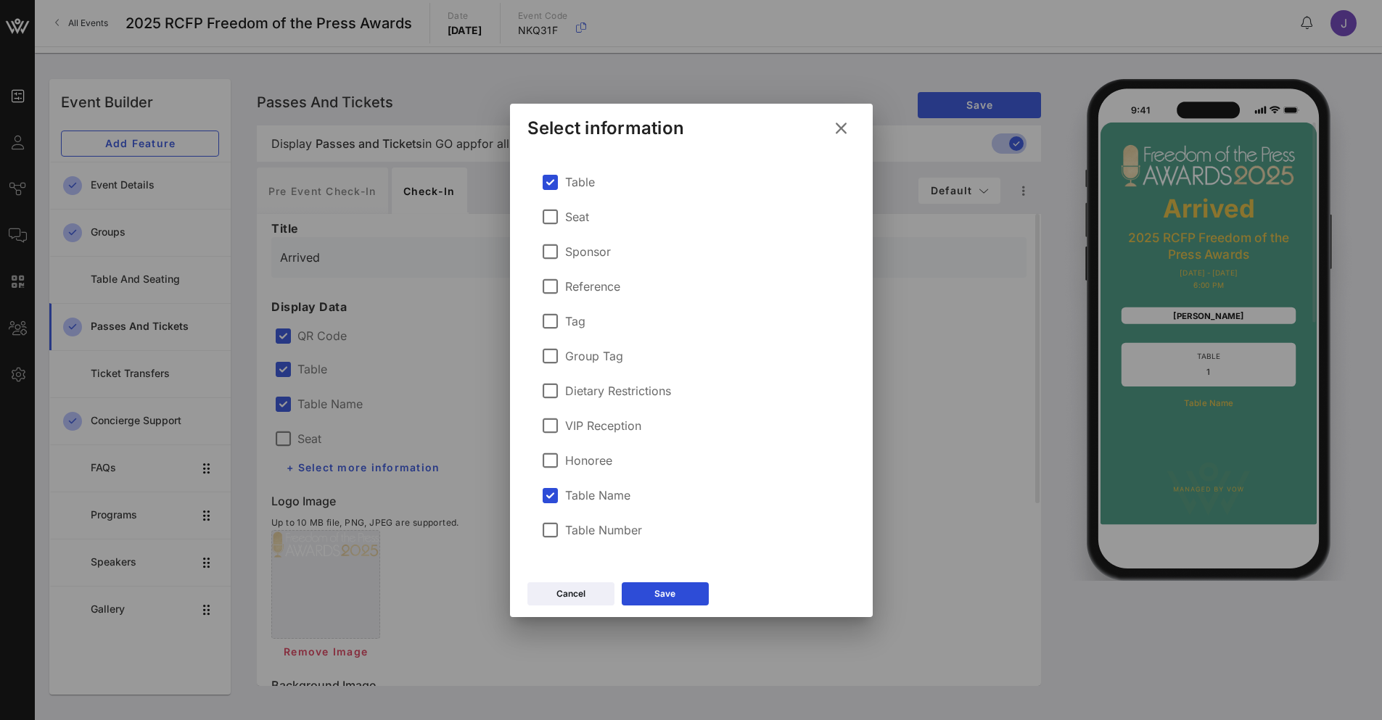
click at [840, 127] on icon at bounding box center [841, 128] width 26 height 26
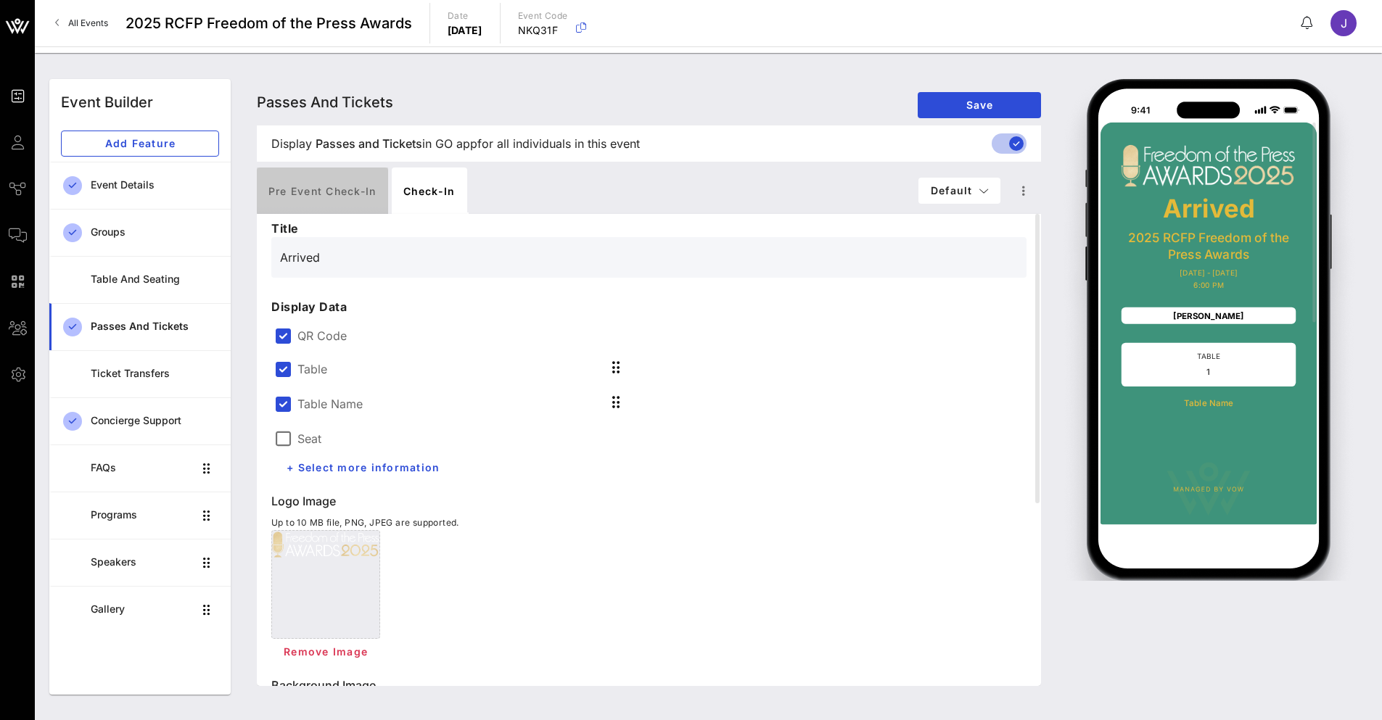
click at [326, 196] on div "Pre Event Check-in" at bounding box center [322, 191] width 131 height 46
type input "Digital Ticket"
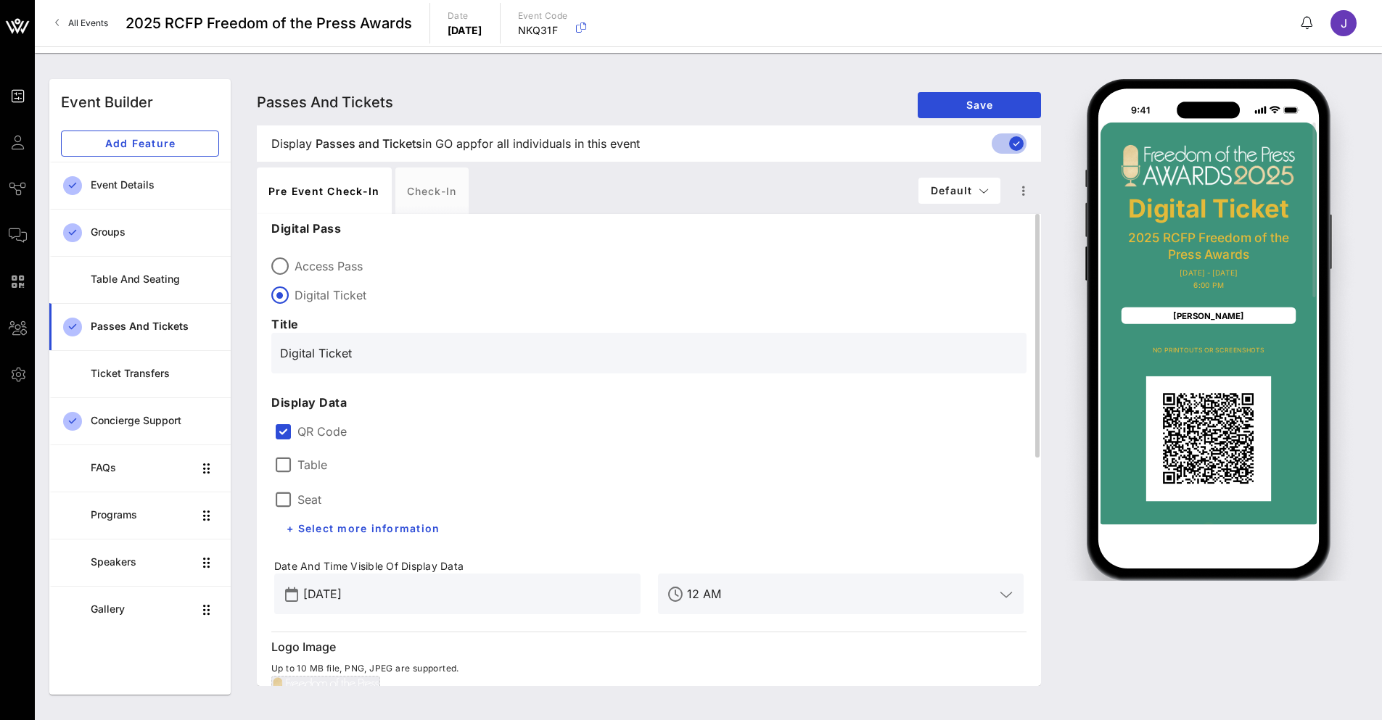
scroll to position [73, 0]
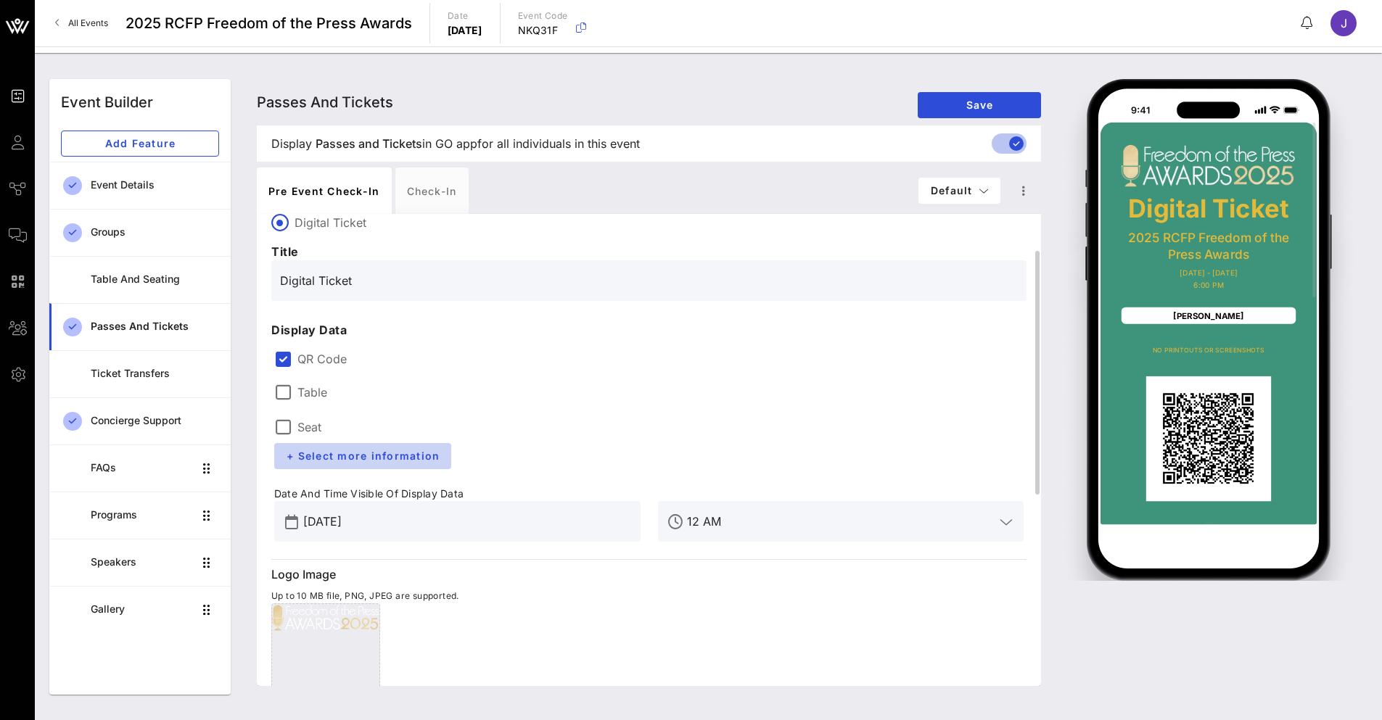
click at [358, 463] on button "+ Select more information" at bounding box center [362, 456] width 177 height 26
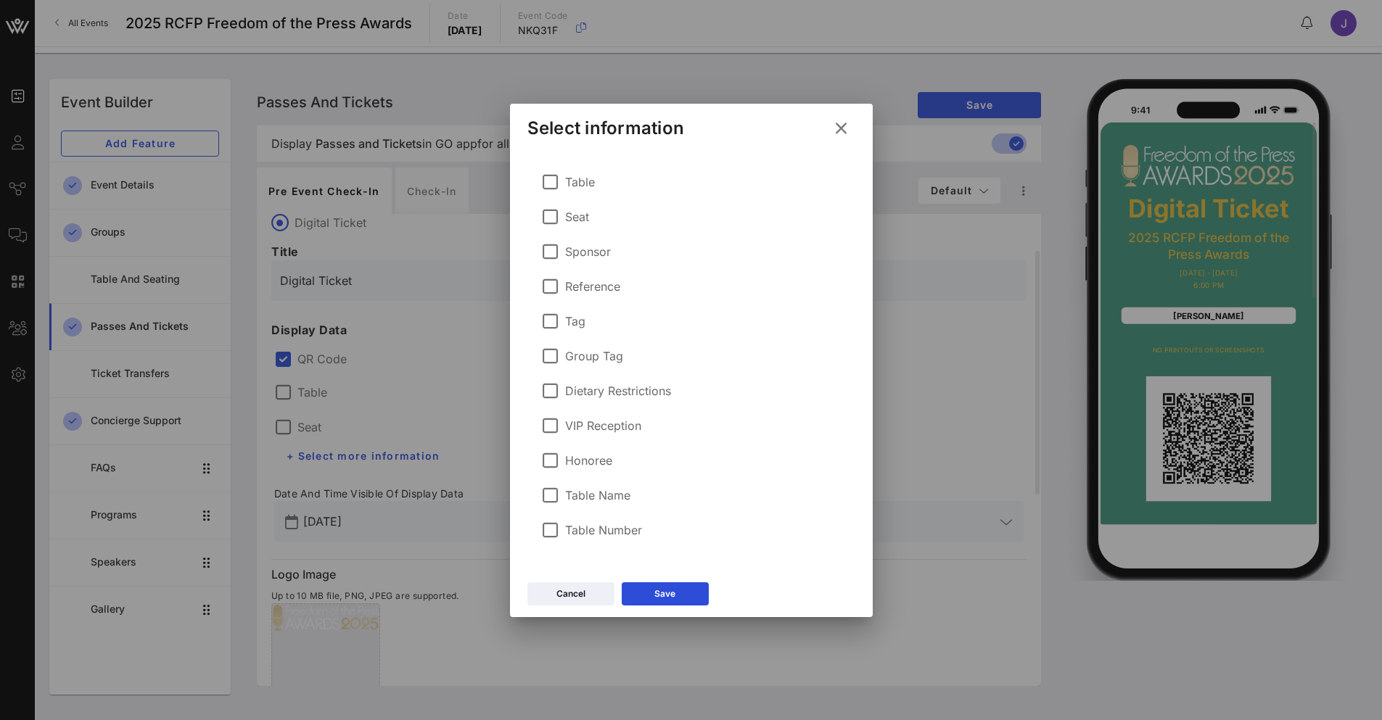
click at [569, 424] on label "VIP Reception" at bounding box center [603, 426] width 76 height 15
click at [662, 596] on icon at bounding box center [665, 594] width 12 height 12
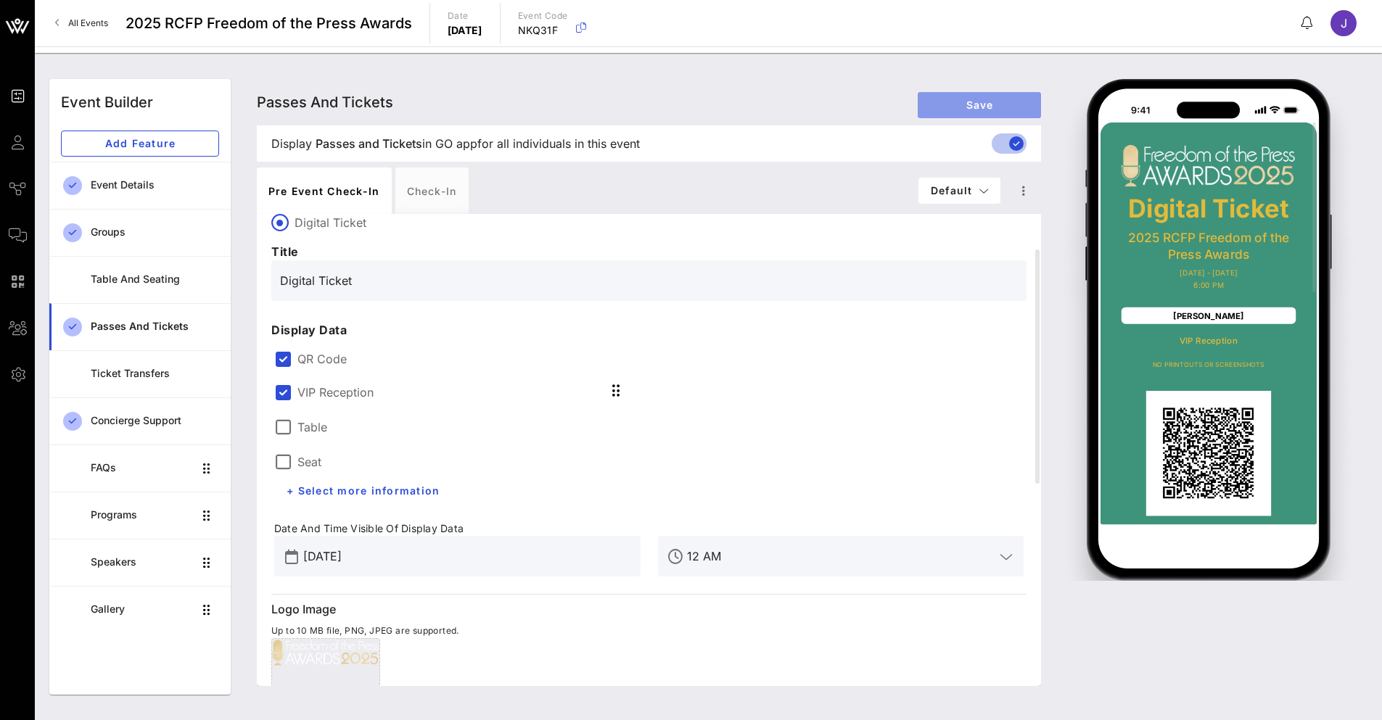
click at [986, 102] on span "Save" at bounding box center [979, 105] width 100 height 12
click at [440, 188] on div "Check-in" at bounding box center [431, 191] width 73 height 46
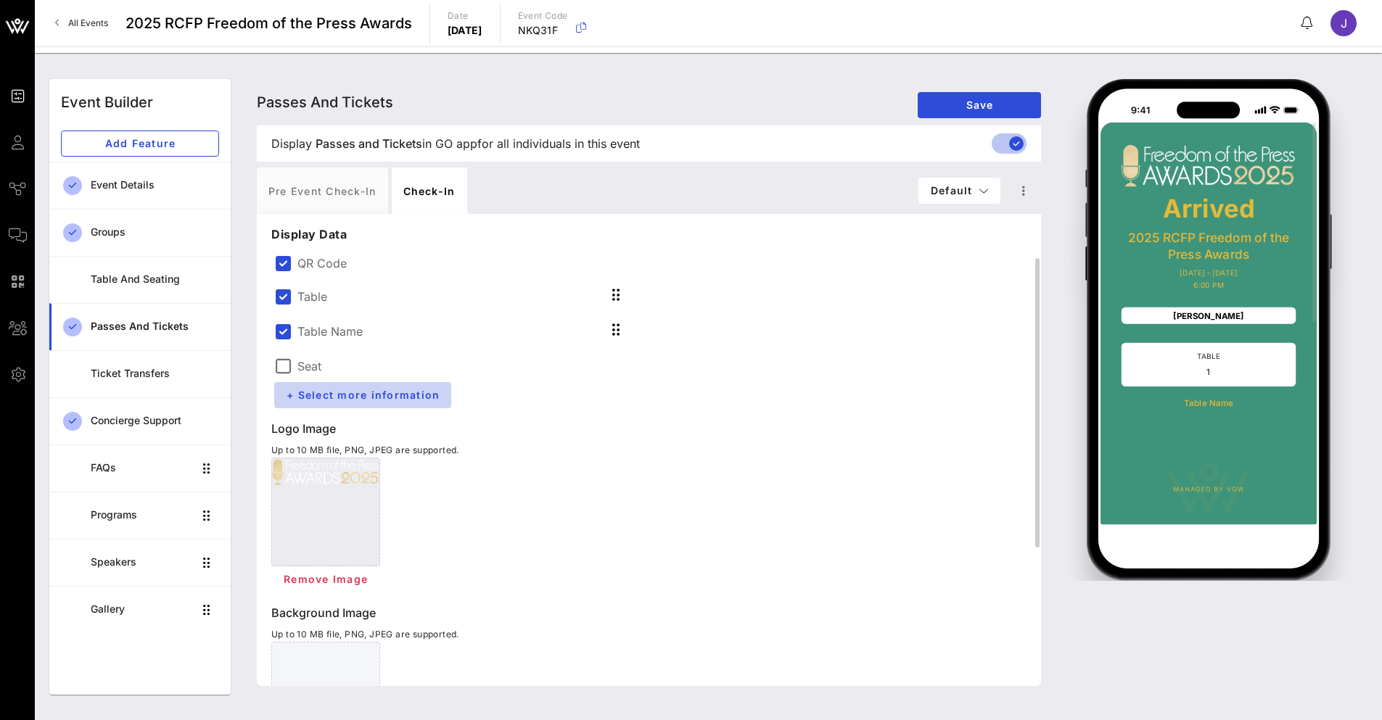
click at [394, 393] on span "+ Select more information" at bounding box center [363, 395] width 154 height 12
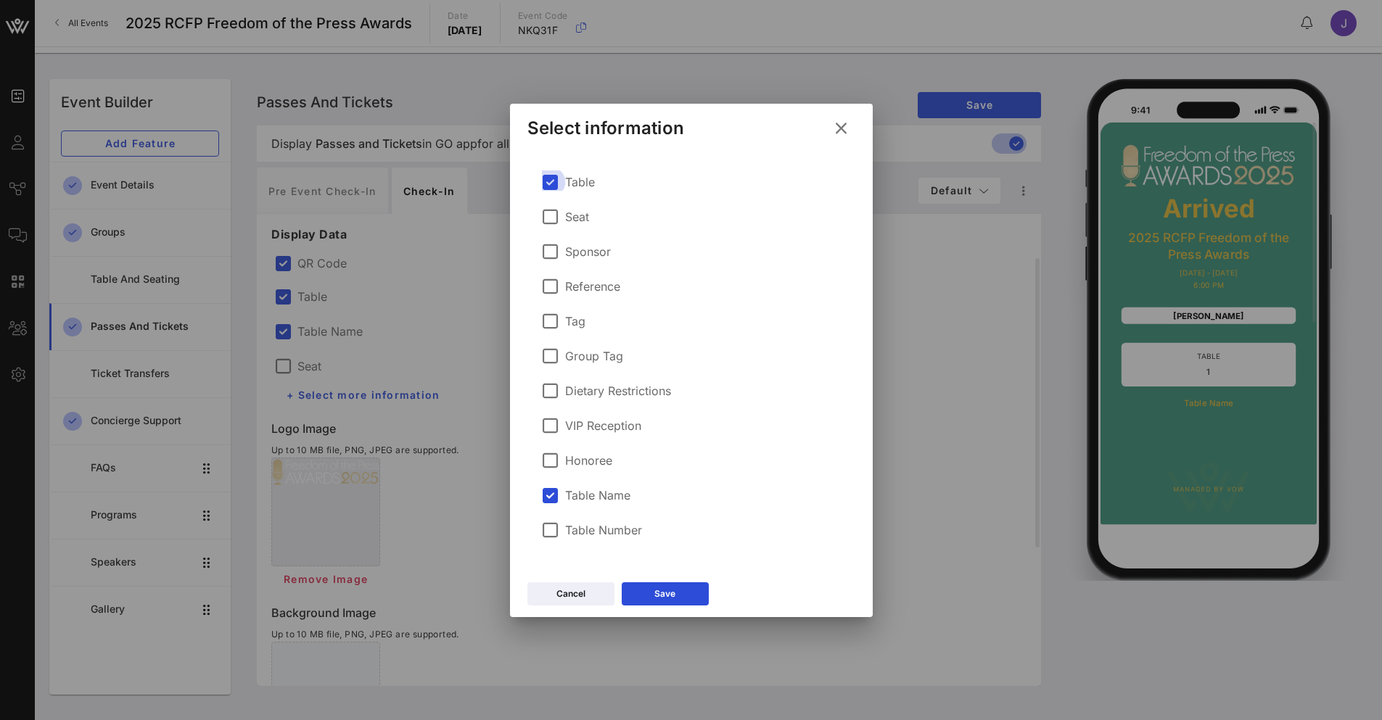
click at [553, 184] on div at bounding box center [550, 182] width 25 height 25
click at [570, 530] on label "Table Number" at bounding box center [603, 530] width 77 height 15
click at [690, 596] on button "Save" at bounding box center [665, 594] width 87 height 23
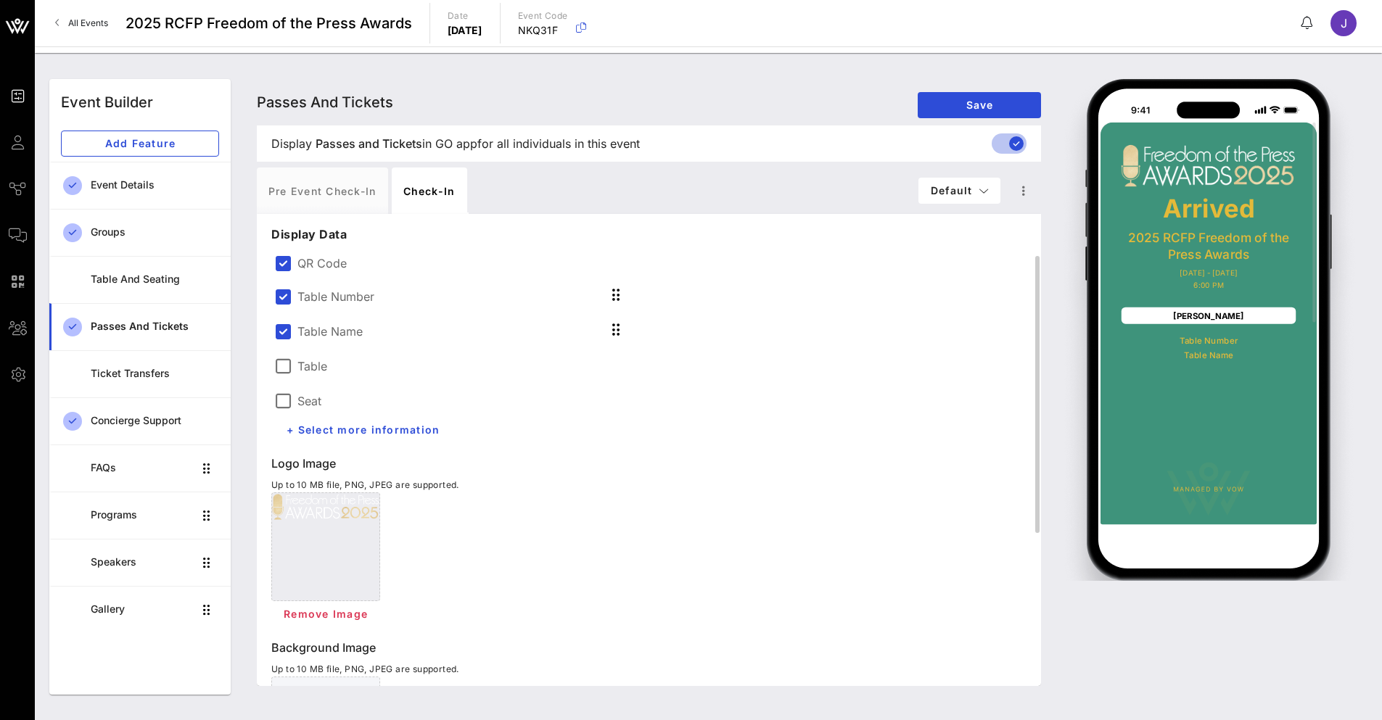
scroll to position [0, 0]
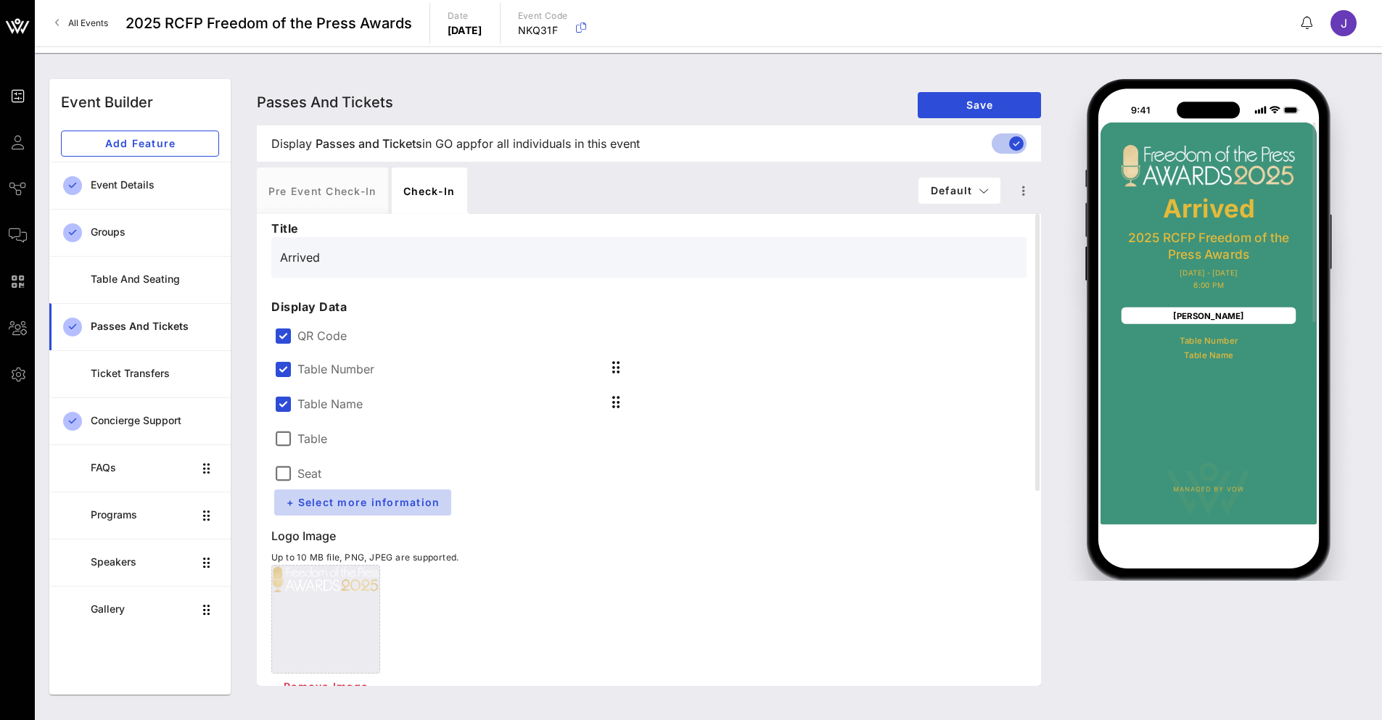
click at [349, 504] on span "+ Select more information" at bounding box center [363, 502] width 154 height 12
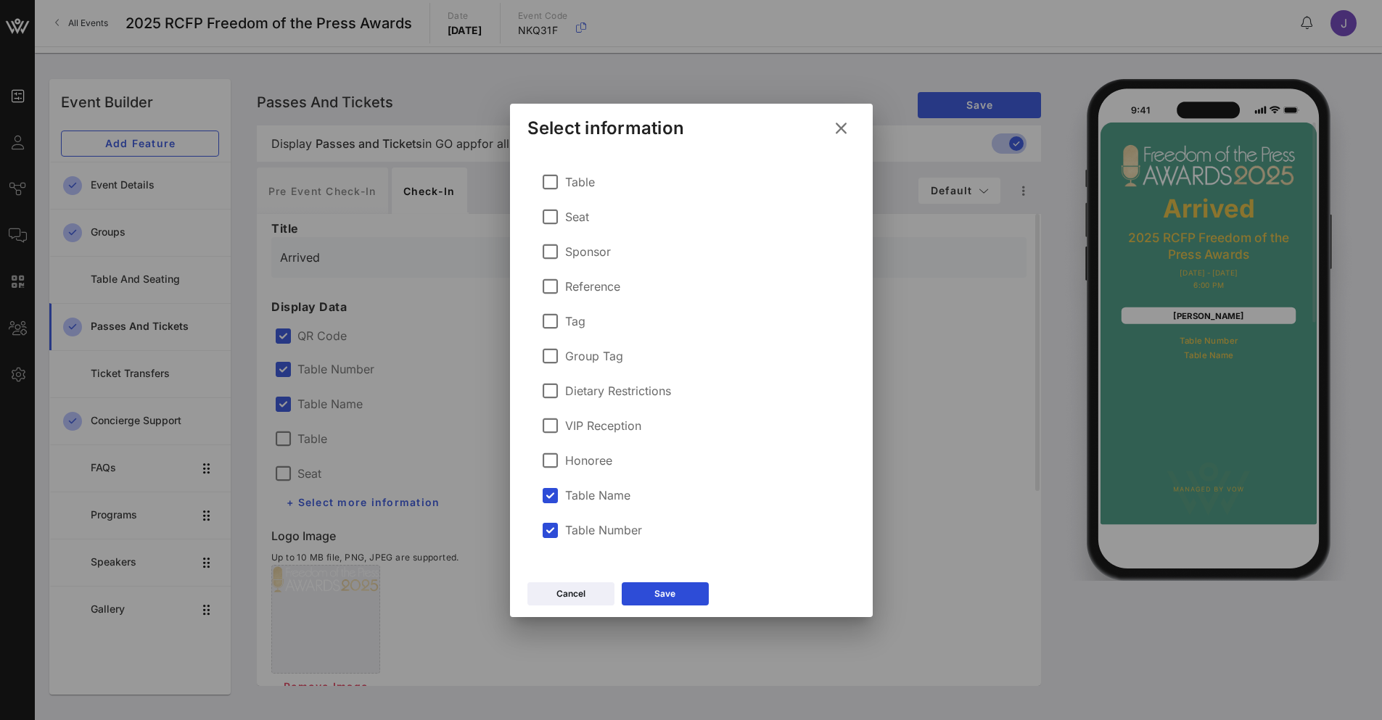
click at [572, 424] on label "VIP Reception" at bounding box center [603, 426] width 76 height 15
click at [688, 596] on button "Save" at bounding box center [665, 594] width 87 height 23
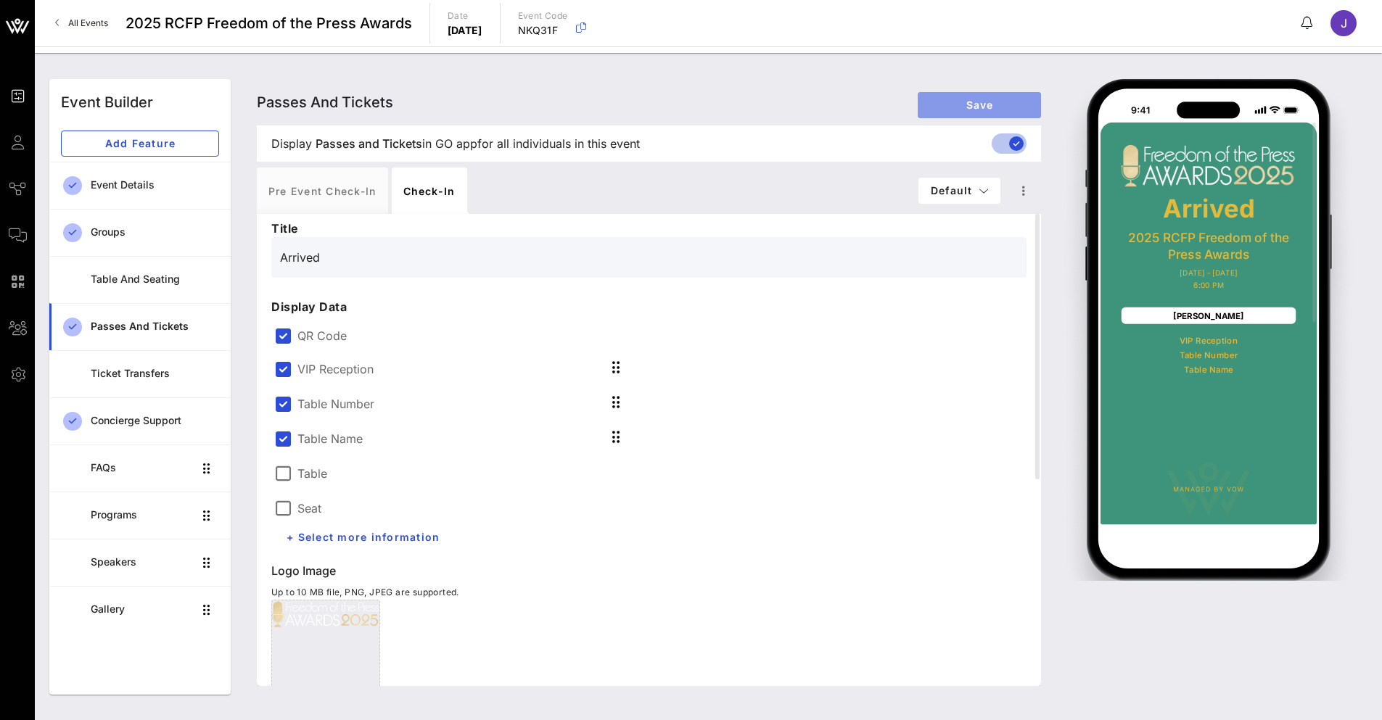
click at [966, 104] on span "Save" at bounding box center [979, 105] width 100 height 12
click at [953, 110] on span "Save" at bounding box center [979, 105] width 100 height 12
click at [967, 107] on span "Save" at bounding box center [979, 105] width 100 height 12
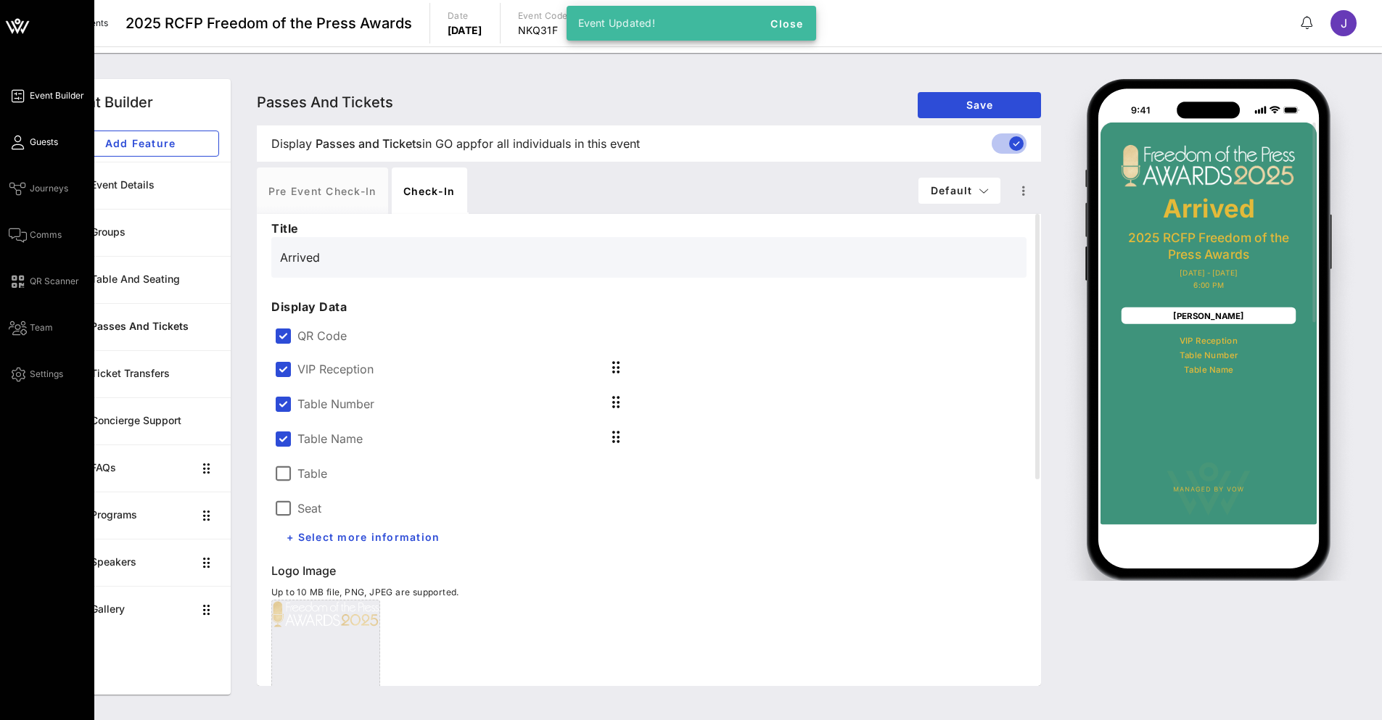
click at [43, 143] on span "Guests" at bounding box center [44, 142] width 28 height 13
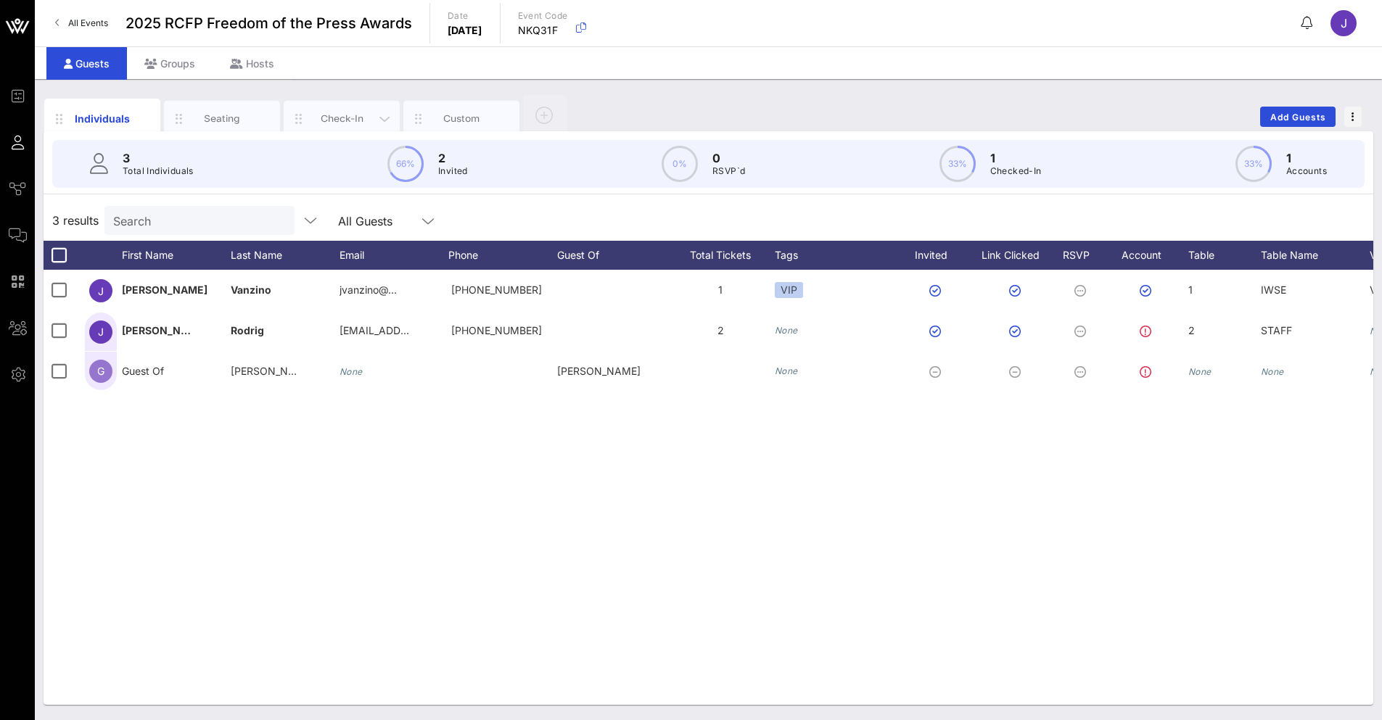
click at [316, 123] on div "Check-In" at bounding box center [342, 119] width 65 height 14
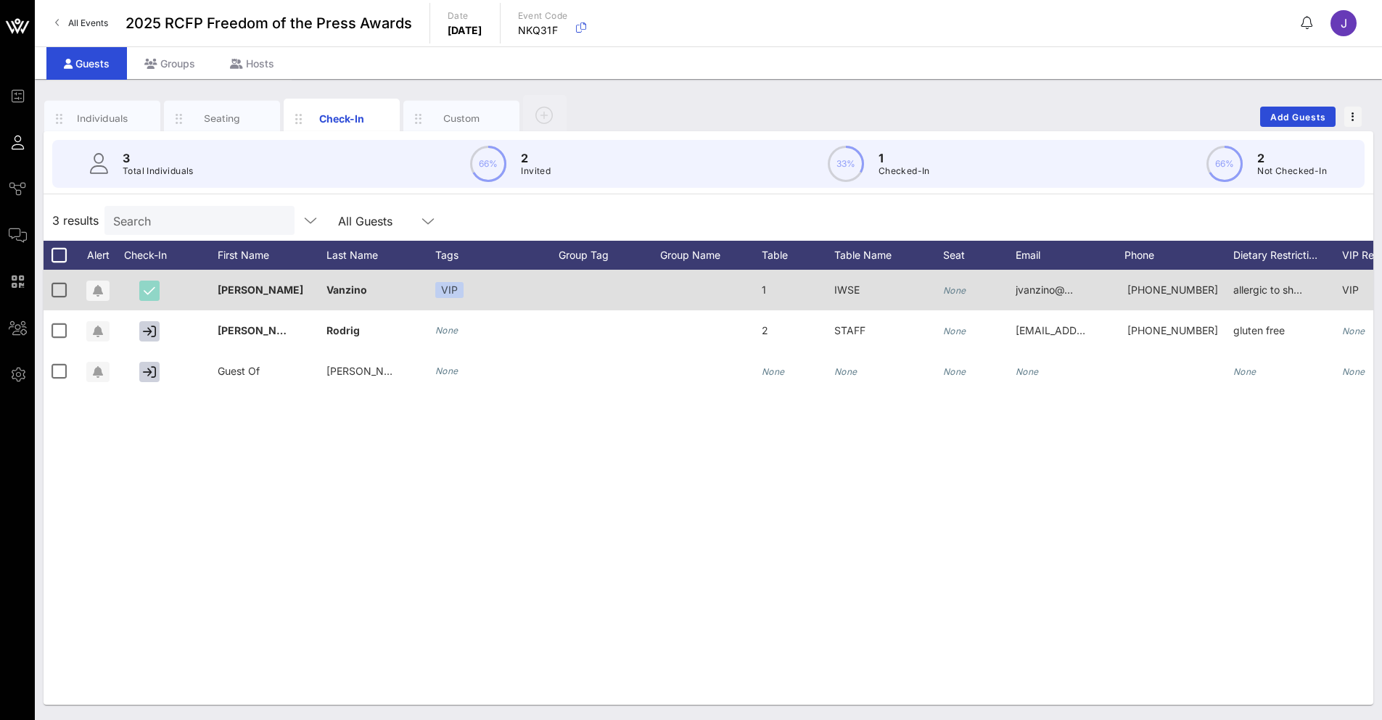
click at [153, 290] on icon "button" at bounding box center [150, 290] width 12 height 13
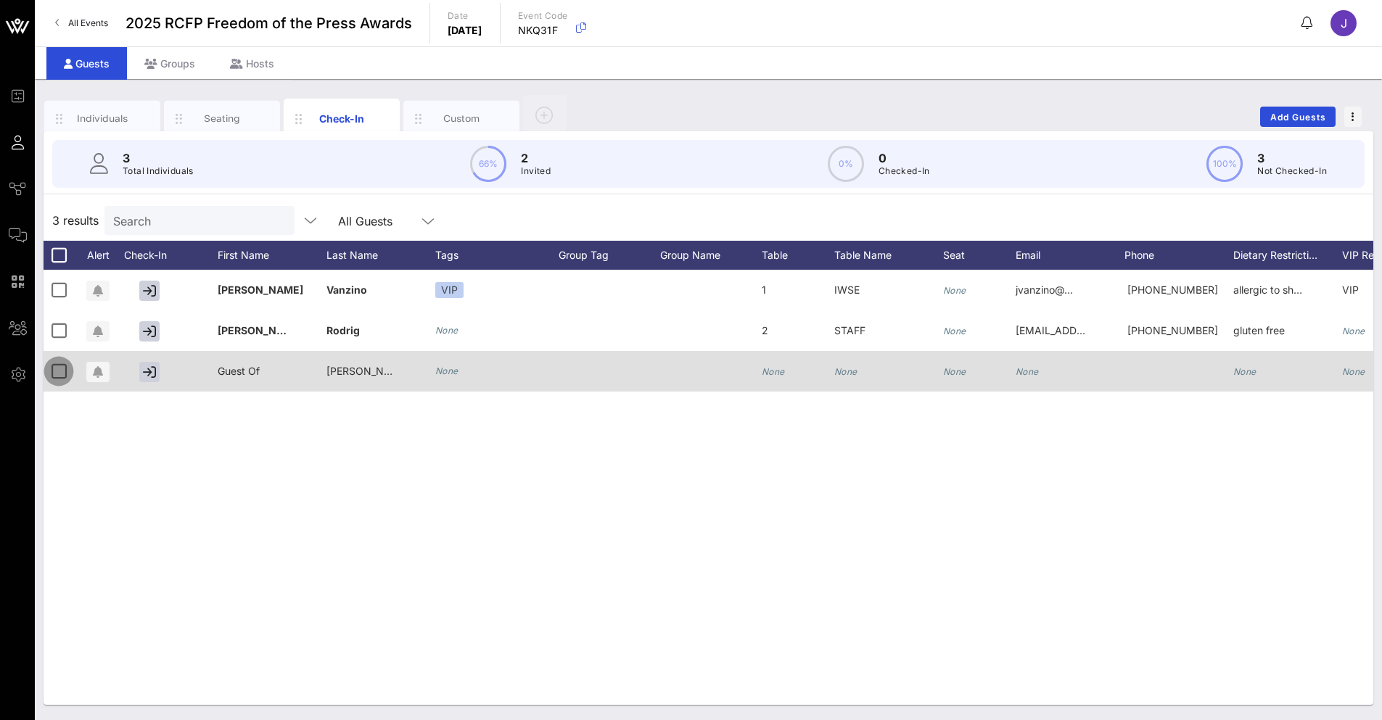
click at [54, 372] on div at bounding box center [58, 371] width 25 height 25
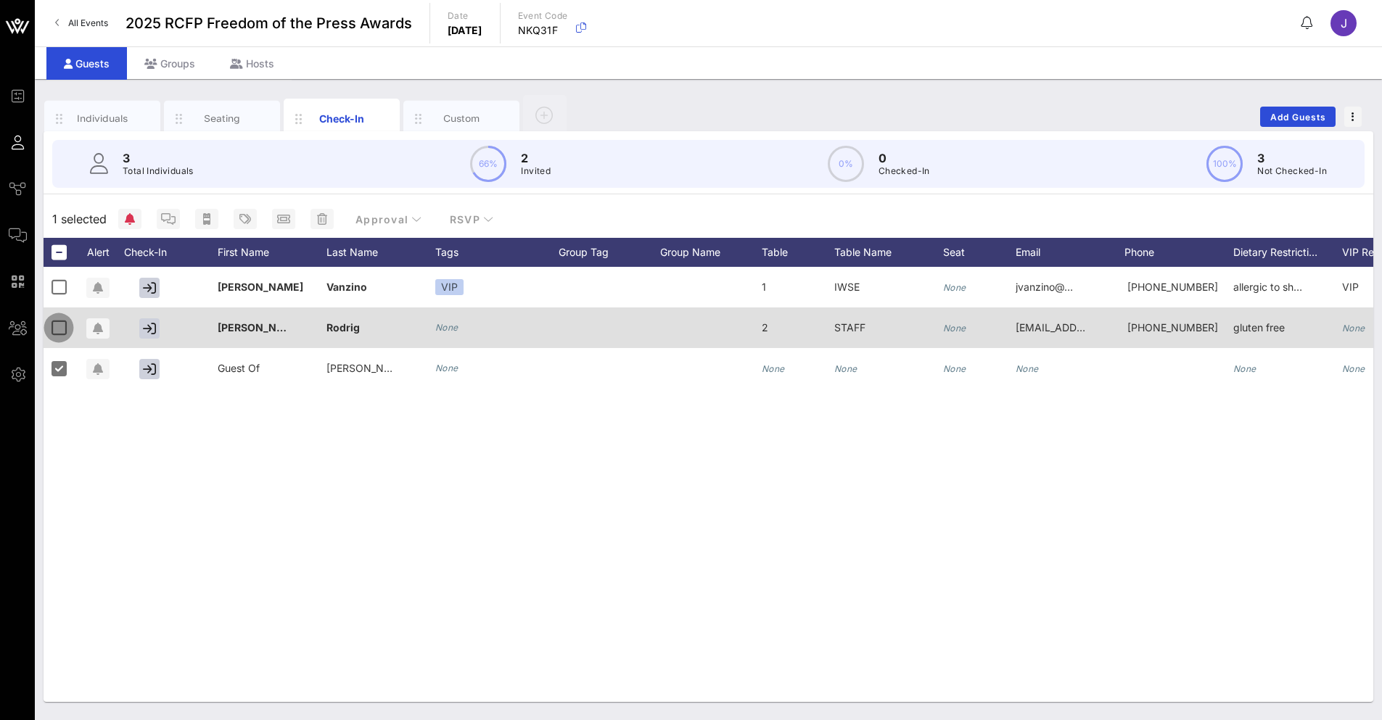
click at [60, 332] on div at bounding box center [58, 328] width 25 height 25
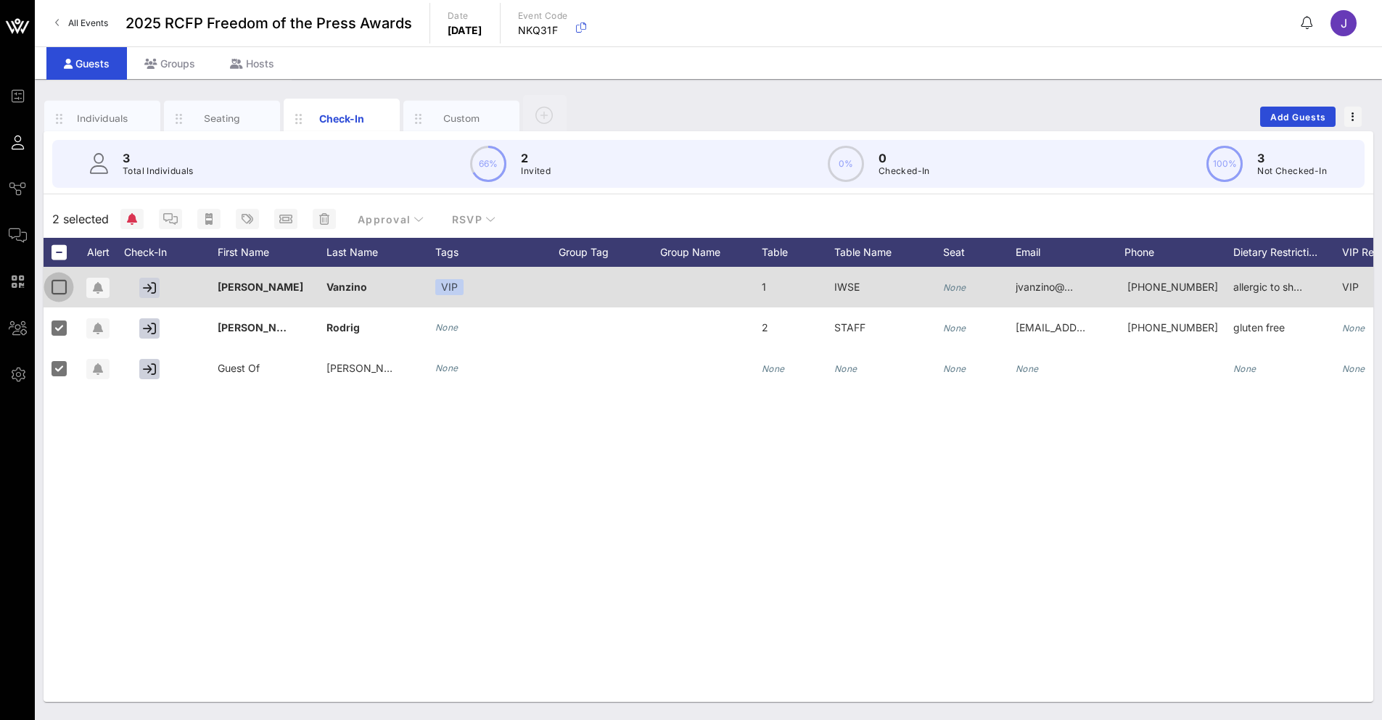
click at [55, 286] on div at bounding box center [58, 287] width 25 height 25
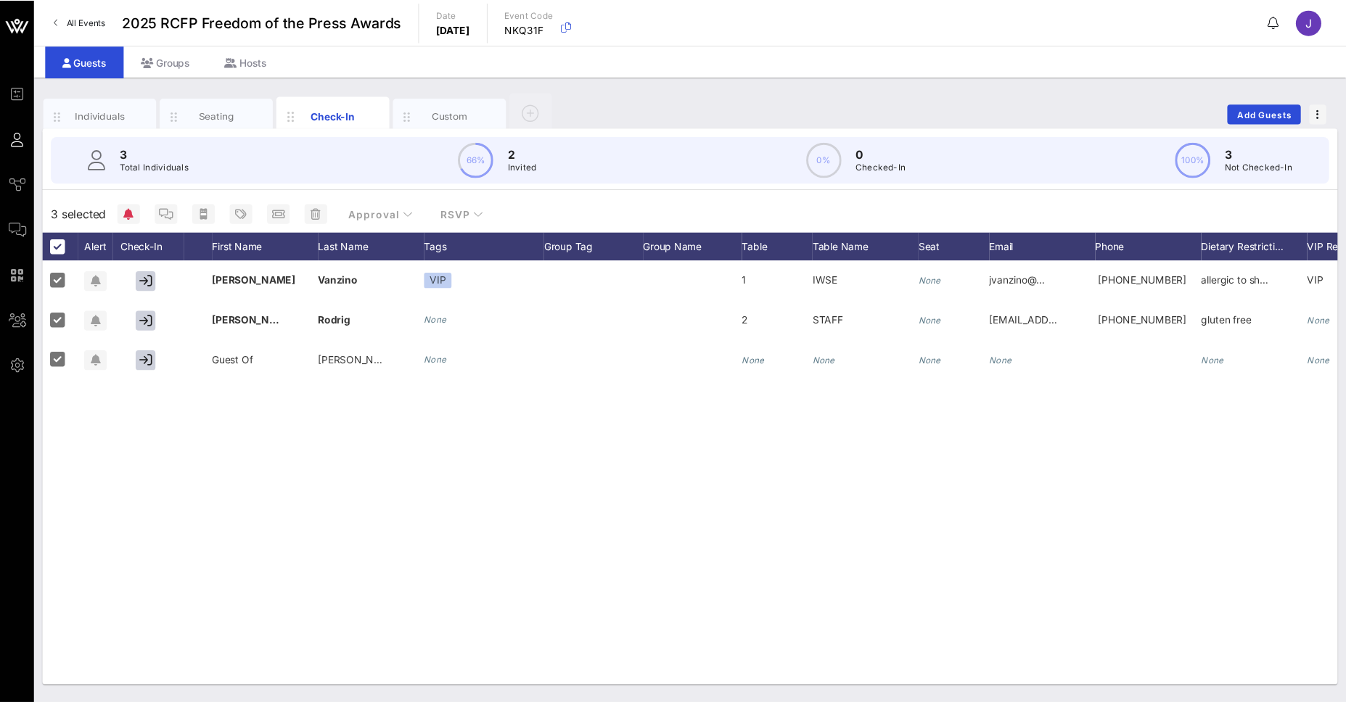
scroll to position [0, 223]
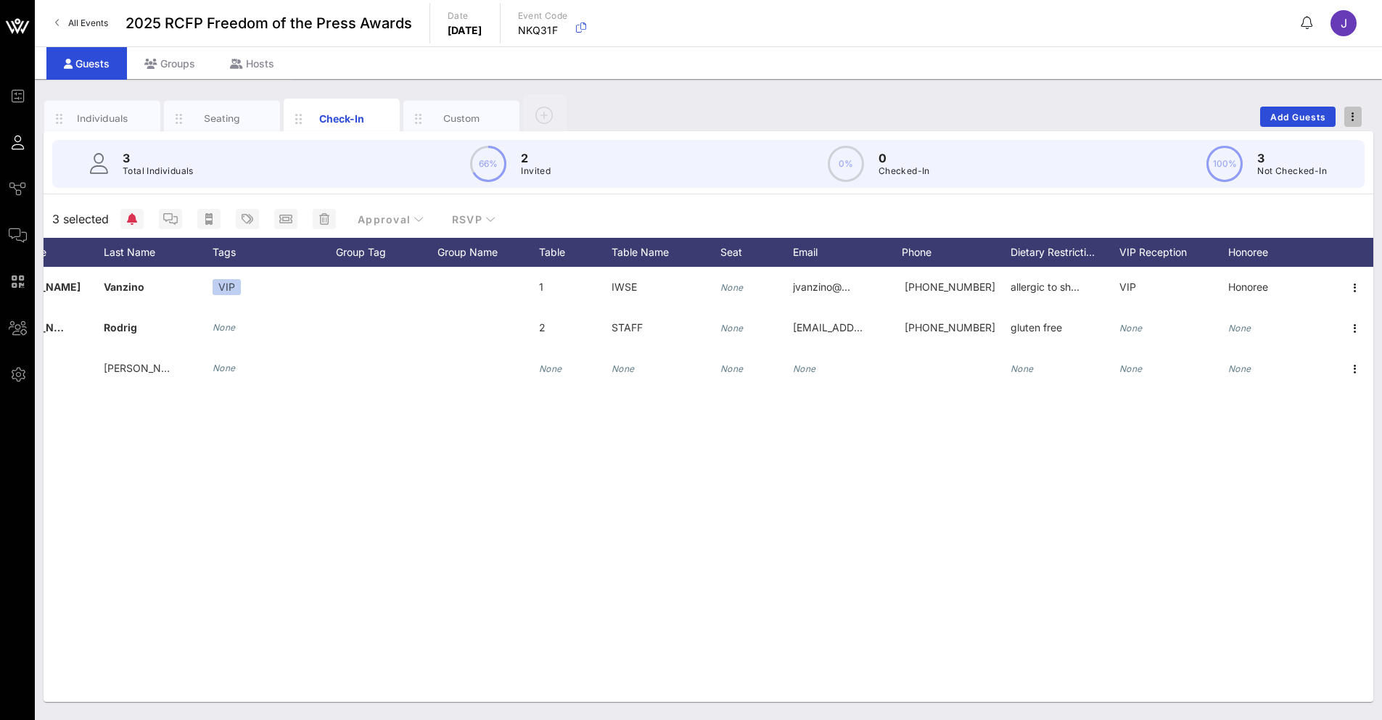
click at [1345, 117] on span "button" at bounding box center [1352, 117] width 17 height 10
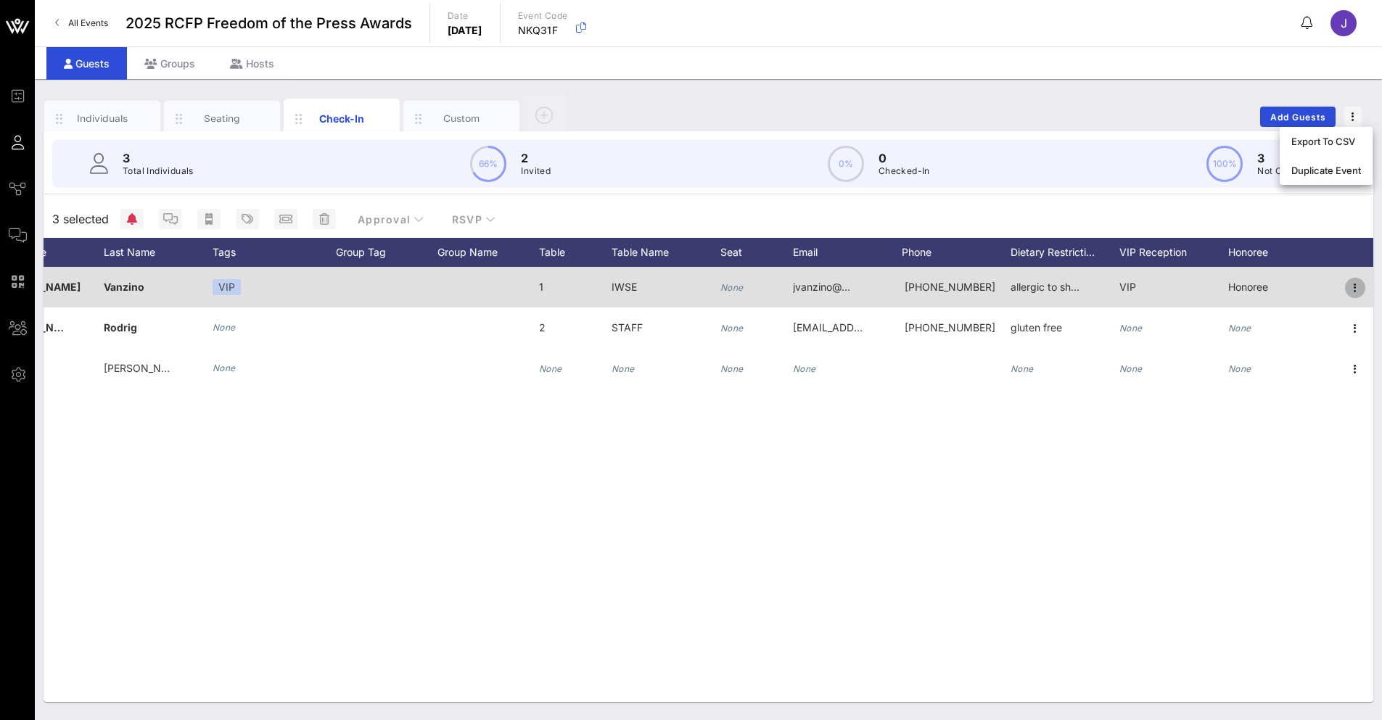
click at [1345, 290] on icon "button" at bounding box center [1355, 287] width 17 height 17
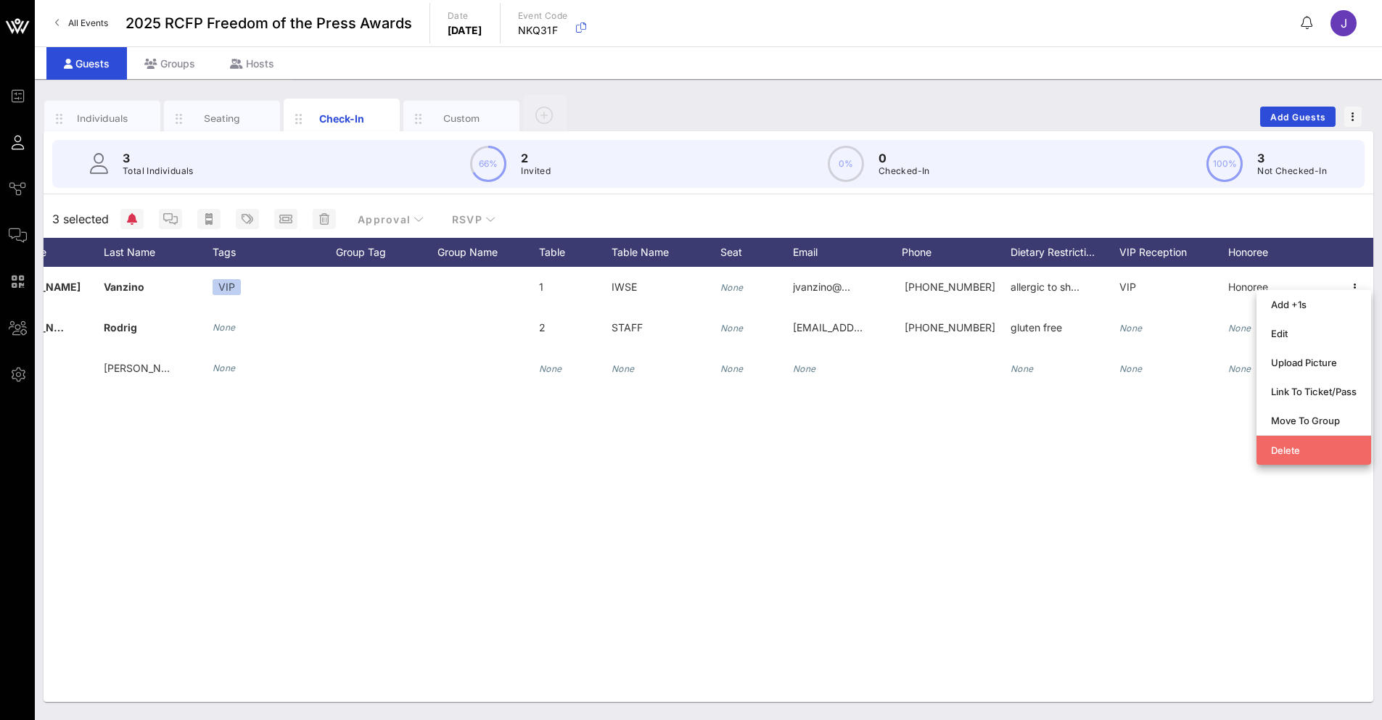
click at [1325, 456] on div "Delete" at bounding box center [1314, 450] width 86 height 23
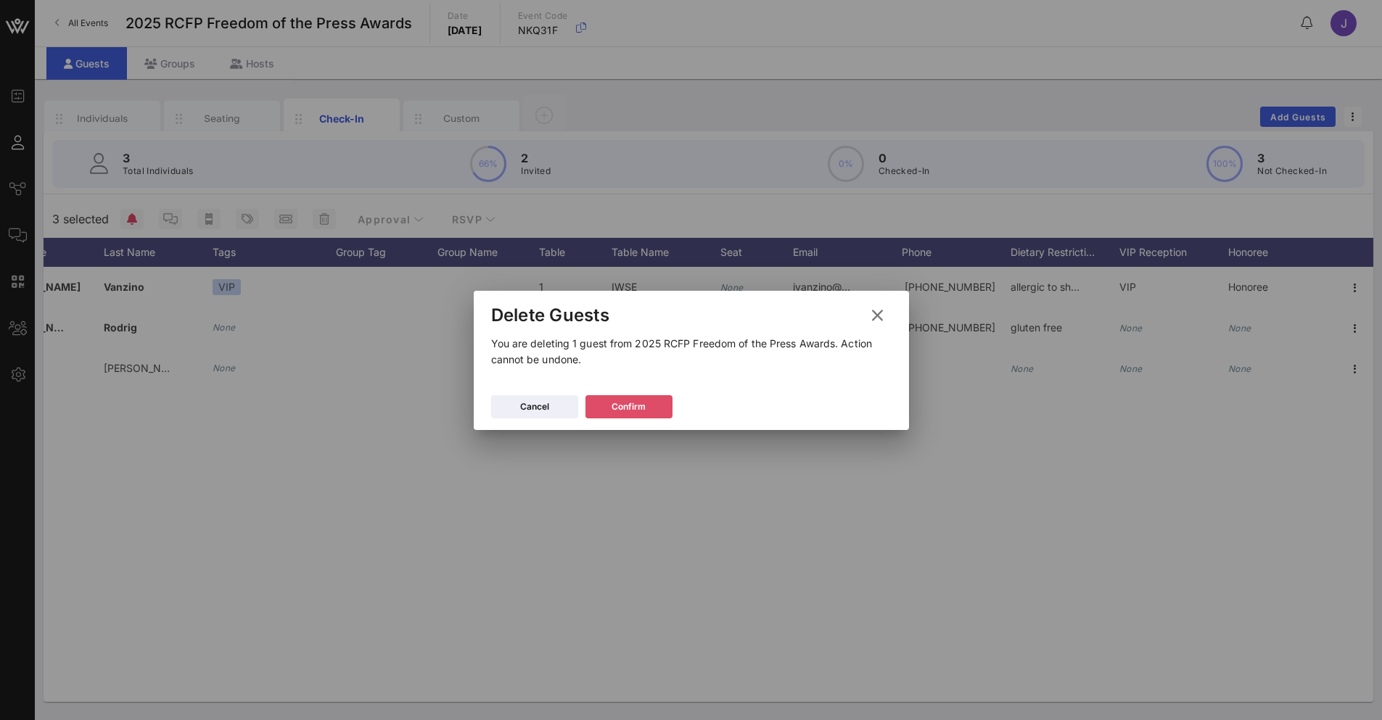
click at [628, 413] on div "Confirm" at bounding box center [629, 407] width 34 height 15
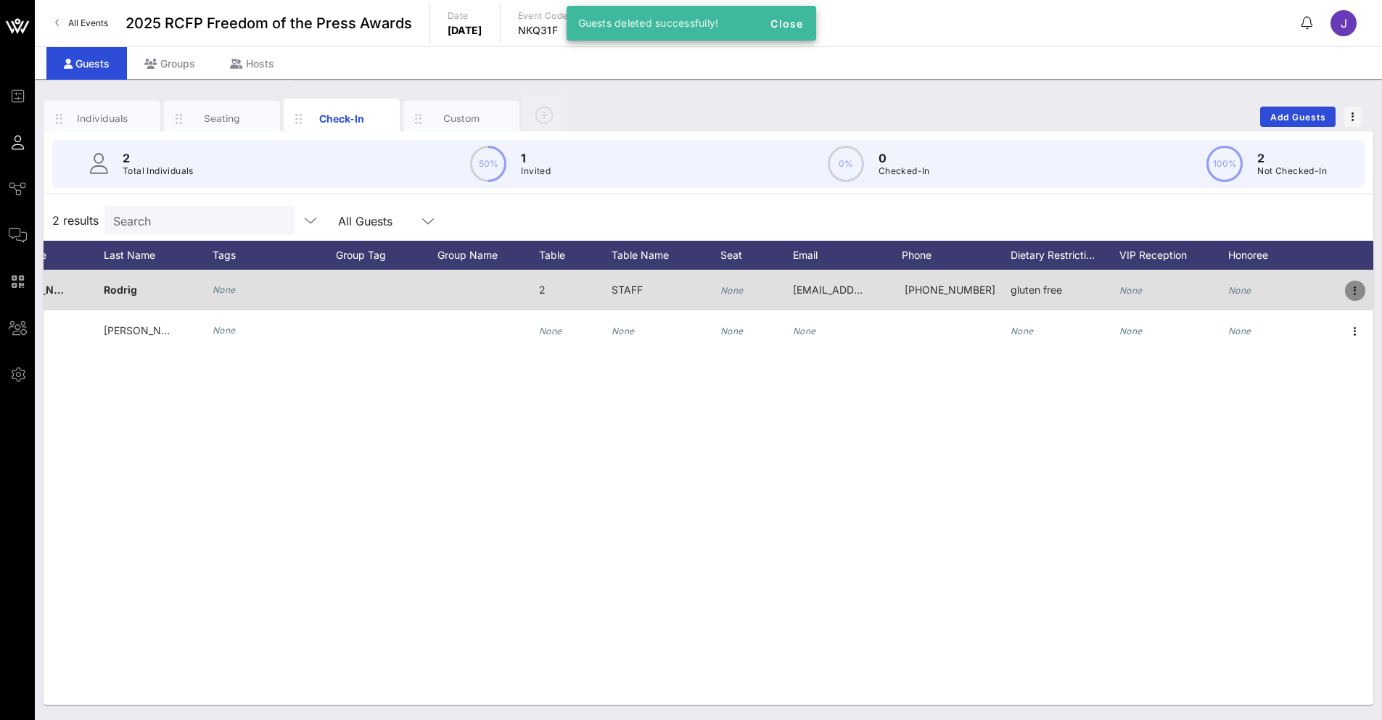
click at [1345, 294] on icon "button" at bounding box center [1355, 290] width 17 height 17
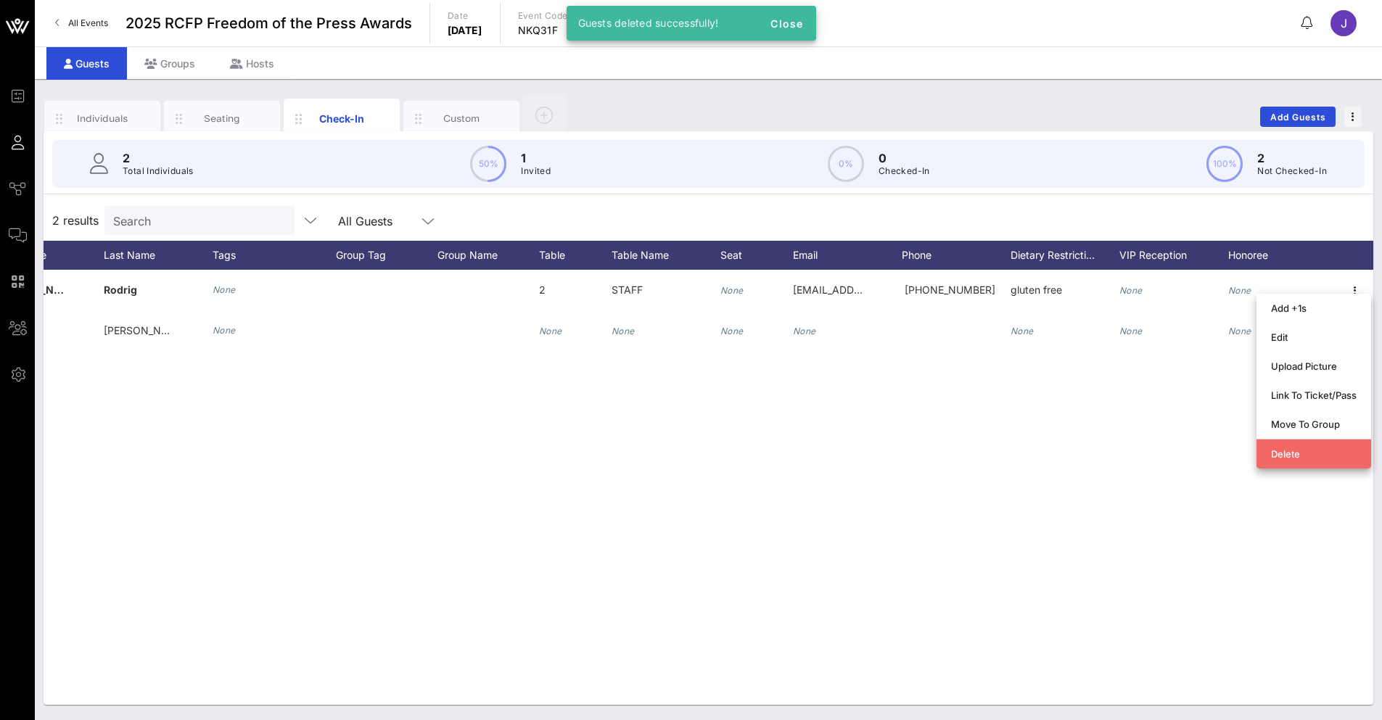
click at [1273, 456] on div "Delete" at bounding box center [1314, 454] width 86 height 12
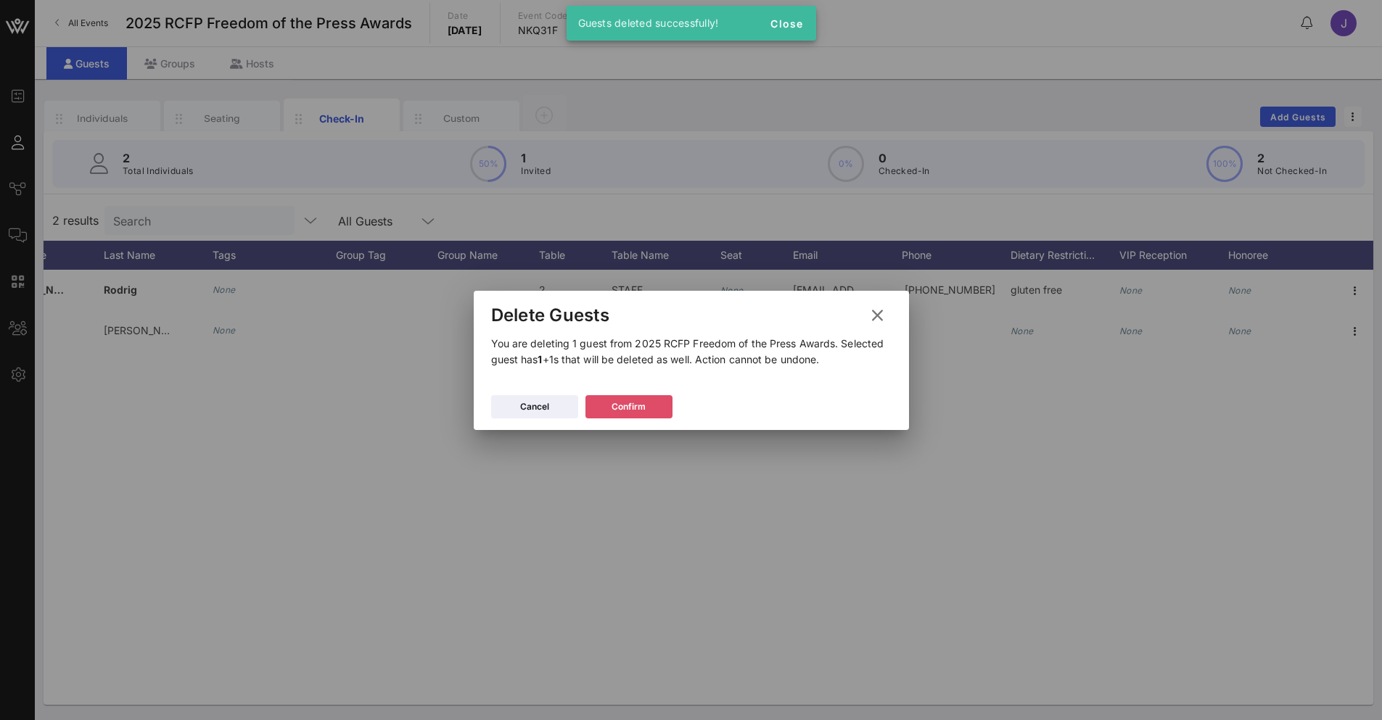
click at [638, 410] on div "Confirm" at bounding box center [629, 407] width 34 height 15
